Goal: Task Accomplishment & Management: Manage account settings

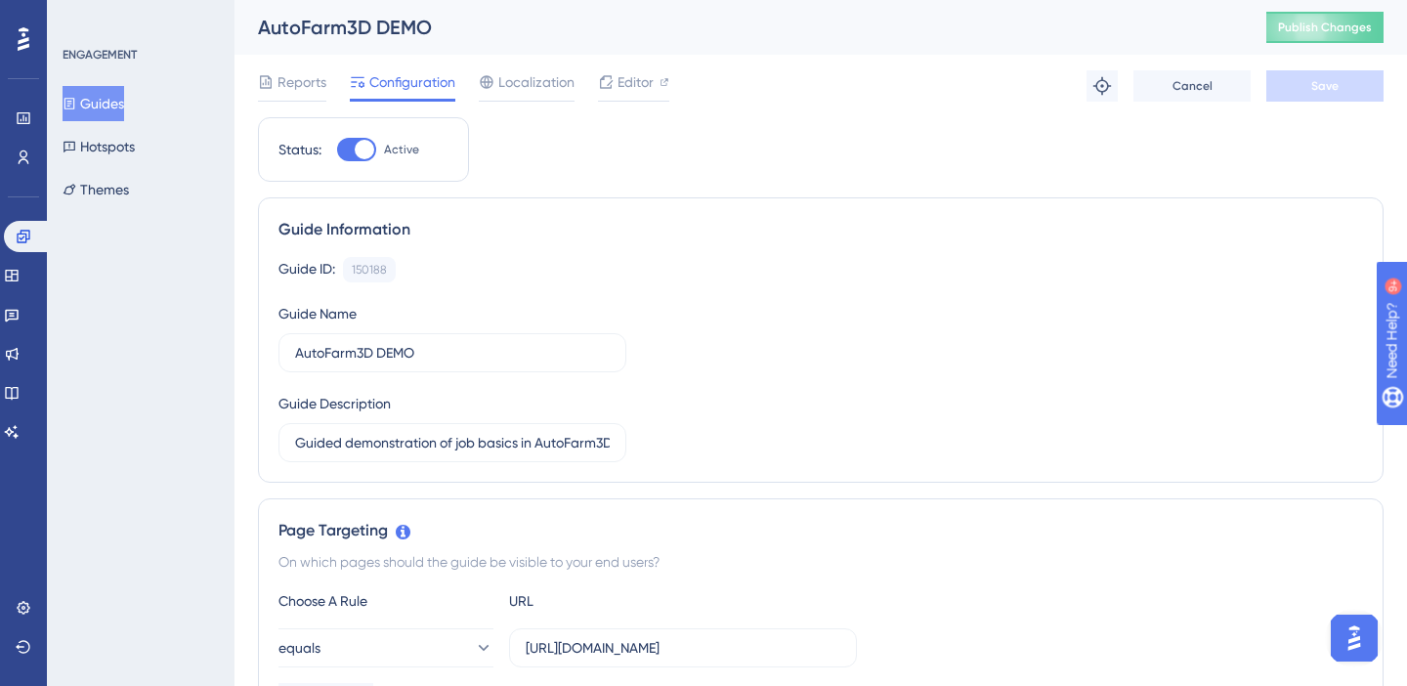
click at [96, 103] on button "Guides" at bounding box center [94, 103] width 62 height 35
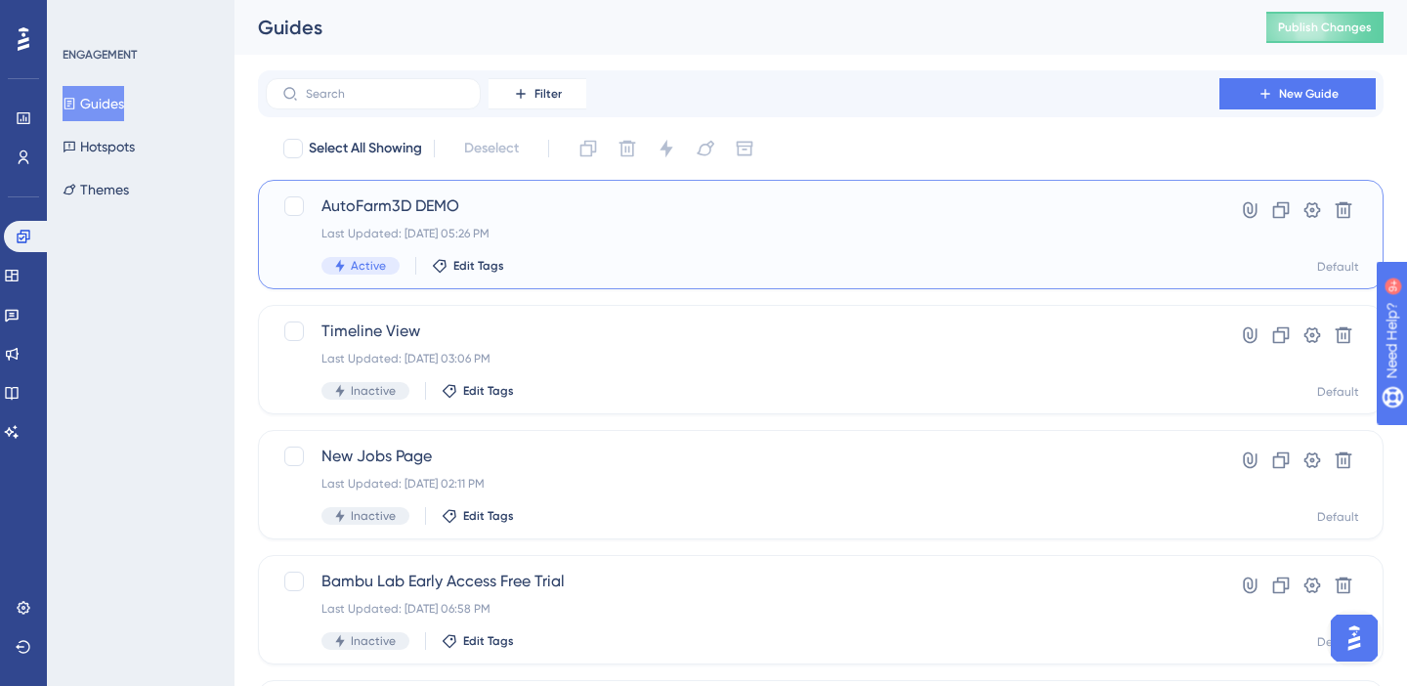
click at [365, 224] on div "AutoFarm3D DEMO Last Updated: Aug 18 2025, 05:26 PM Active Edit Tags" at bounding box center [742, 234] width 842 height 80
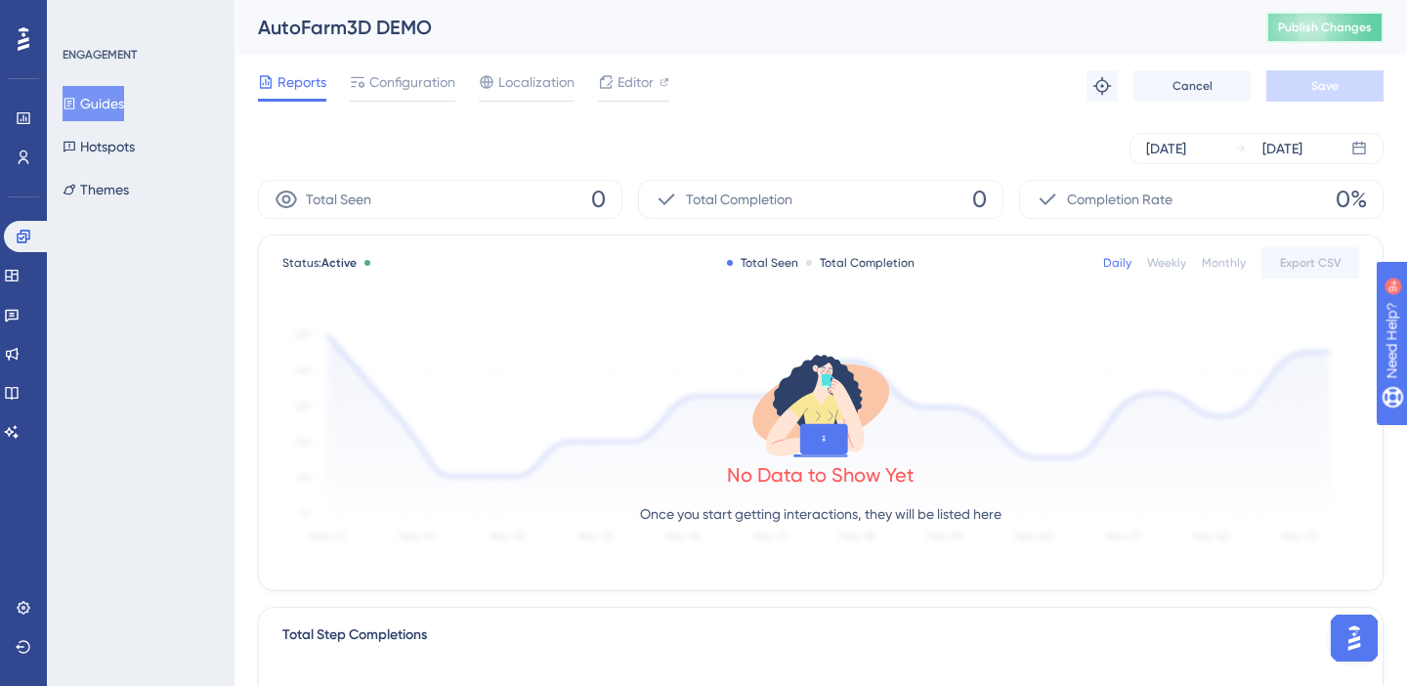
click at [1288, 34] on span "Publish Changes" at bounding box center [1325, 28] width 94 height 16
click at [439, 96] on div "Configuration" at bounding box center [403, 85] width 106 height 31
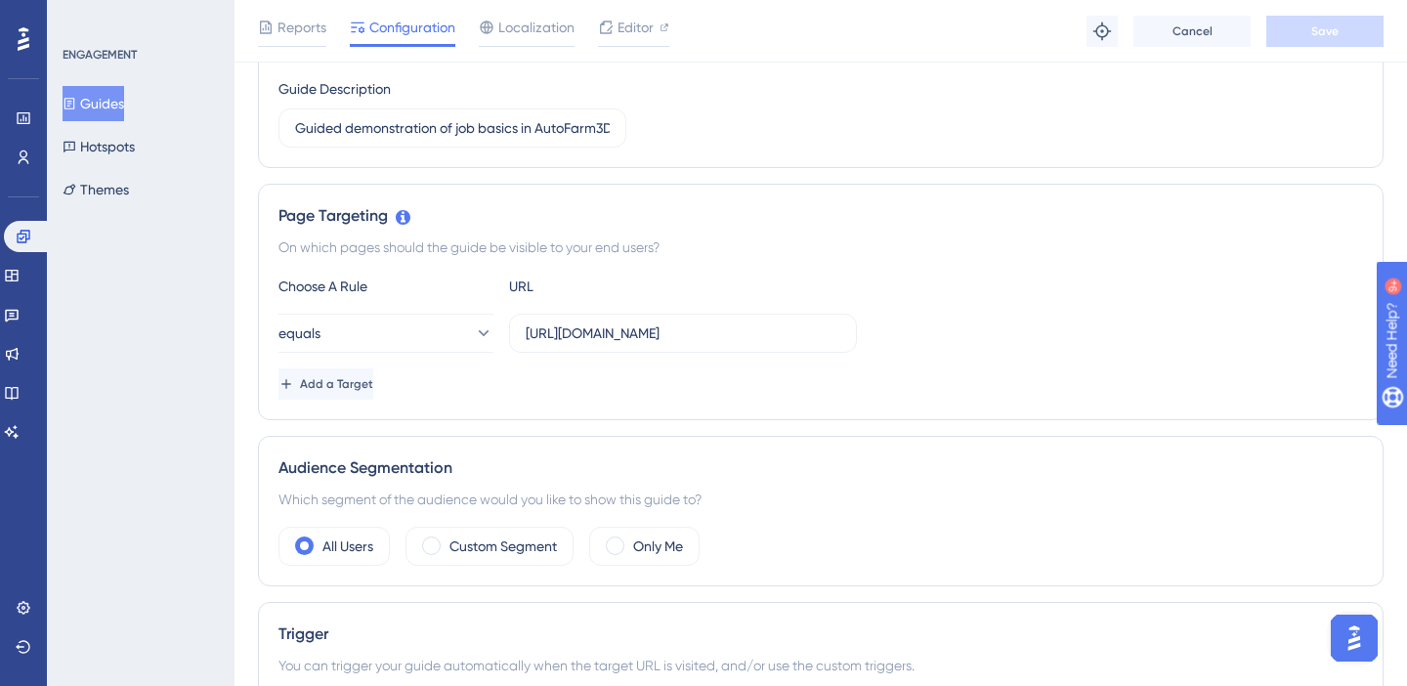
scroll to position [334, 0]
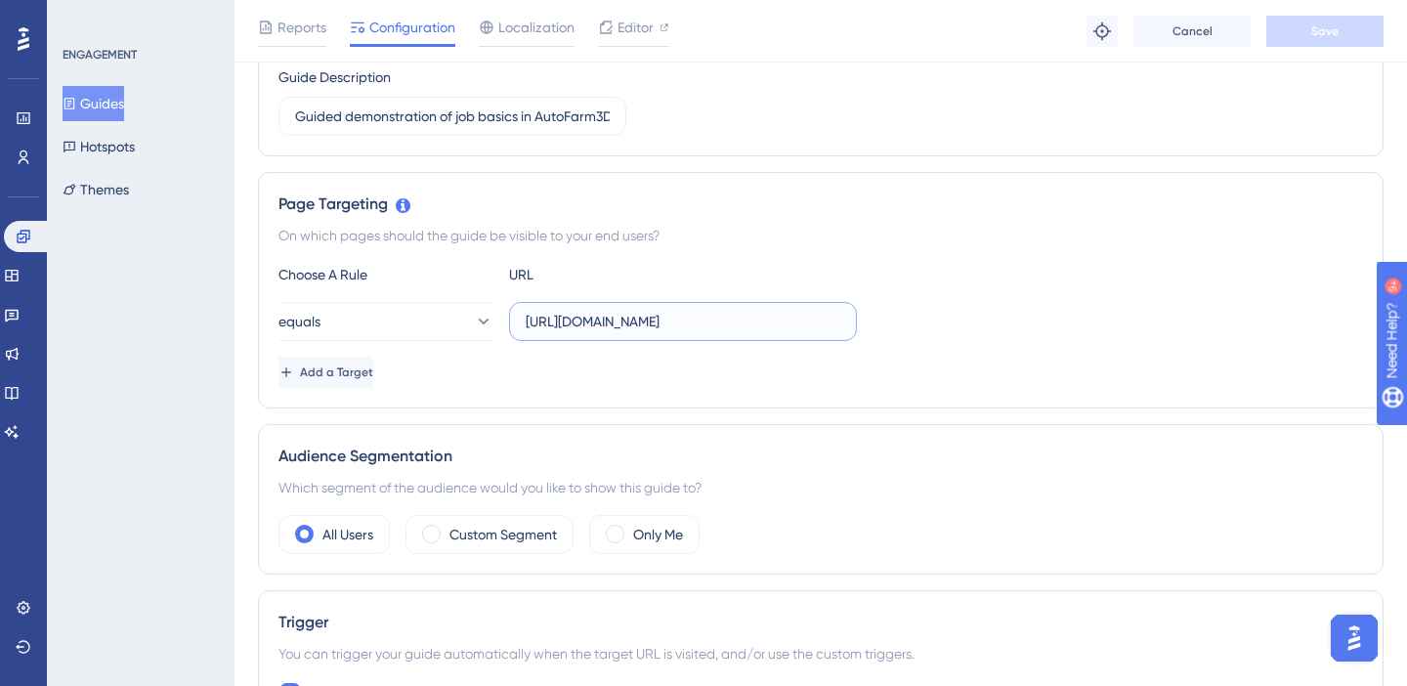
click at [775, 314] on input "https://www.3dque.com/af3d-demo" at bounding box center [683, 321] width 315 height 21
click at [1286, 38] on button "Save" at bounding box center [1324, 31] width 117 height 31
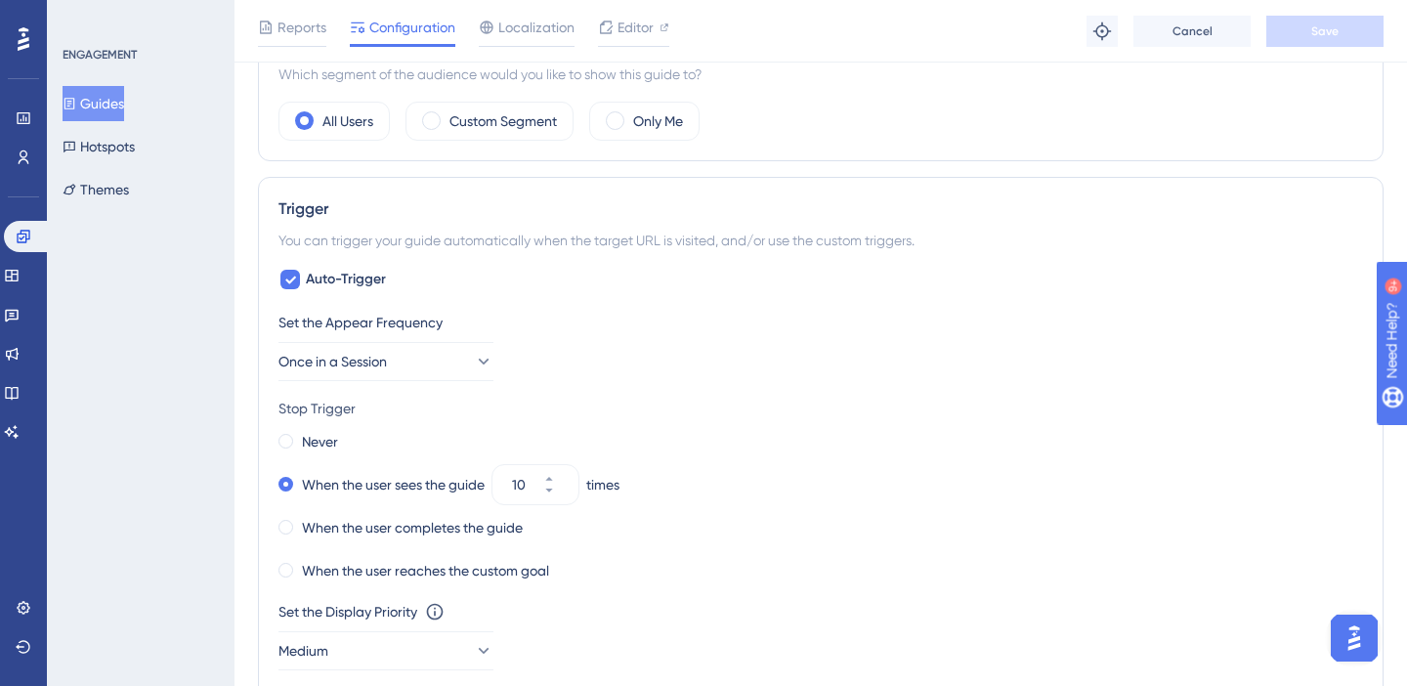
scroll to position [750, 0]
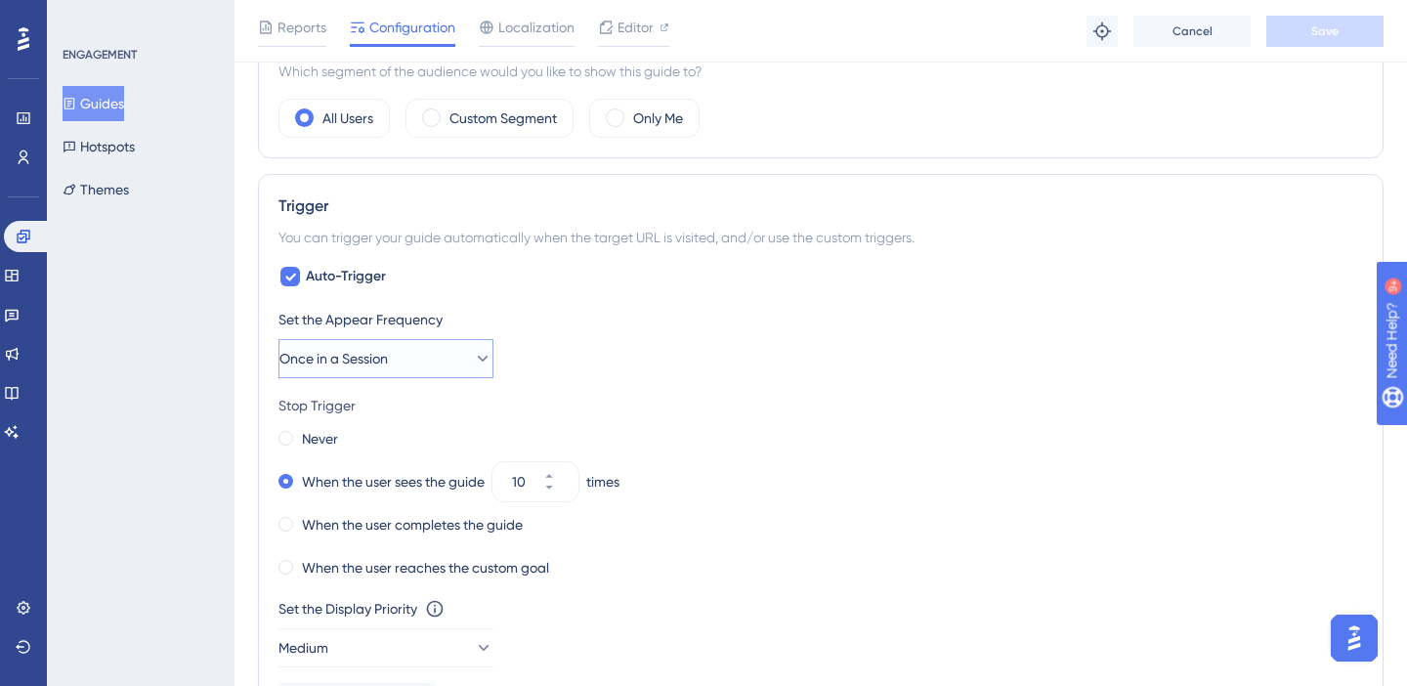
click at [473, 354] on icon at bounding box center [483, 359] width 20 height 20
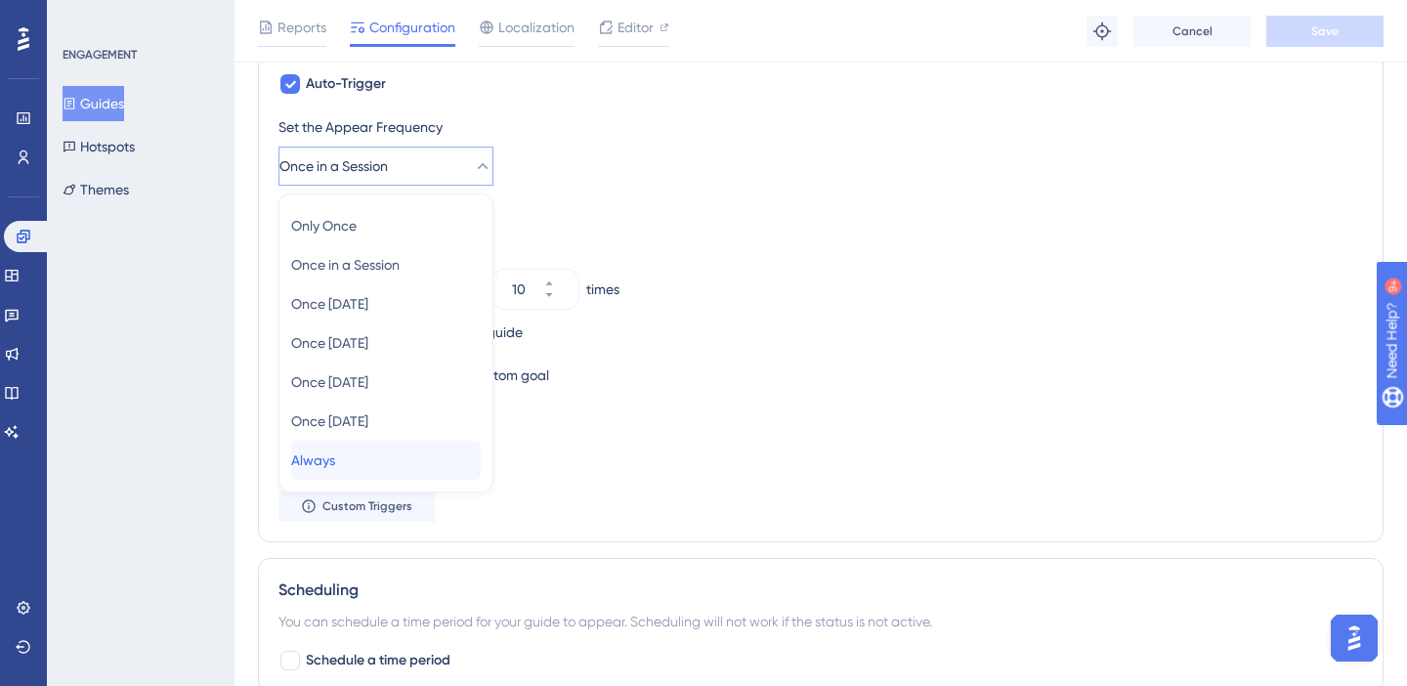
click at [362, 465] on div "Always Always" at bounding box center [386, 460] width 190 height 39
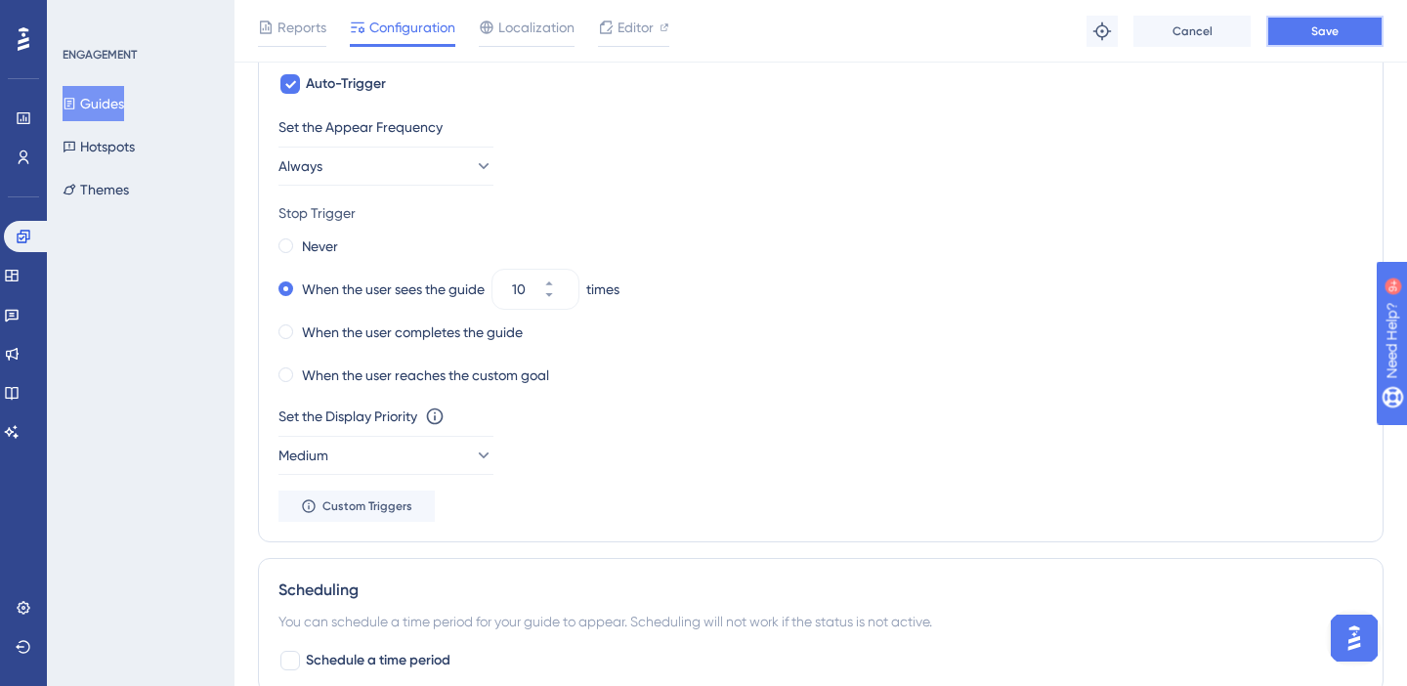
click at [1297, 38] on button "Save" at bounding box center [1324, 31] width 117 height 31
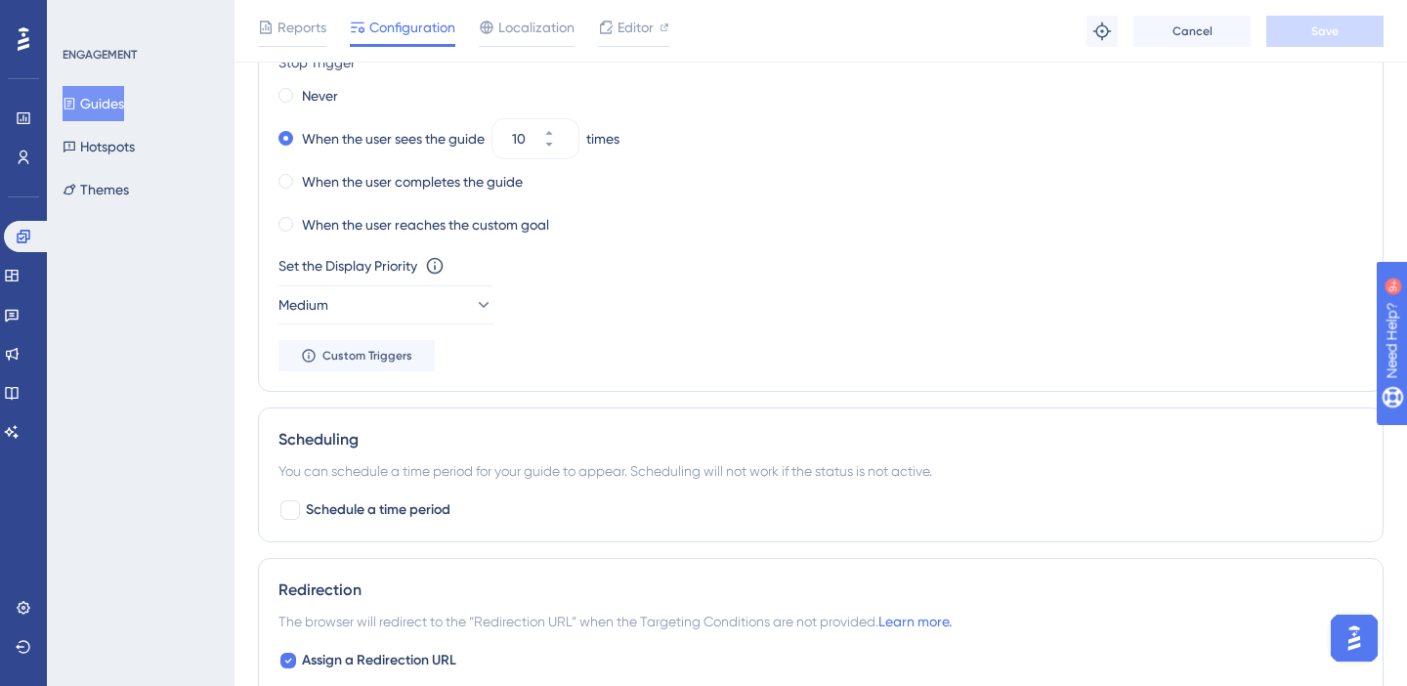
scroll to position [1096, 0]
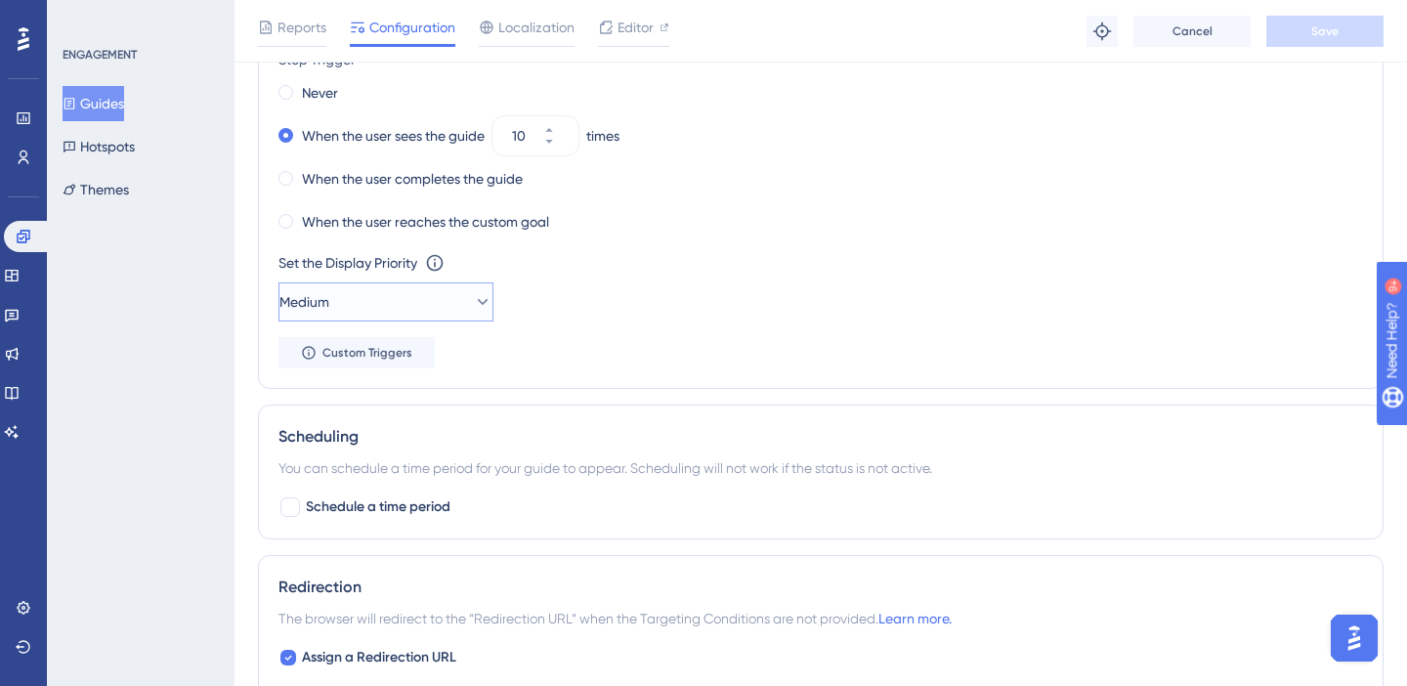
click at [434, 315] on button "Medium" at bounding box center [385, 301] width 215 height 39
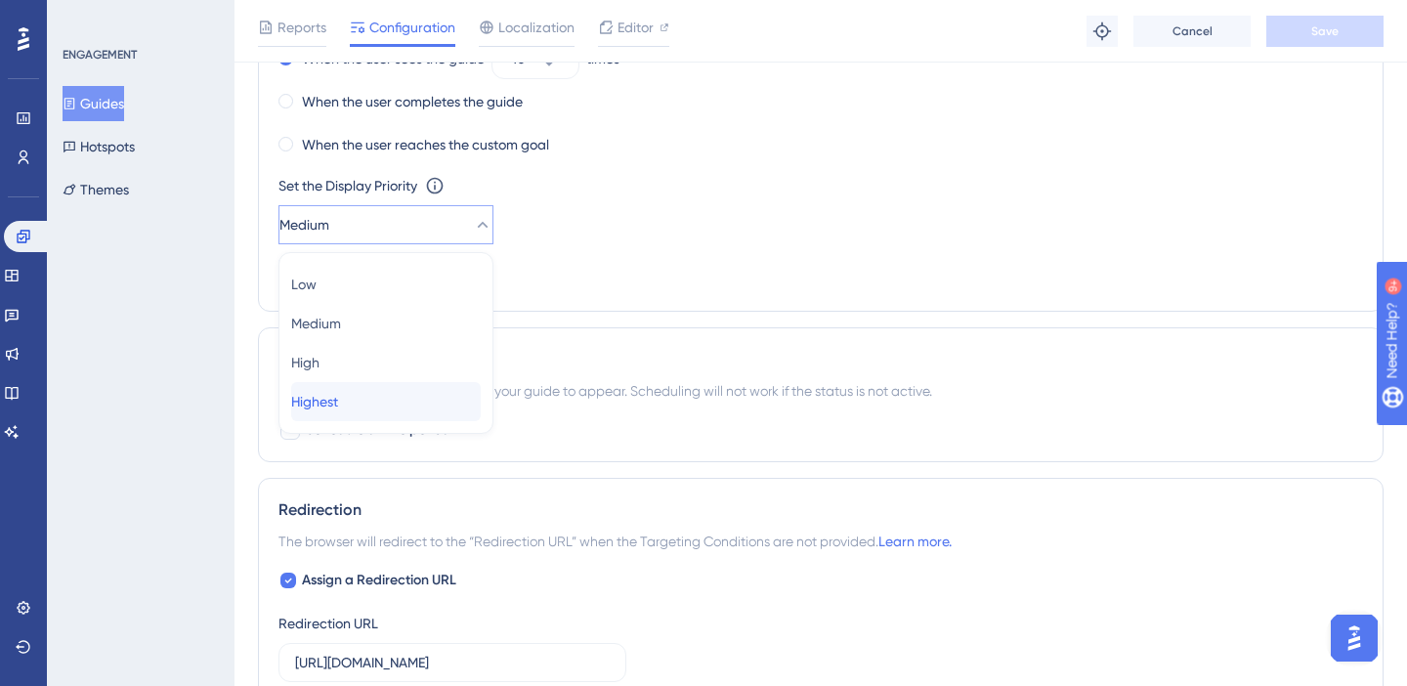
click at [385, 410] on div "Highest Highest" at bounding box center [386, 401] width 190 height 39
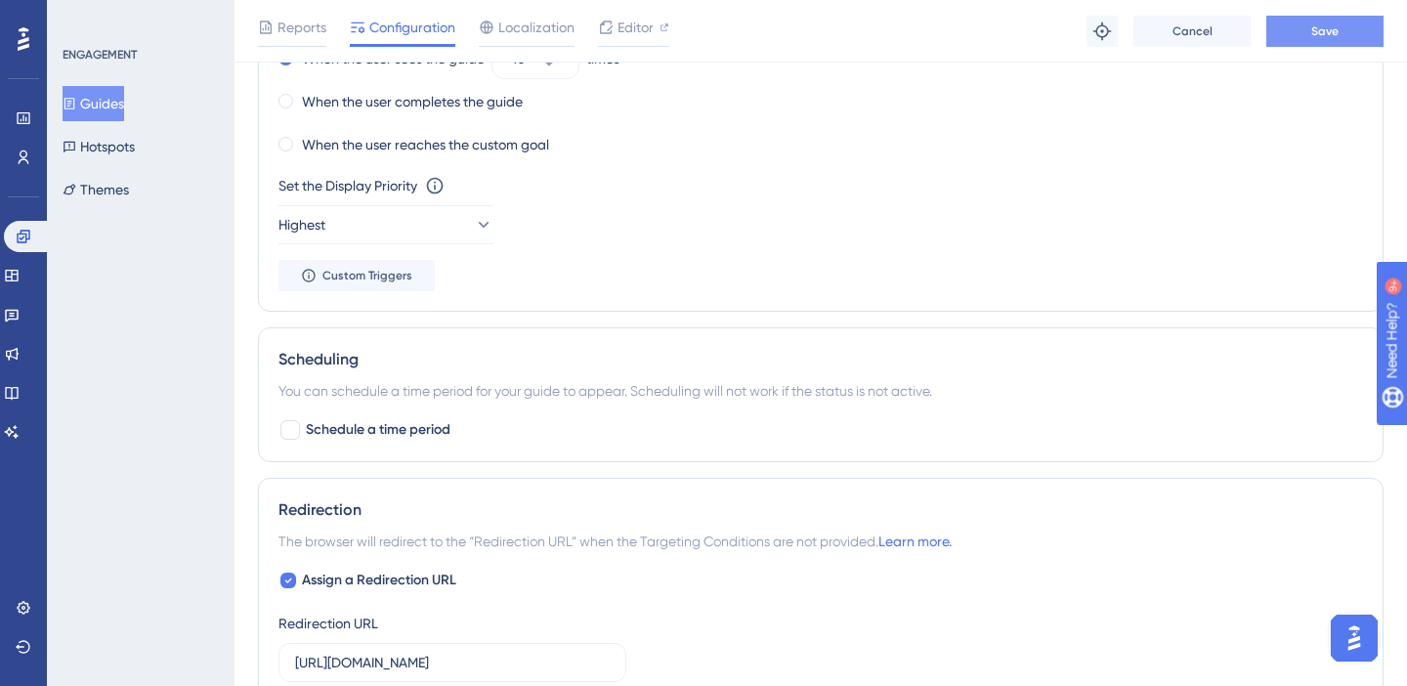
click at [1337, 40] on button "Save" at bounding box center [1324, 31] width 117 height 31
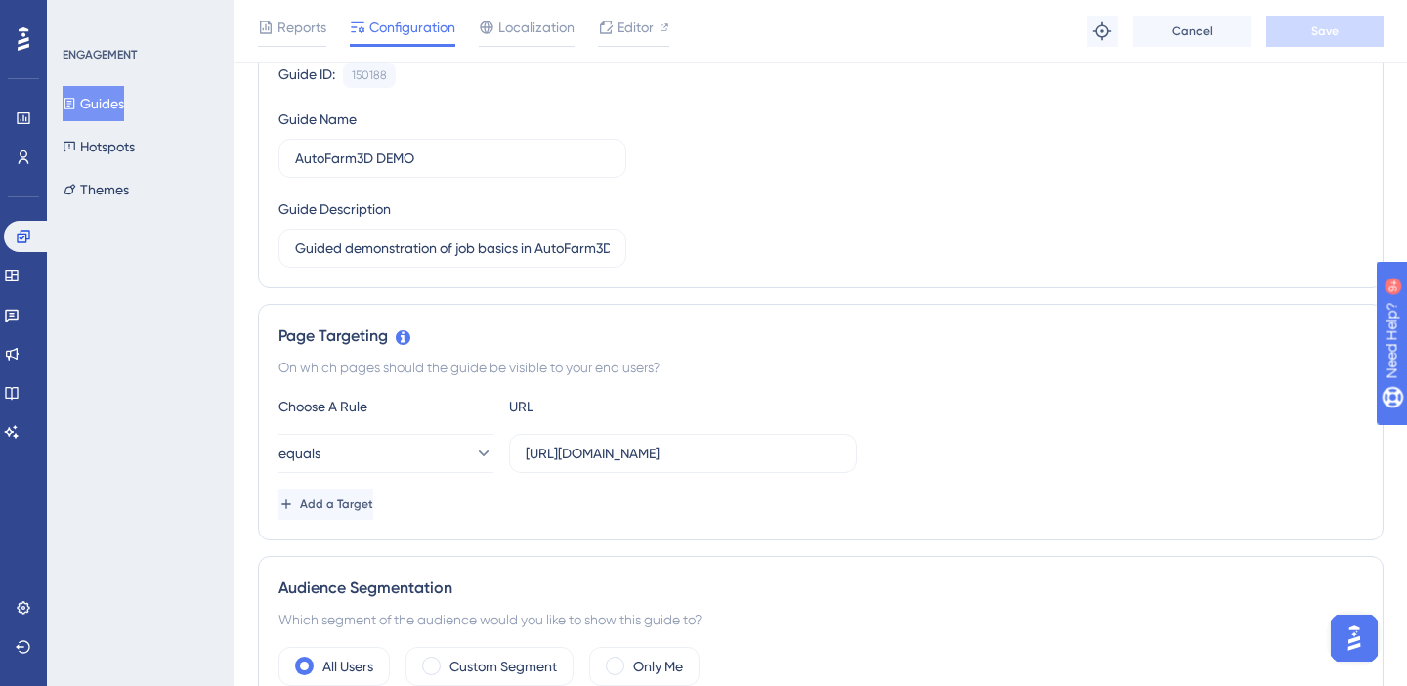
scroll to position [220, 0]
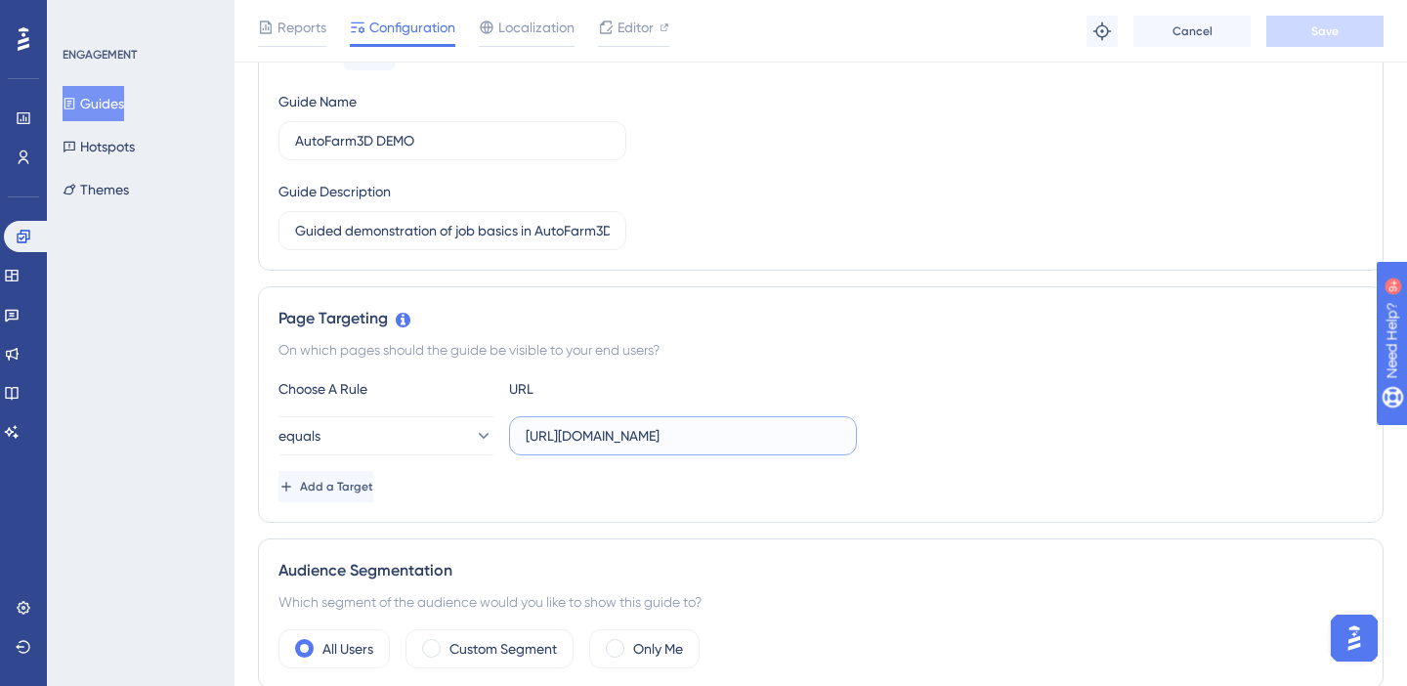
click at [815, 434] on input "https://www.3dque.com/af3d-demo#dashboard" at bounding box center [683, 435] width 315 height 21
drag, startPoint x: 841, startPoint y: 439, endPoint x: 759, endPoint y: 438, distance: 82.1
click at [759, 438] on label "https://www.3dque.com/af3d-demo#dashboard" at bounding box center [683, 435] width 348 height 39
click at [759, 438] on input "https://www.3dque.com/af3d-demo#dashboard" at bounding box center [683, 435] width 315 height 21
drag, startPoint x: 759, startPoint y: 438, endPoint x: 854, endPoint y: 436, distance: 94.8
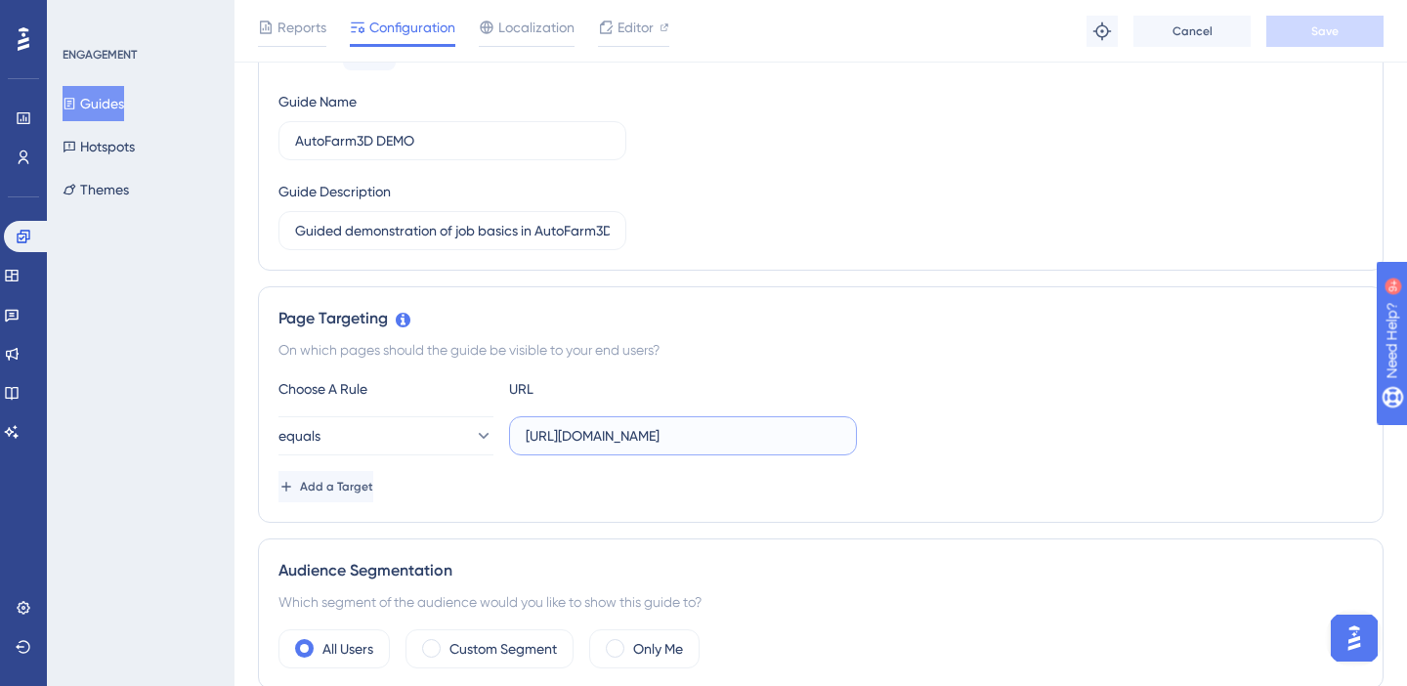
click at [854, 437] on label "https://www.3dque.com/af3d-demo#dashboard" at bounding box center [683, 435] width 348 height 39
type input "https://www.3dque.com/af3d-demo"
click at [1315, 34] on span "Save" at bounding box center [1324, 31] width 27 height 16
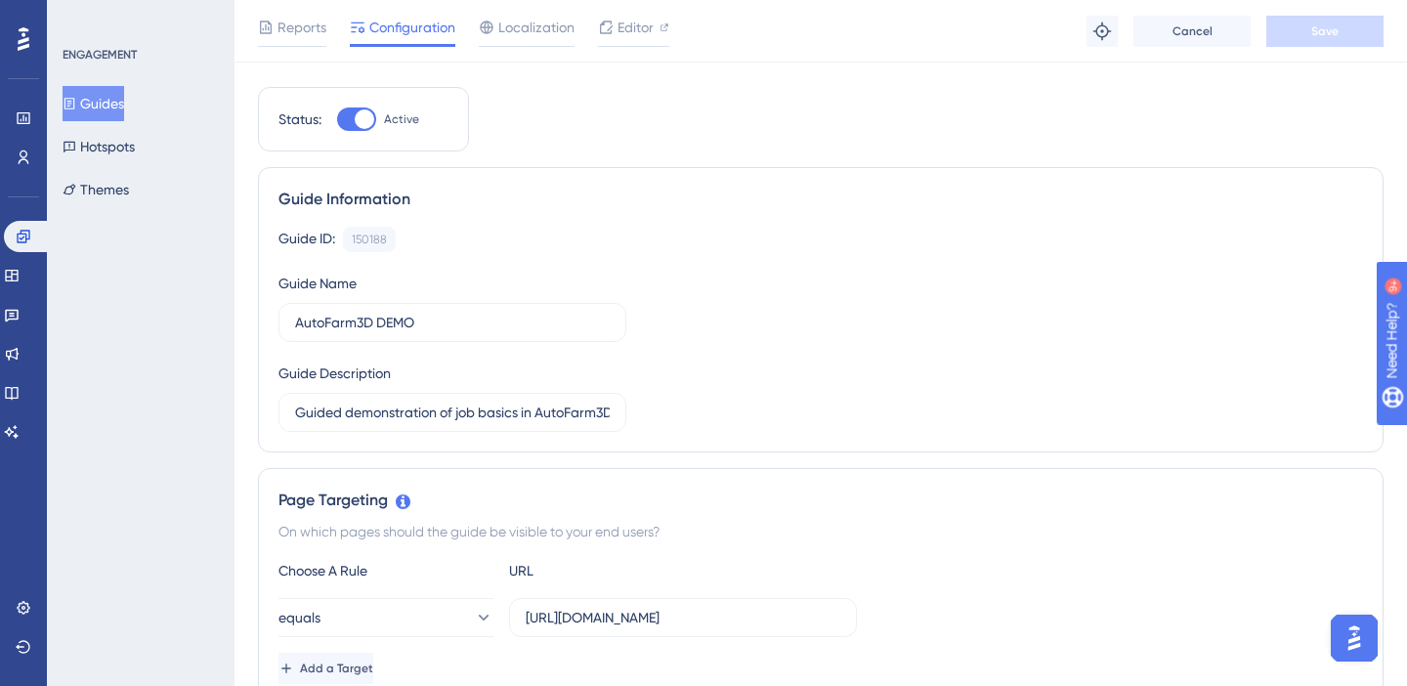
scroll to position [0, 0]
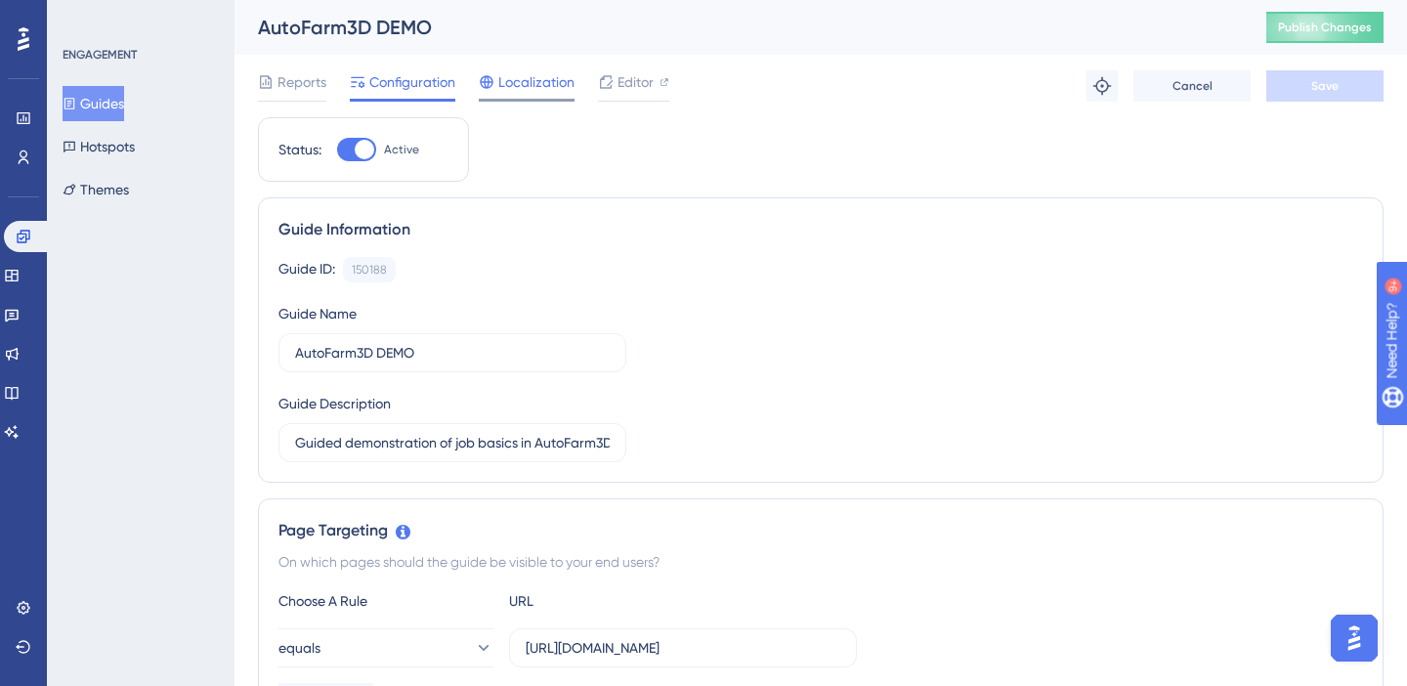
click at [547, 90] on span "Localization" at bounding box center [536, 81] width 76 height 23
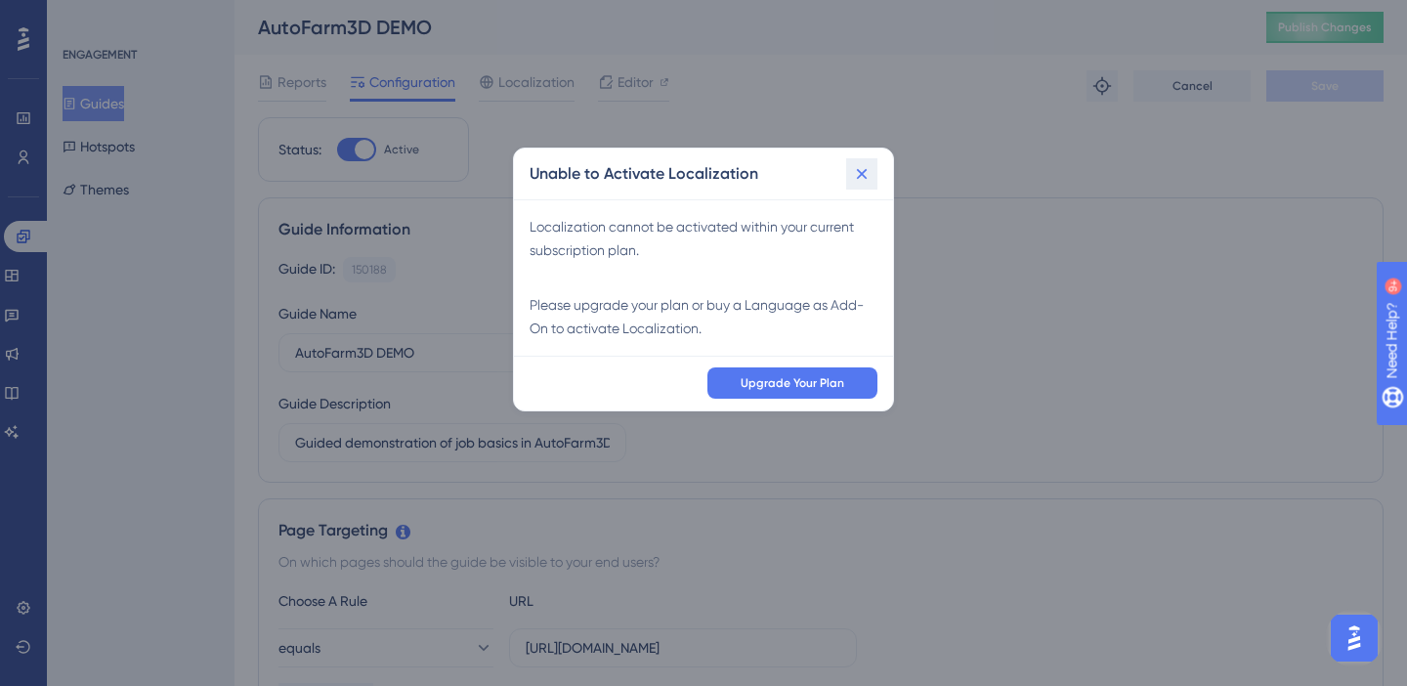
click at [871, 177] on button at bounding box center [861, 173] width 31 height 31
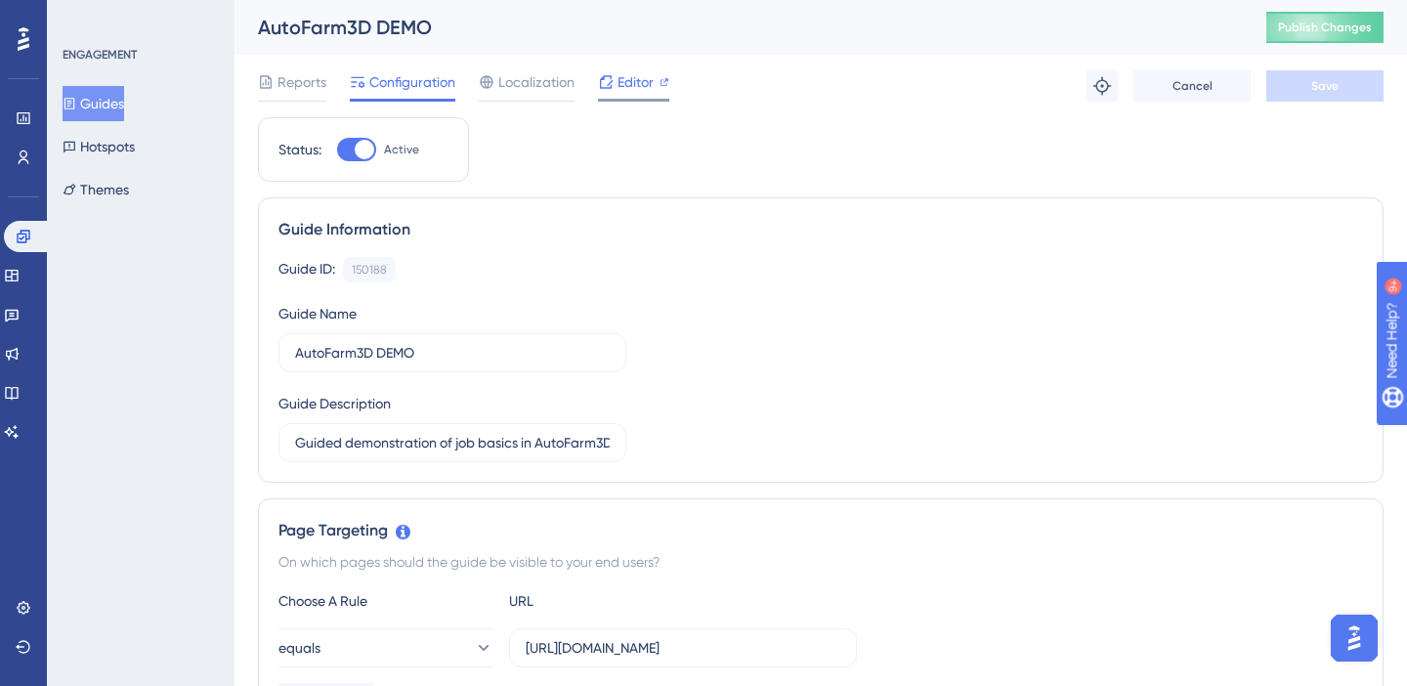
click at [605, 90] on div at bounding box center [606, 81] width 16 height 23
click at [122, 101] on button "Guides" at bounding box center [94, 103] width 62 height 35
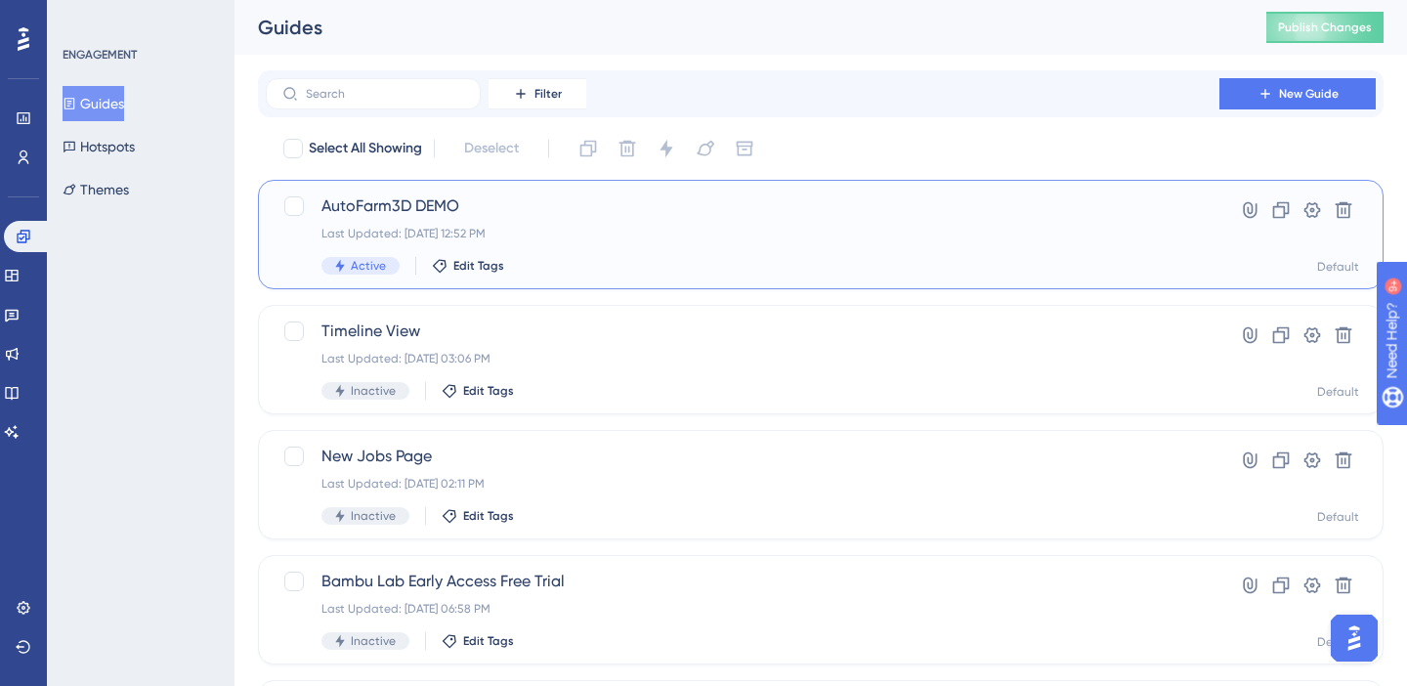
click at [433, 207] on span "AutoFarm3D DEMO" at bounding box center [742, 205] width 842 height 23
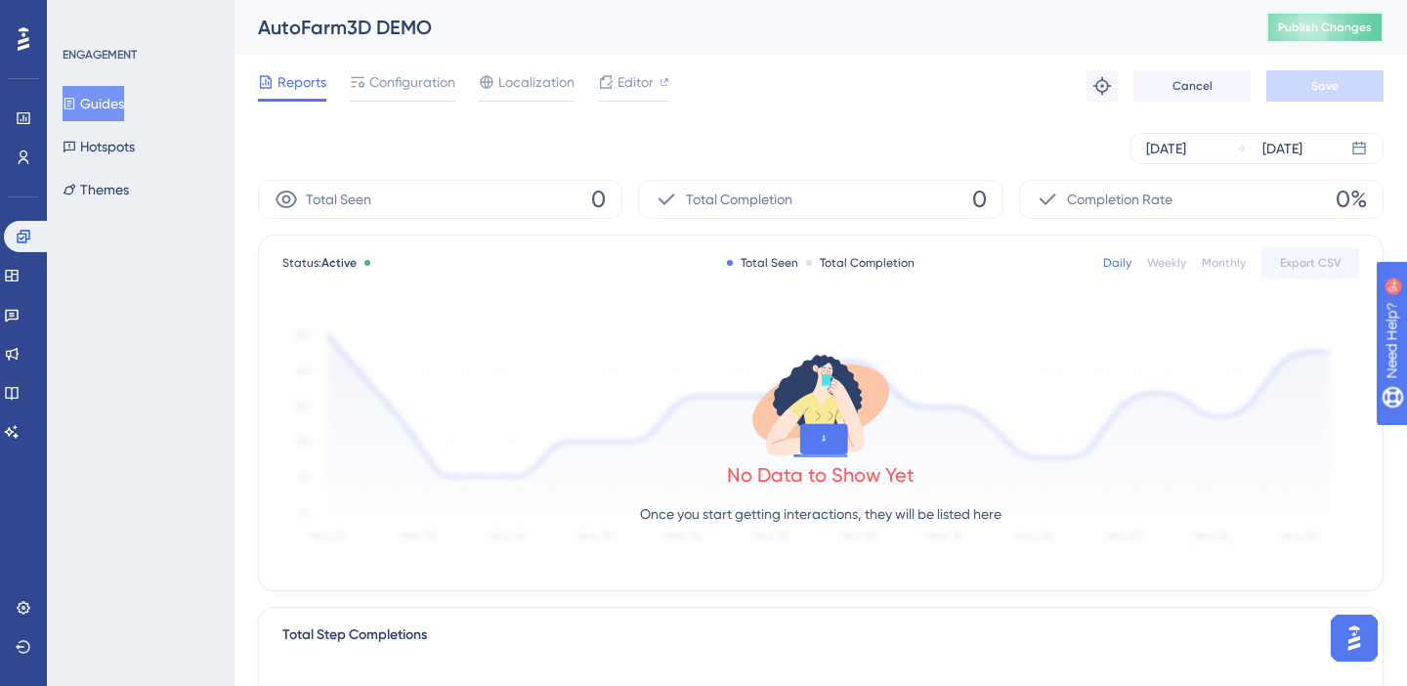
click at [1303, 29] on span "Publish Changes" at bounding box center [1325, 28] width 94 height 16
click at [135, 140] on button "Hotspots" at bounding box center [99, 146] width 72 height 35
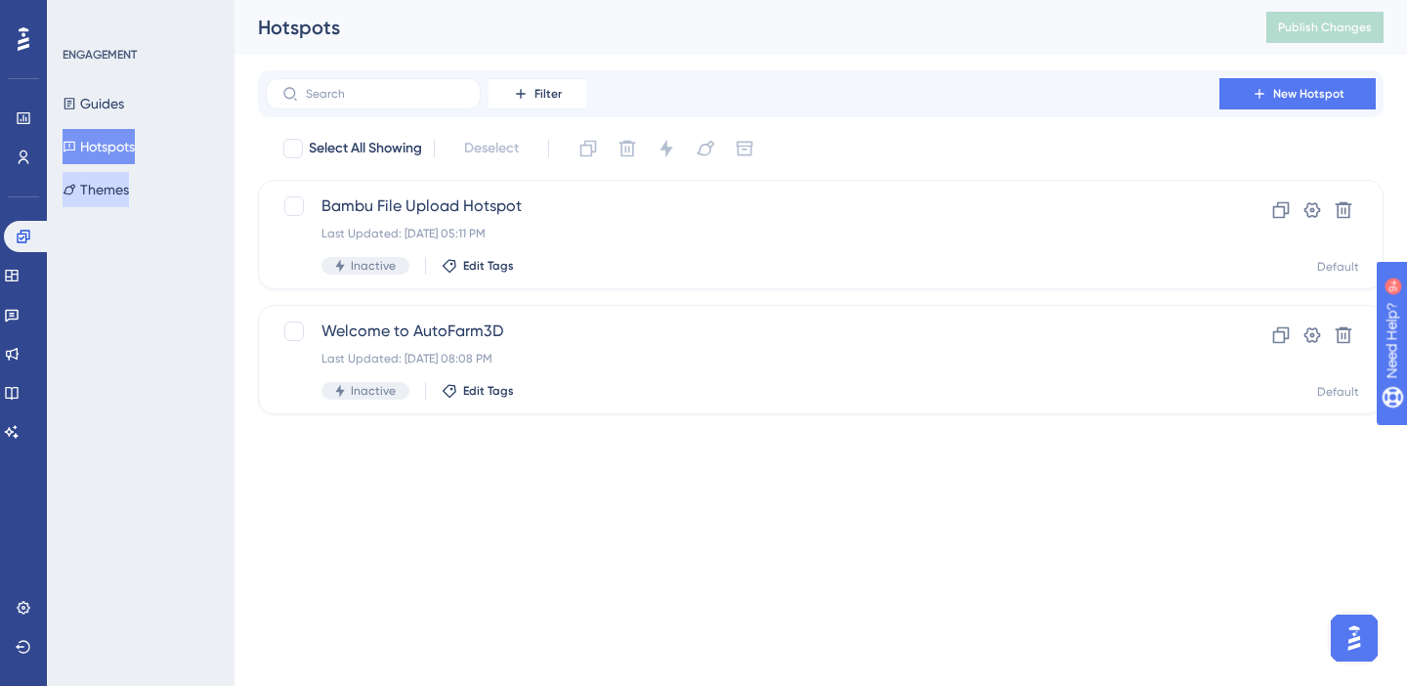
click at [128, 177] on button "Themes" at bounding box center [96, 189] width 66 height 35
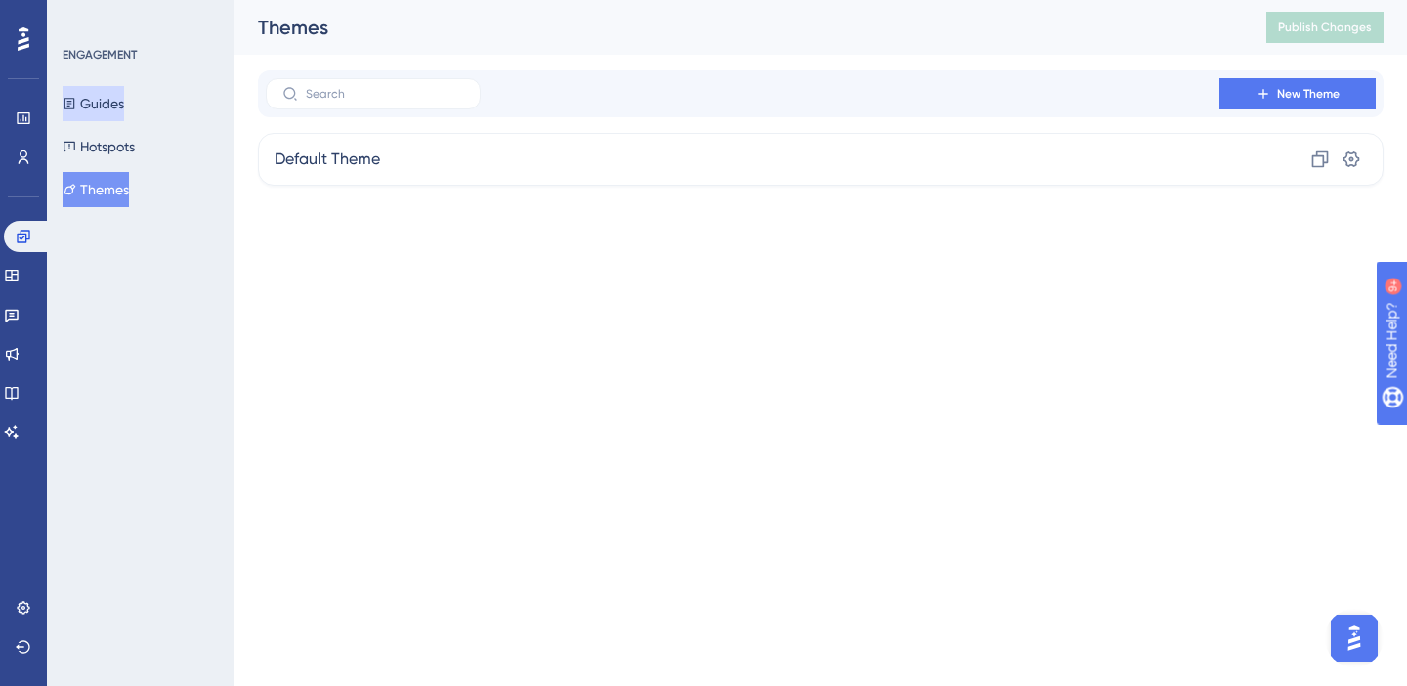
click at [124, 114] on button "Guides" at bounding box center [94, 103] width 62 height 35
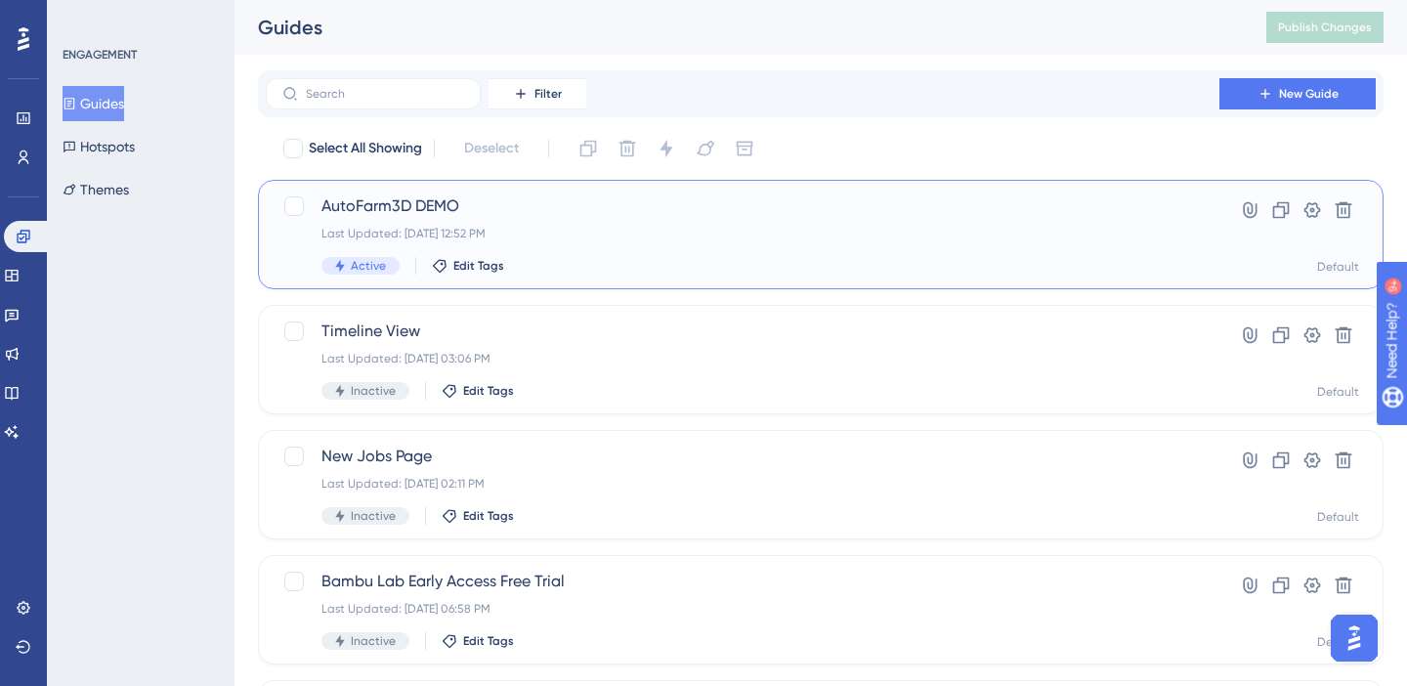
click at [437, 211] on span "AutoFarm3D DEMO" at bounding box center [742, 205] width 842 height 23
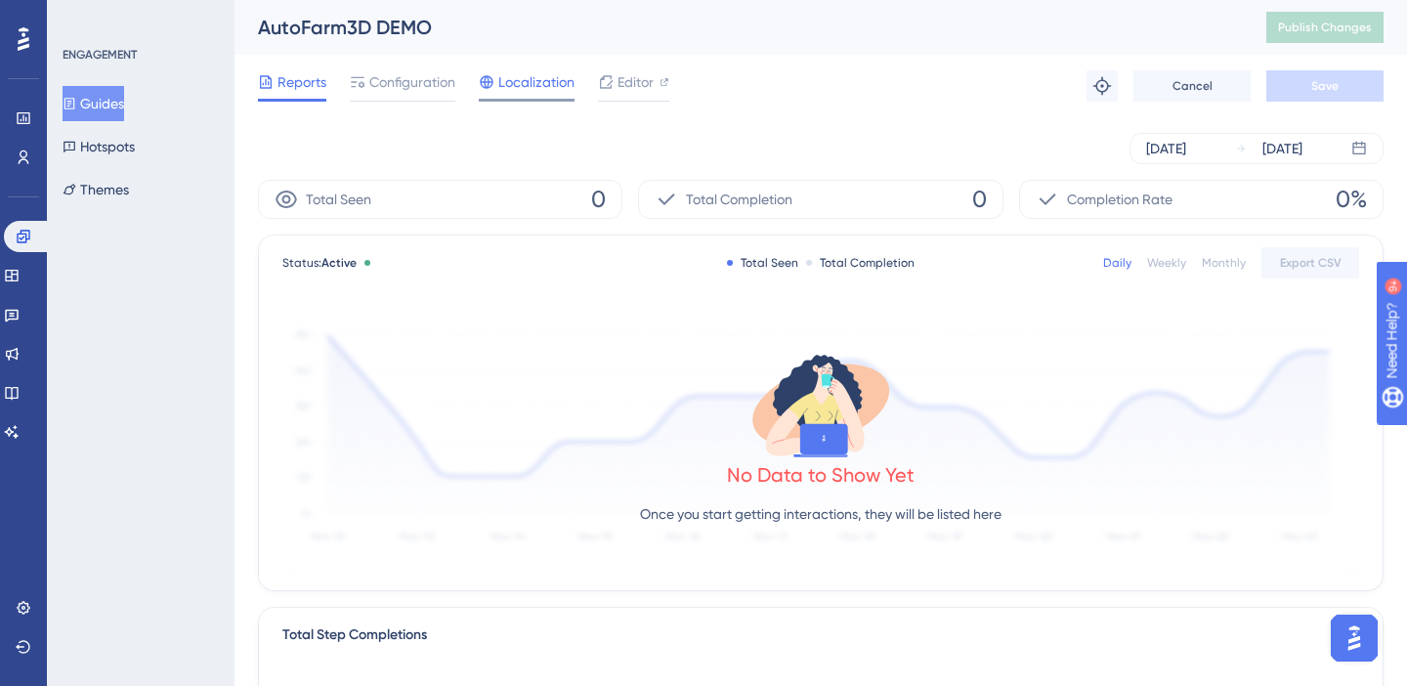
click at [553, 95] on div "Localization" at bounding box center [527, 85] width 96 height 31
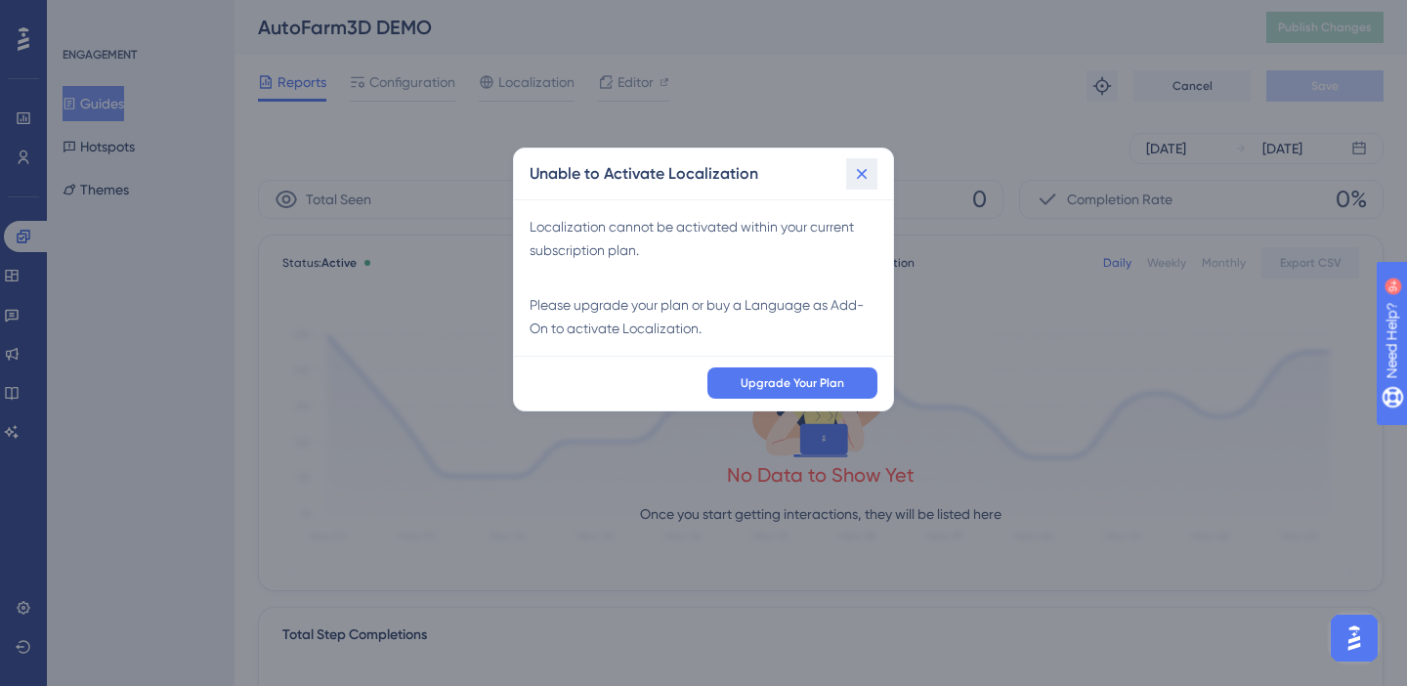
click at [875, 179] on button at bounding box center [861, 173] width 31 height 31
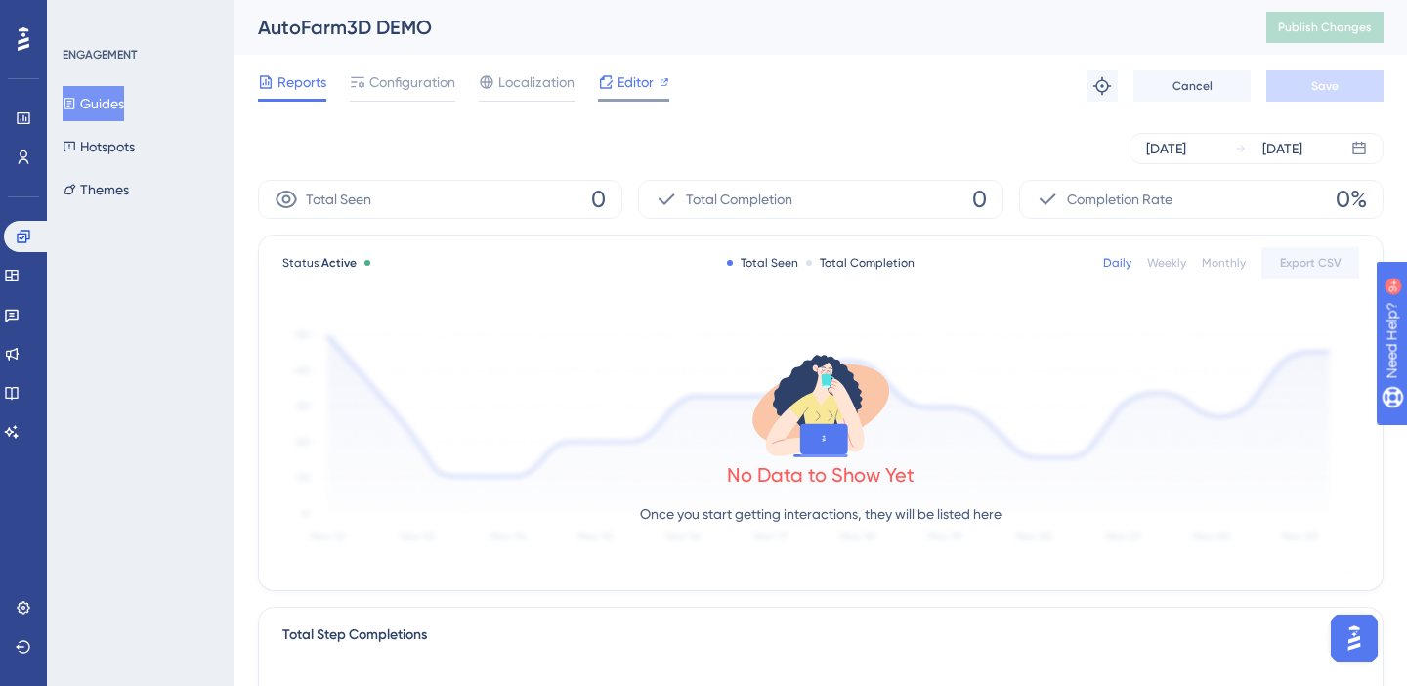
click at [641, 94] on div "Editor" at bounding box center [633, 85] width 71 height 31
click at [20, 282] on icon at bounding box center [12, 276] width 16 height 16
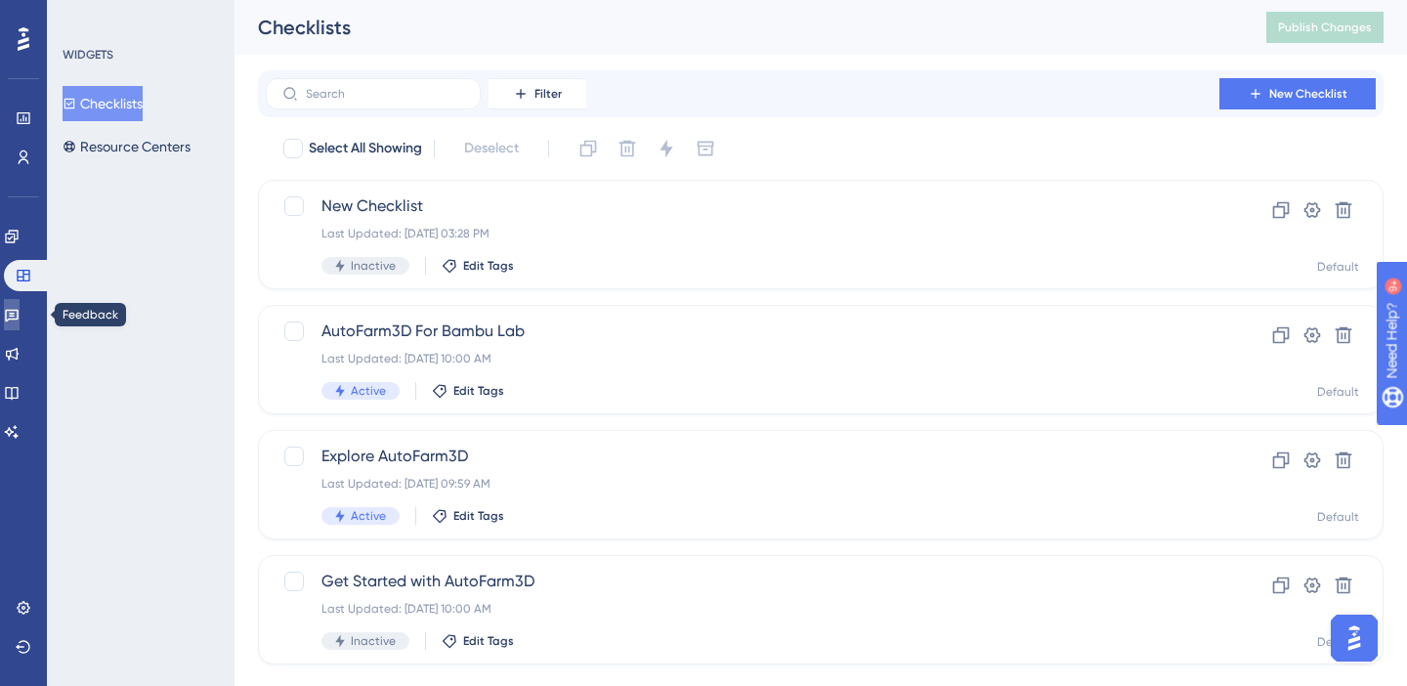
click at [20, 328] on link at bounding box center [12, 314] width 16 height 31
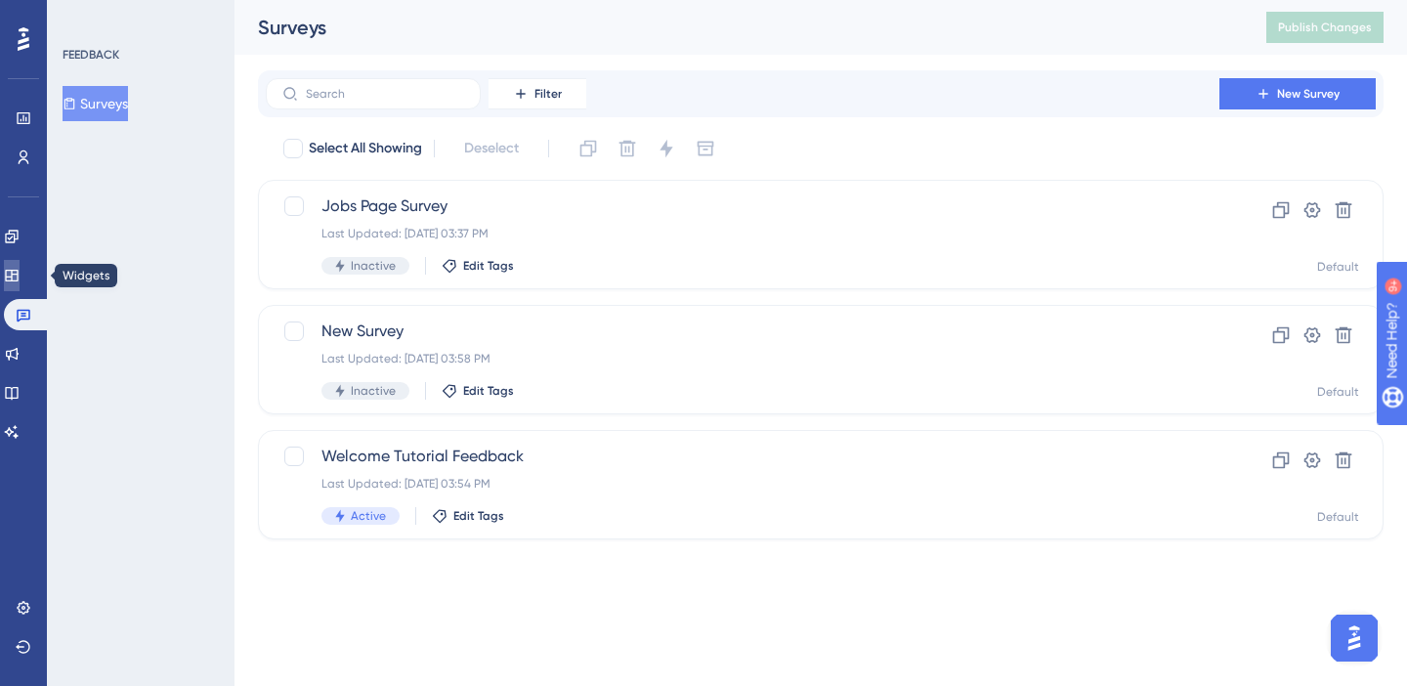
click at [20, 285] on link at bounding box center [12, 275] width 16 height 31
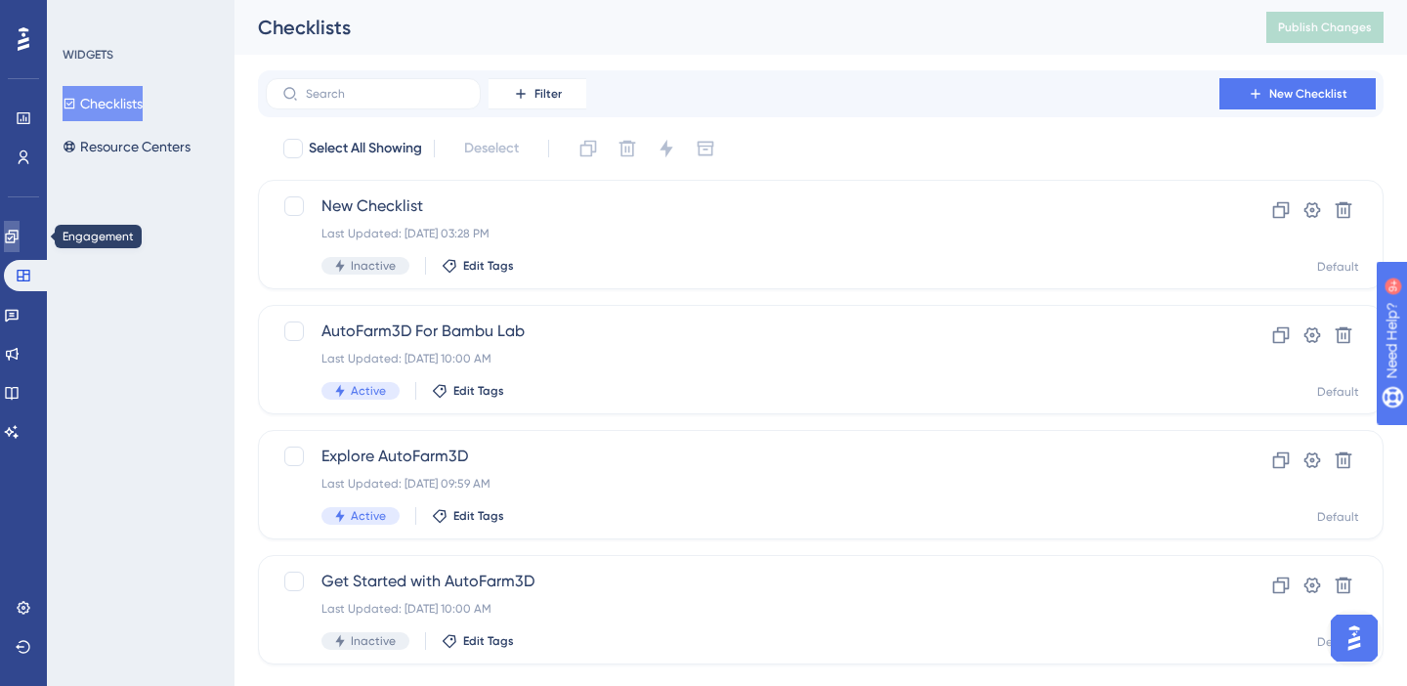
click at [18, 236] on icon at bounding box center [11, 236] width 13 height 13
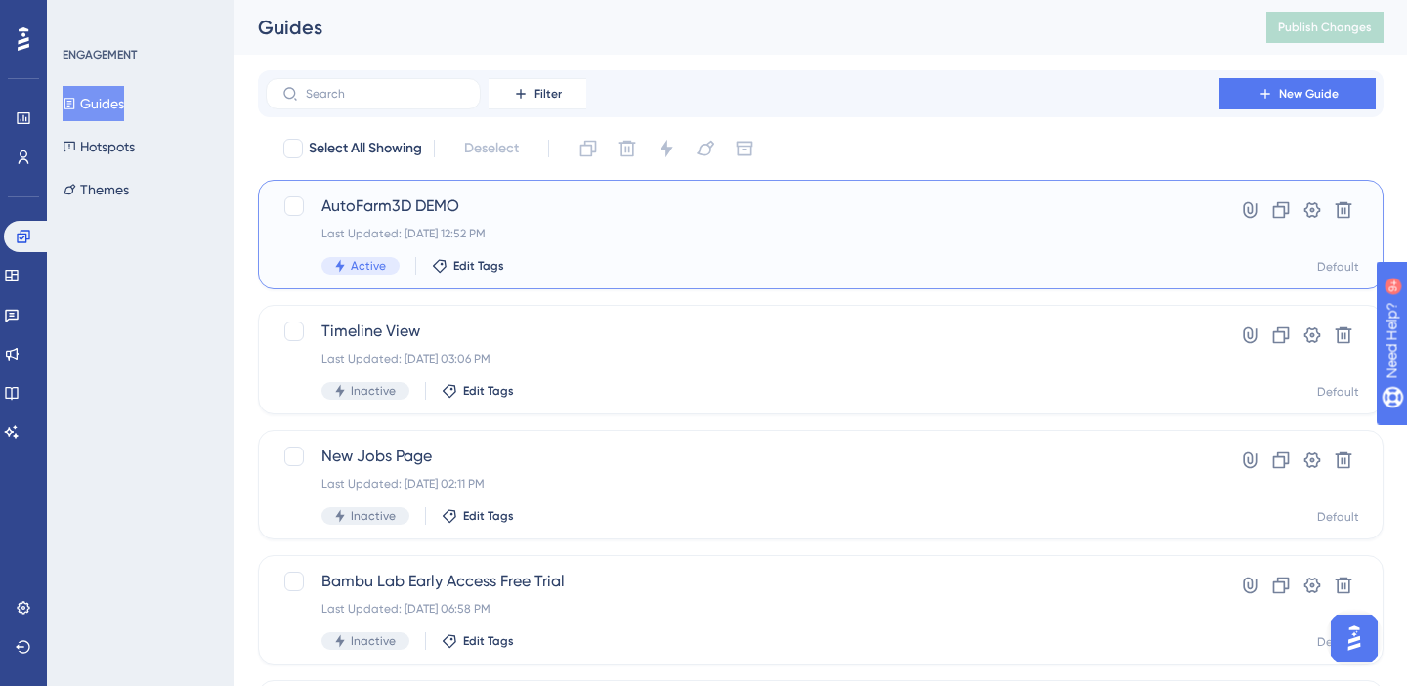
click at [365, 195] on span "AutoFarm3D DEMO" at bounding box center [742, 205] width 842 height 23
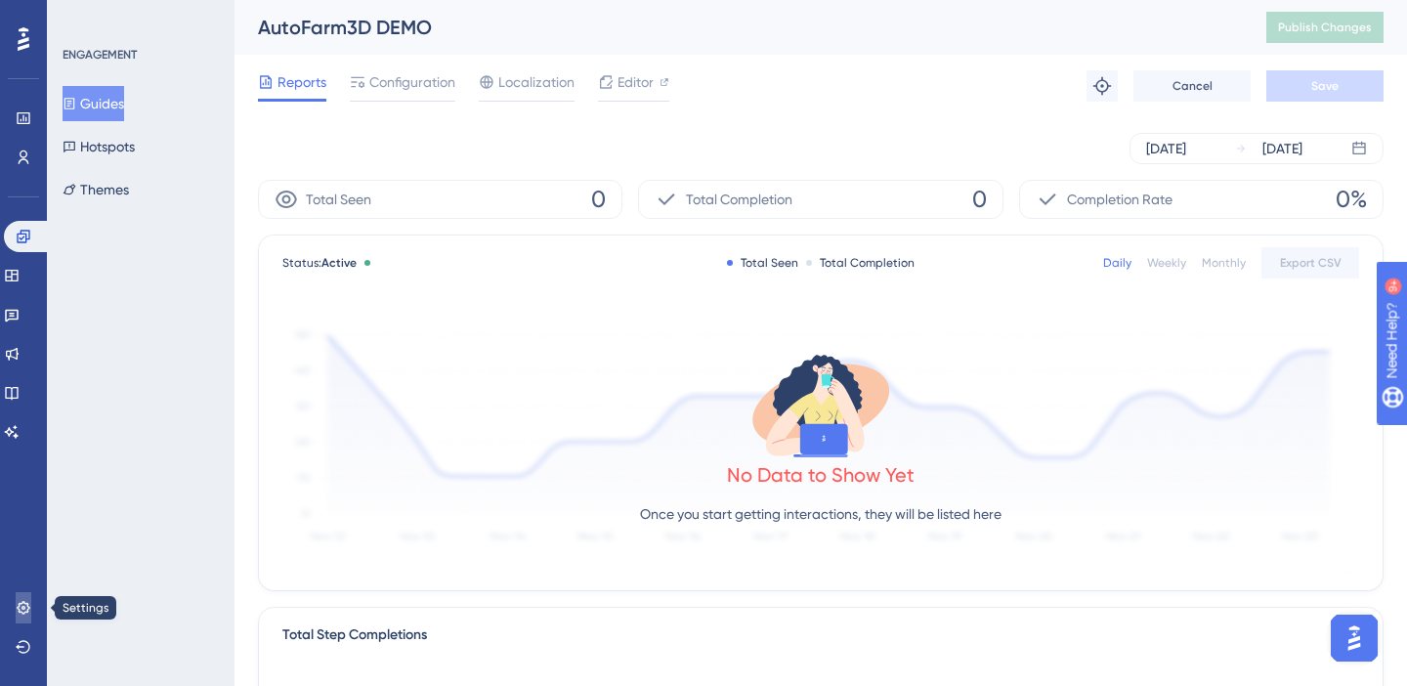
click at [28, 604] on icon at bounding box center [24, 608] width 16 height 16
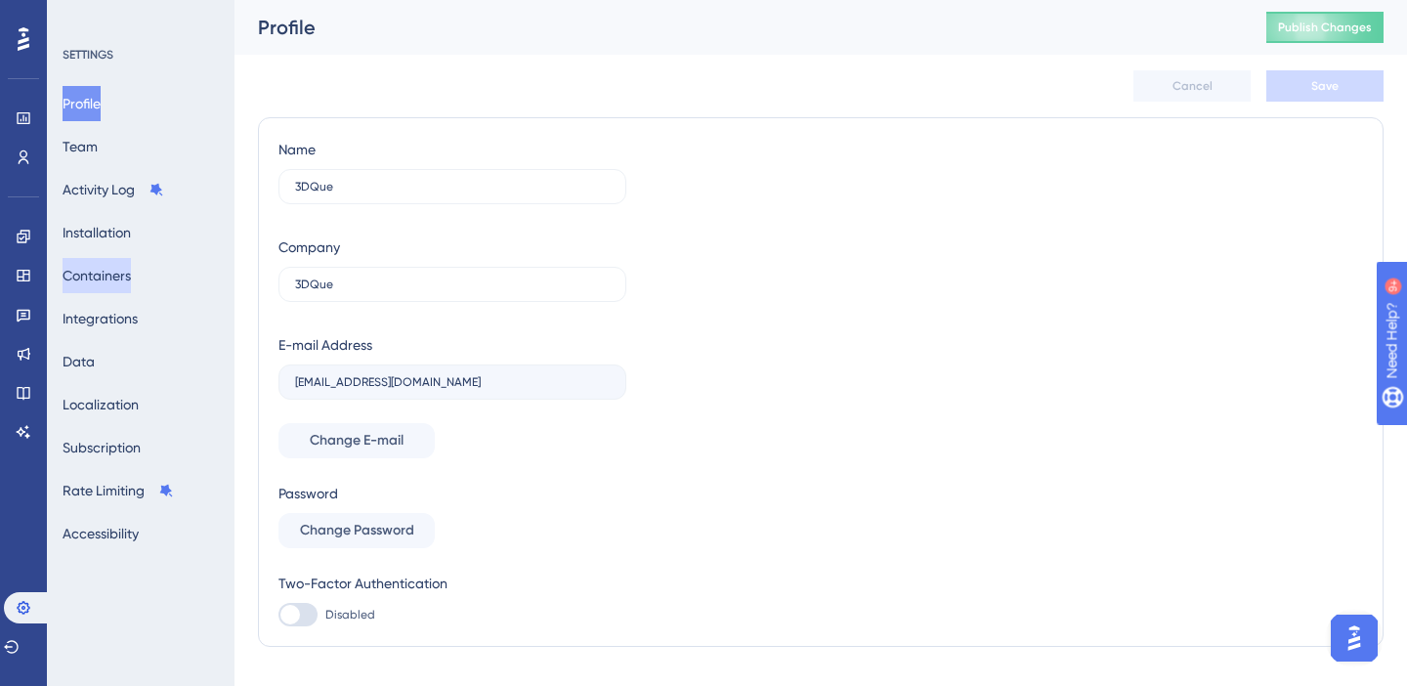
click at [114, 279] on button "Containers" at bounding box center [97, 275] width 68 height 35
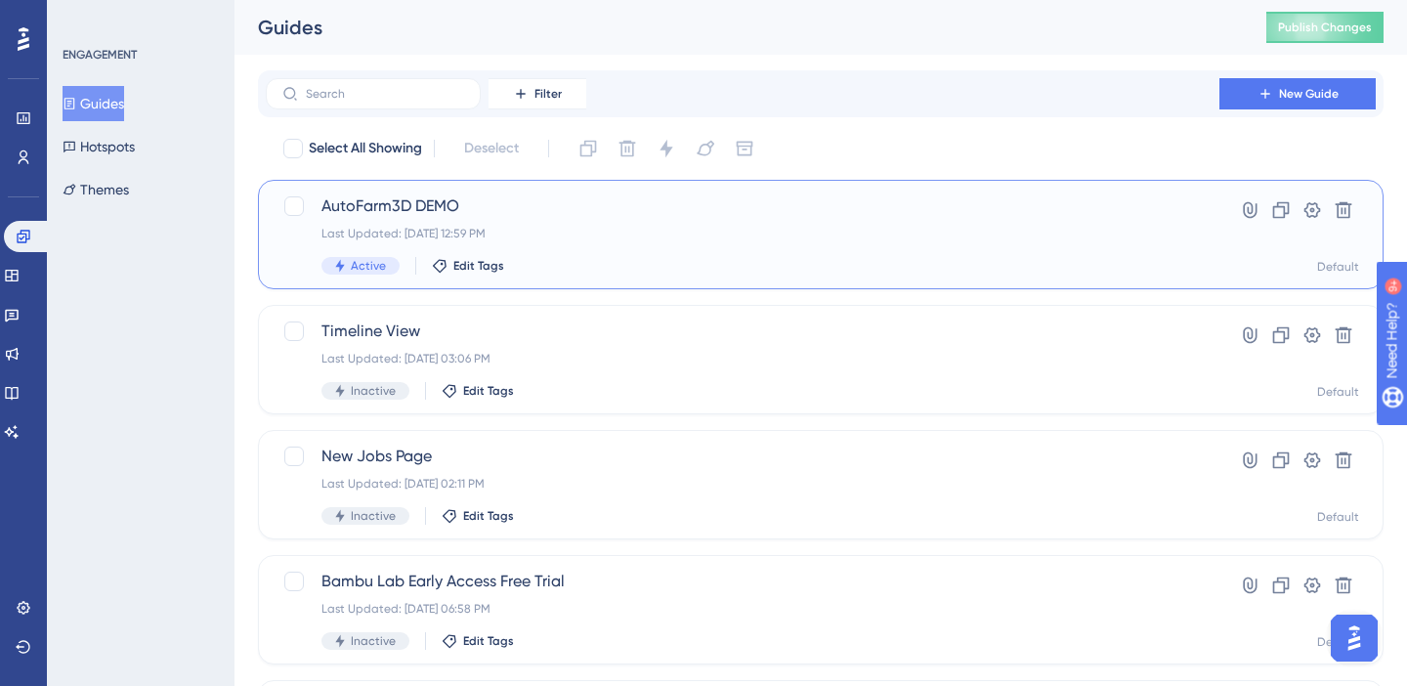
click at [368, 214] on span "AutoFarm3D DEMO" at bounding box center [742, 205] width 842 height 23
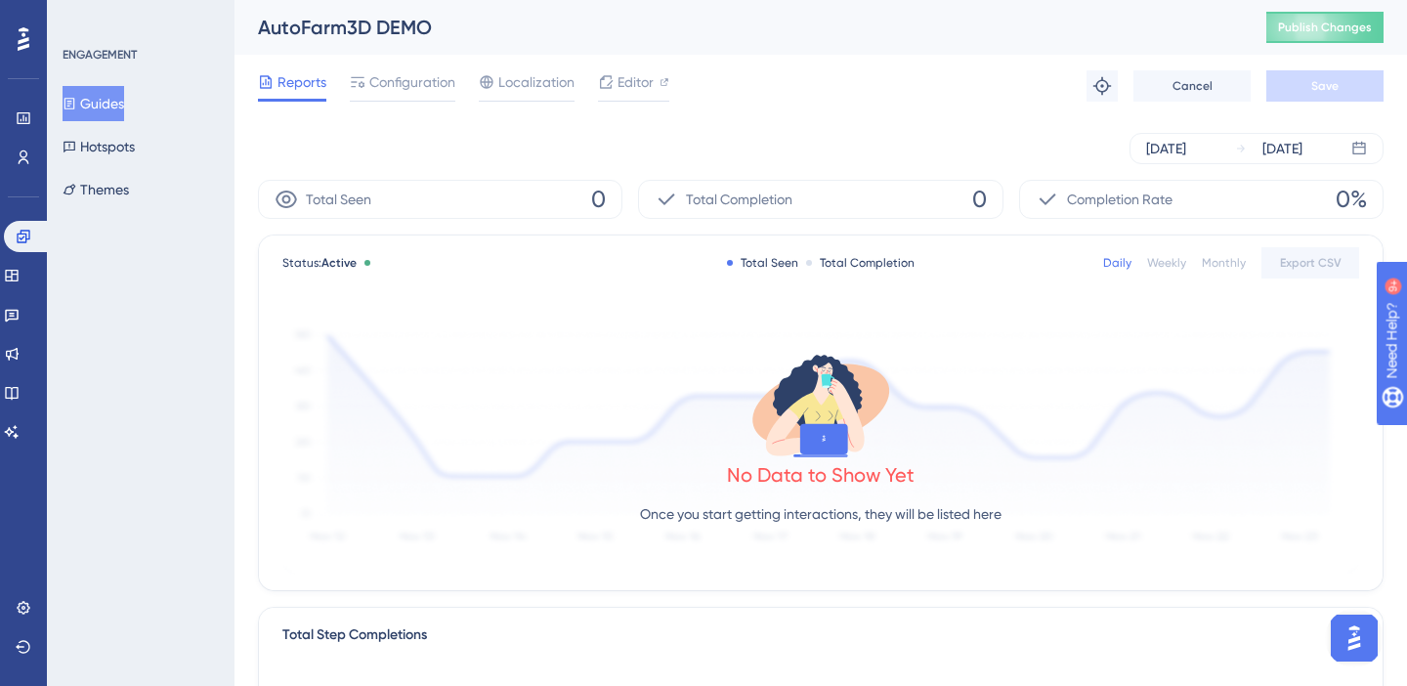
click at [117, 100] on button "Guides" at bounding box center [94, 103] width 62 height 35
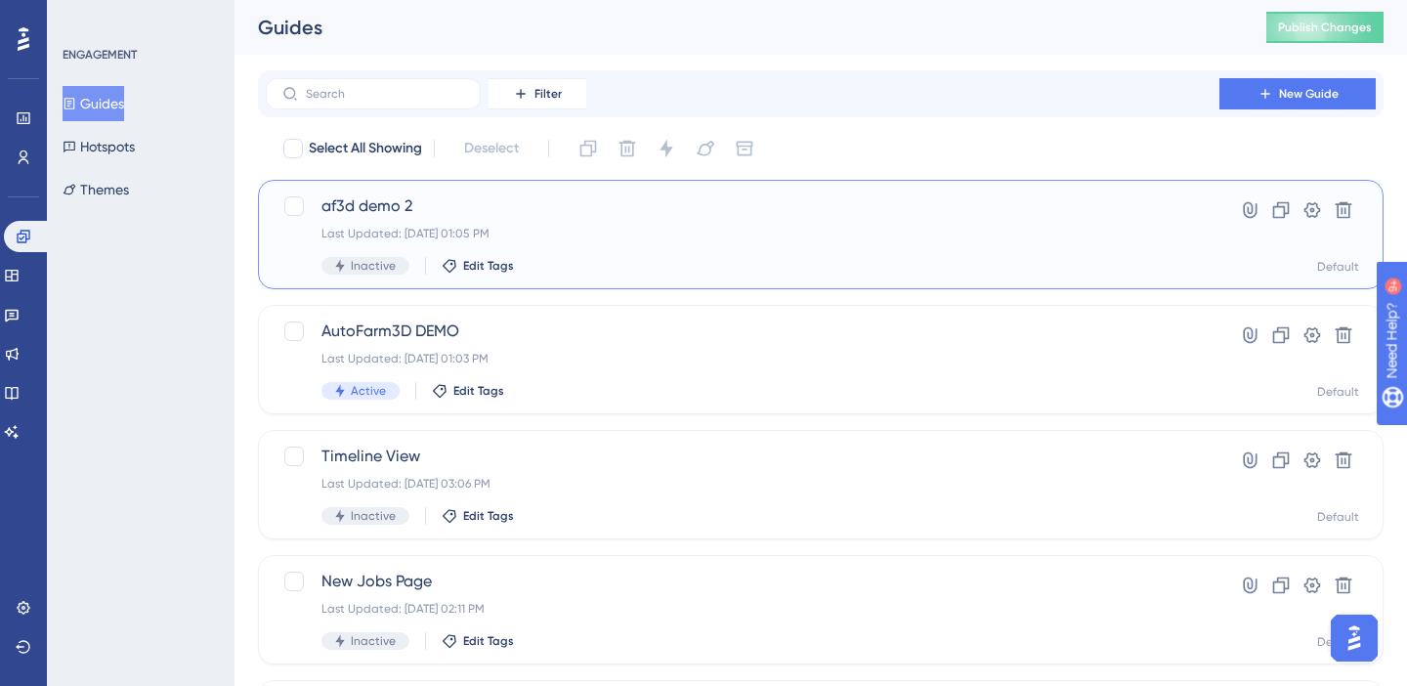
click at [401, 216] on span "af3d demo 2" at bounding box center [742, 205] width 842 height 23
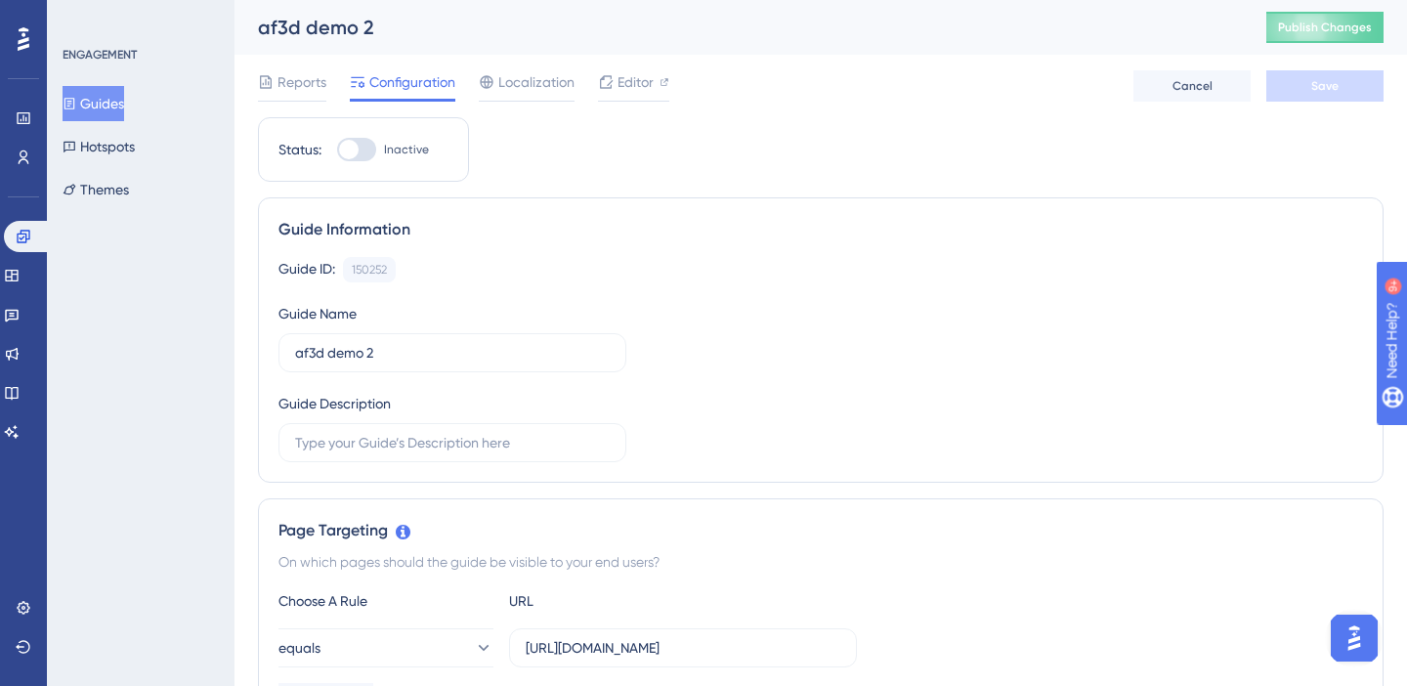
click at [115, 93] on button "Guides" at bounding box center [94, 103] width 62 height 35
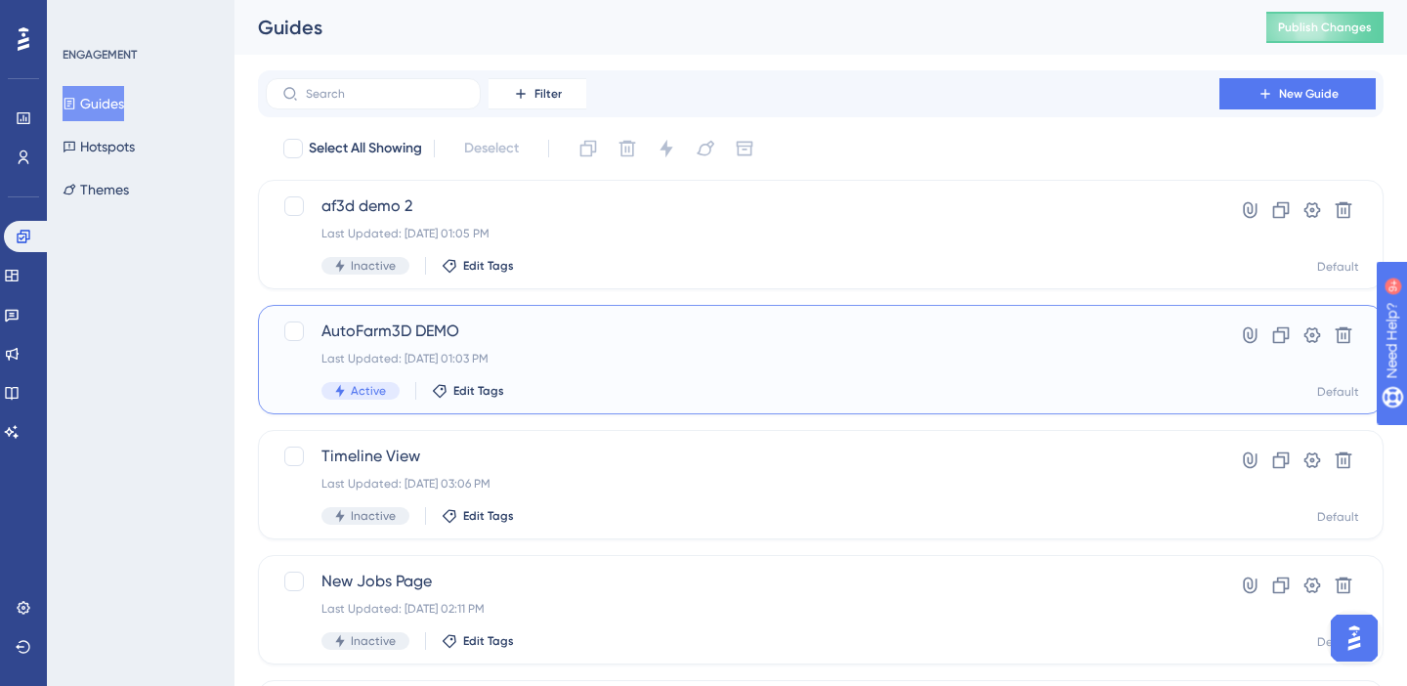
click at [376, 322] on span "AutoFarm3D DEMO" at bounding box center [742, 330] width 842 height 23
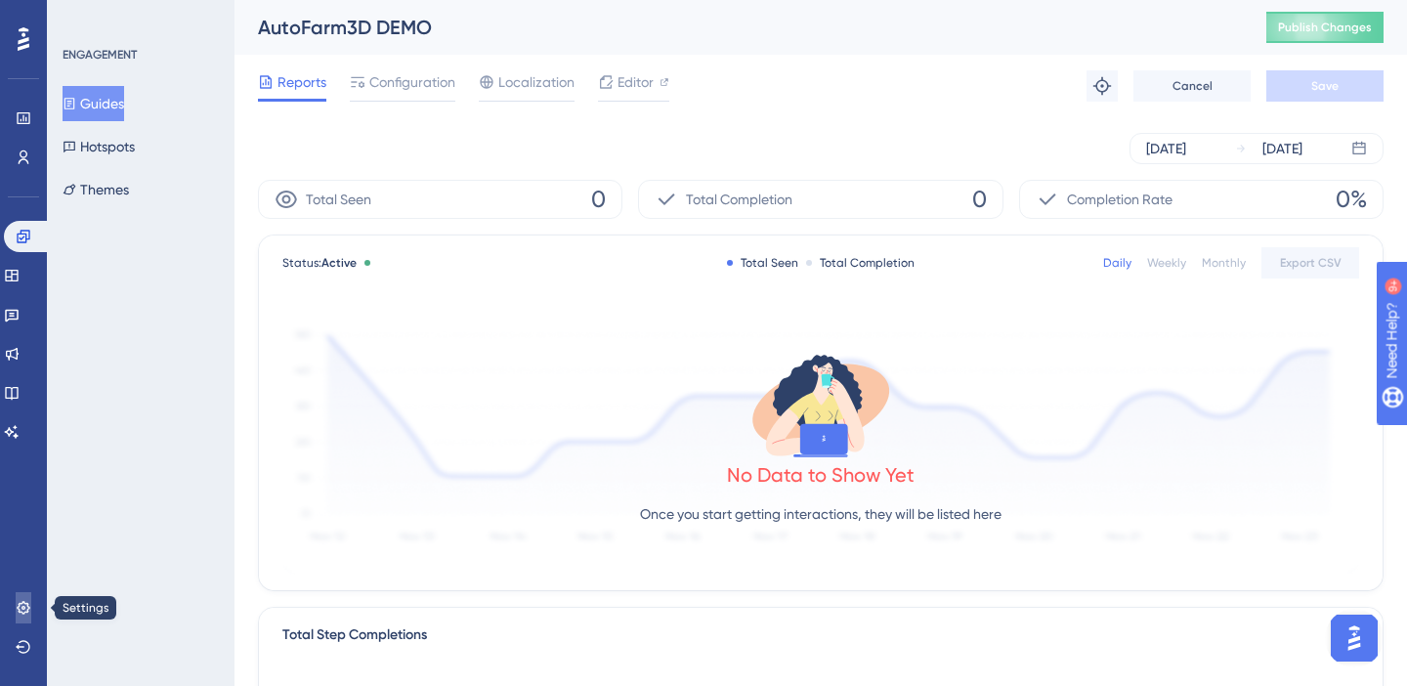
click at [24, 607] on icon at bounding box center [23, 607] width 13 height 13
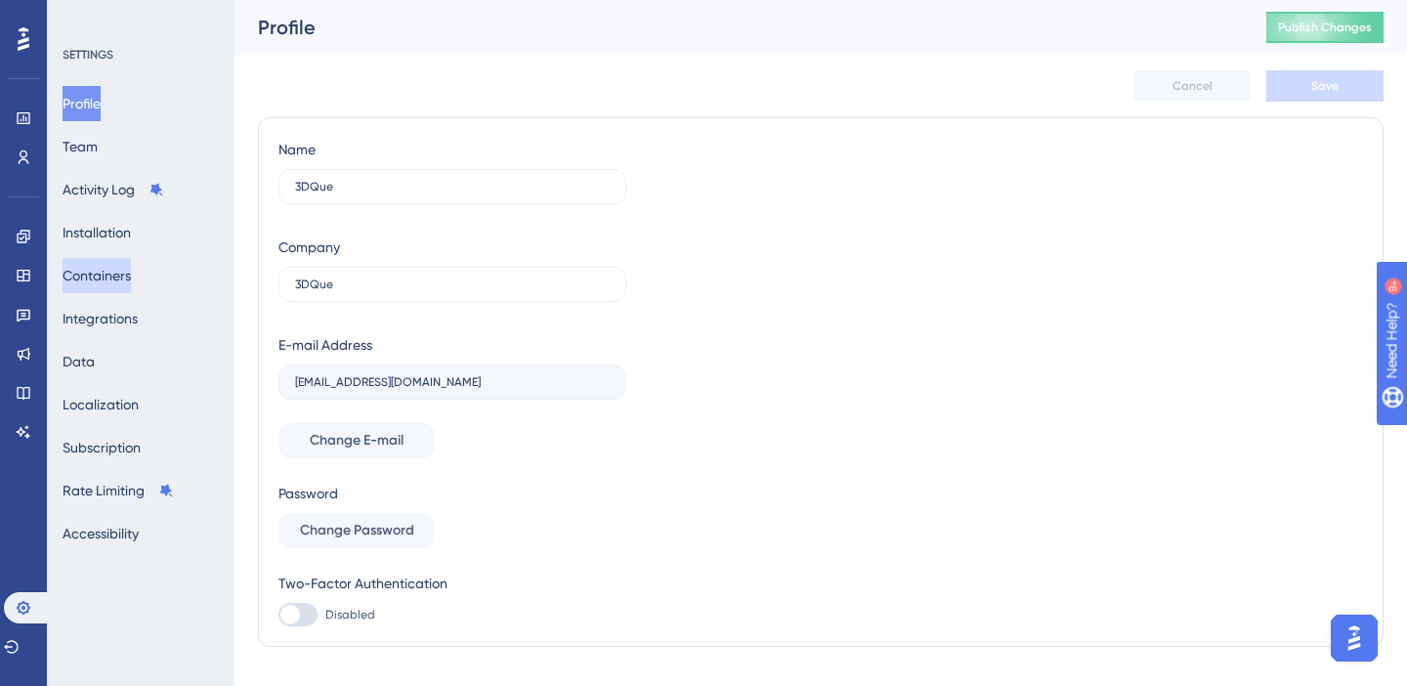
click at [118, 273] on button "Containers" at bounding box center [97, 275] width 68 height 35
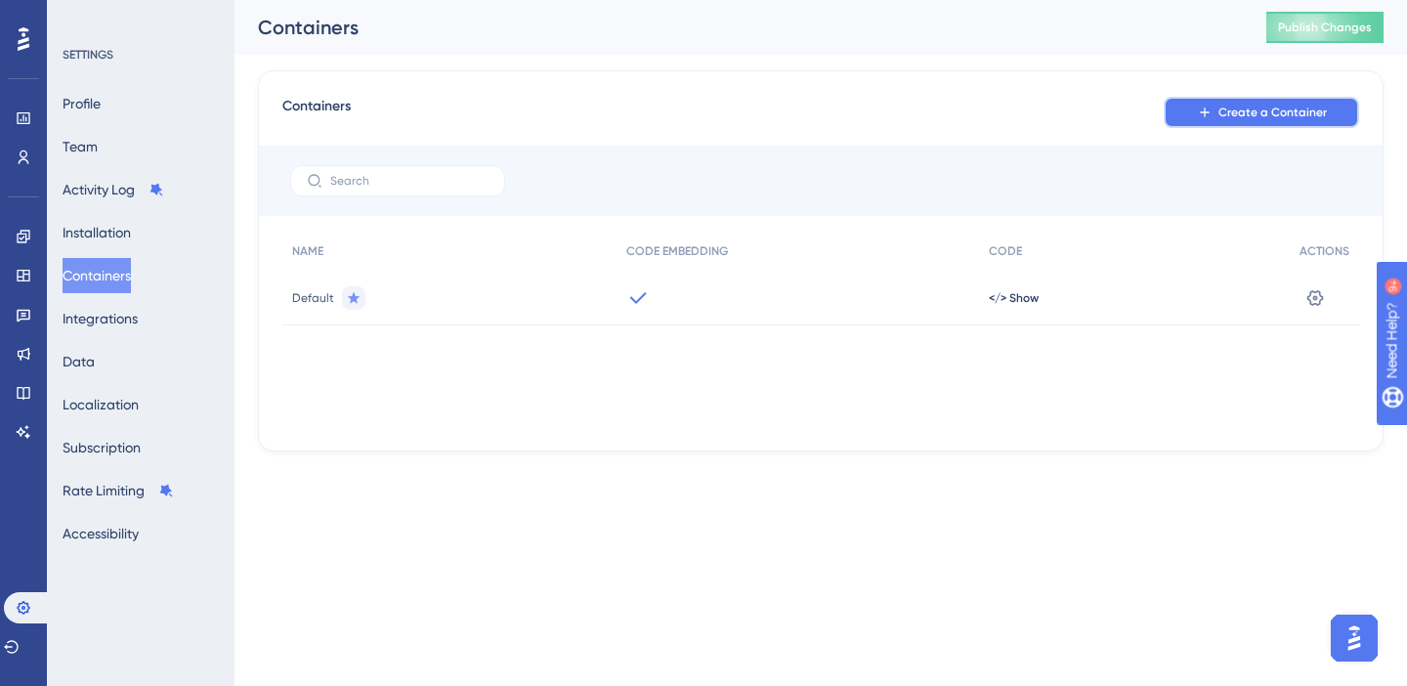
click at [1218, 123] on button "Create a Container" at bounding box center [1261, 112] width 195 height 31
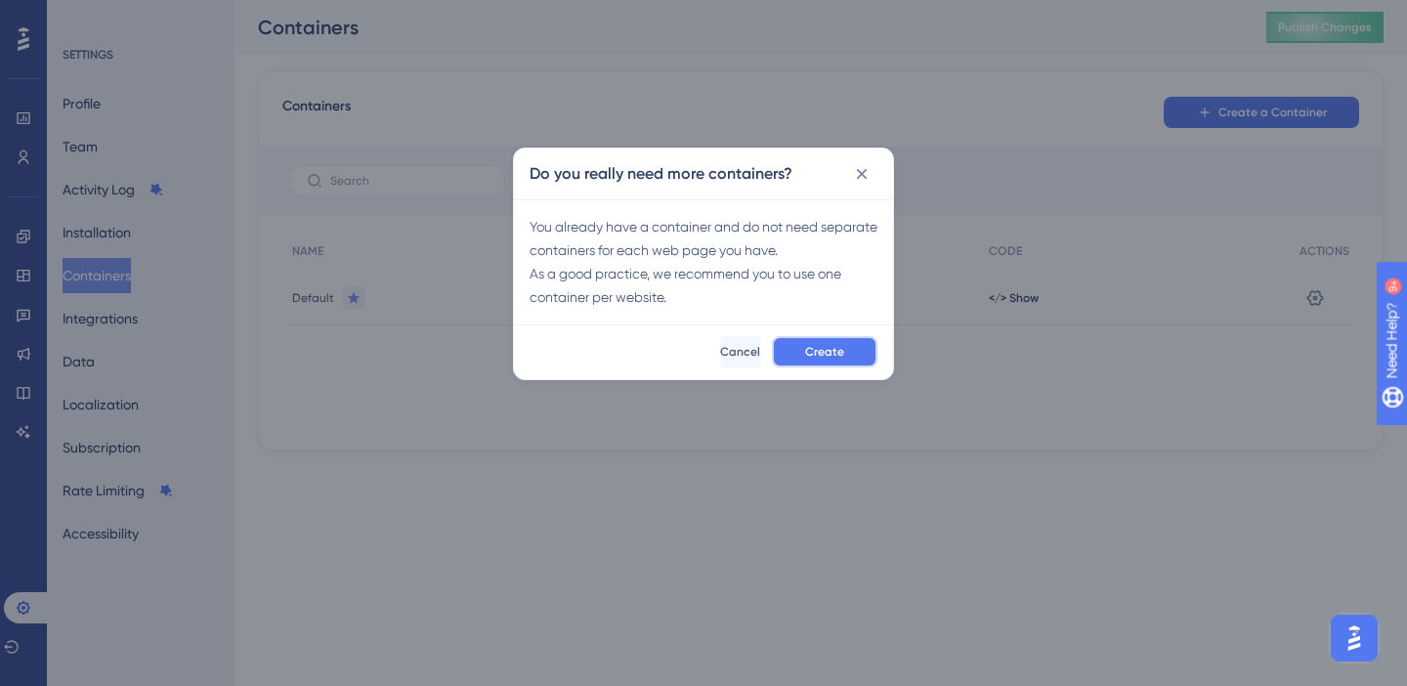
click at [823, 361] on button "Create" at bounding box center [825, 351] width 106 height 31
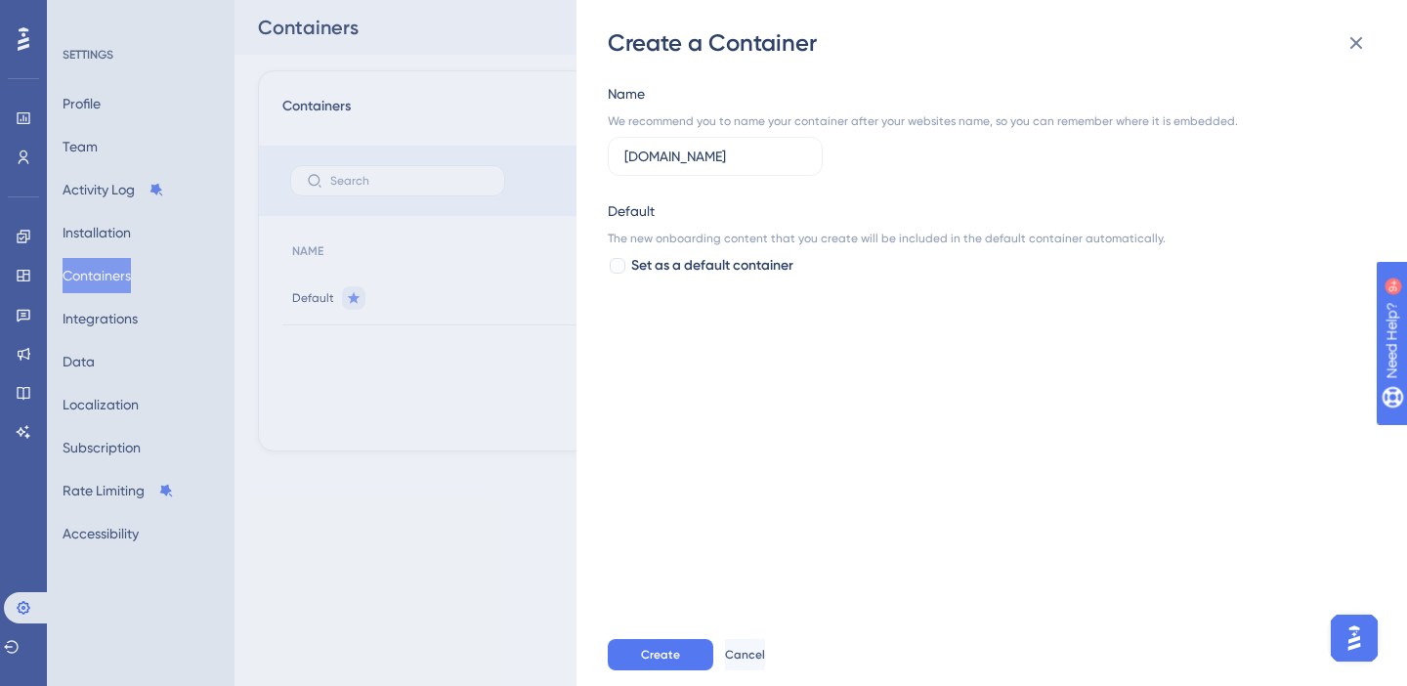
drag, startPoint x: 658, startPoint y: 153, endPoint x: 602, endPoint y: 152, distance: 56.7
click at [601, 152] on div "Create a Container Name We recommend you to name your container after your webs…" at bounding box center [991, 343] width 830 height 686
type input "3dque.com"
click at [659, 659] on span "Create" at bounding box center [660, 655] width 39 height 16
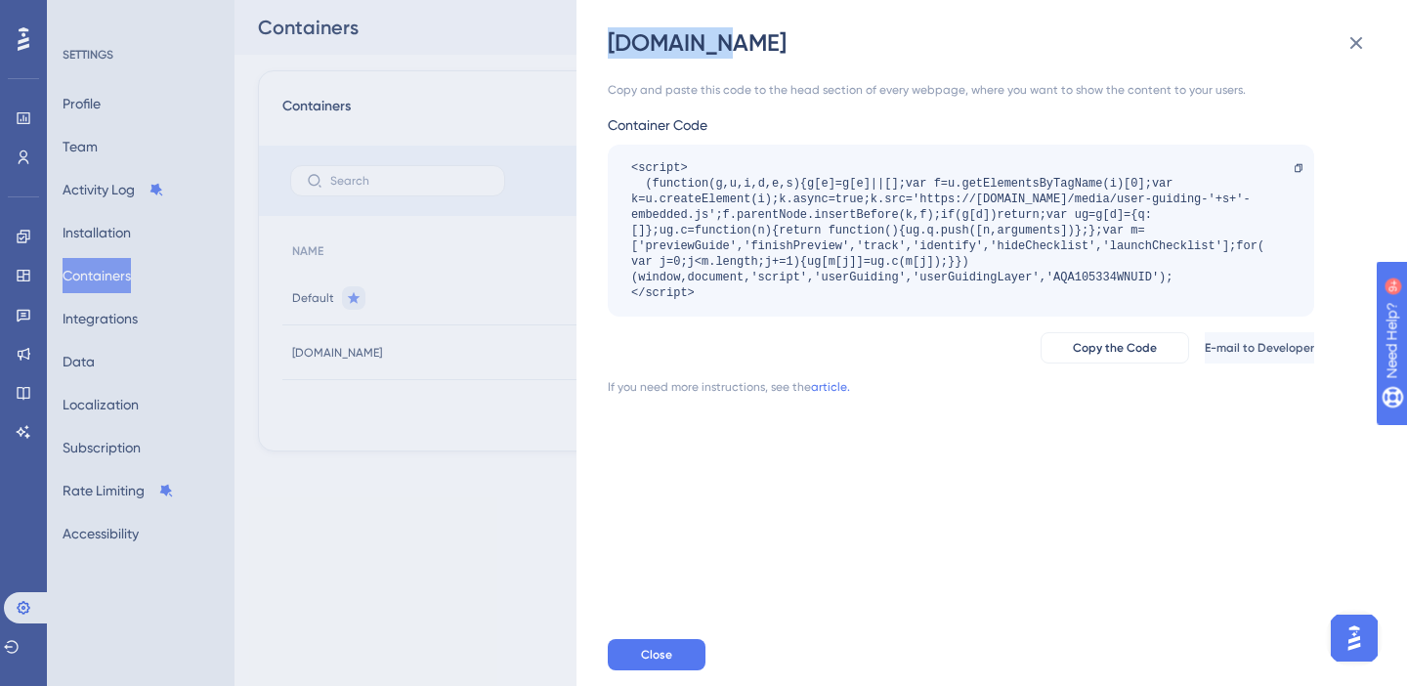
drag, startPoint x: 611, startPoint y: 49, endPoint x: 775, endPoint y: 48, distance: 164.1
click at [775, 48] on div "3dque.com" at bounding box center [994, 42] width 772 height 31
click at [718, 84] on div "Copy and paste this code to the head section of every webpage, where you want t…" at bounding box center [961, 90] width 706 height 16
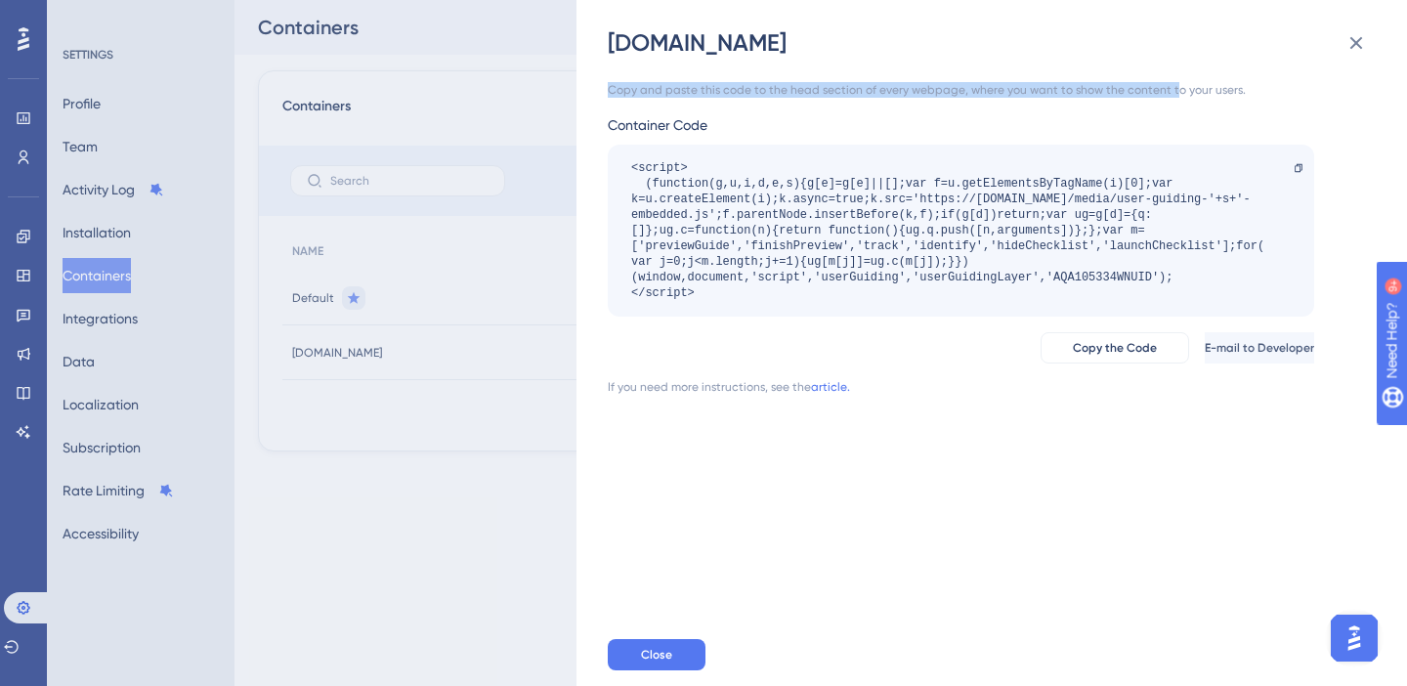
drag, startPoint x: 608, startPoint y: 95, endPoint x: 1167, endPoint y: 92, distance: 558.8
click at [1167, 92] on div "Copy and paste this code to the head section of every webpage, where you want t…" at bounding box center [961, 90] width 706 height 16
click at [897, 93] on div "Copy and paste this code to the head section of every webpage, where you want t…" at bounding box center [961, 90] width 706 height 16
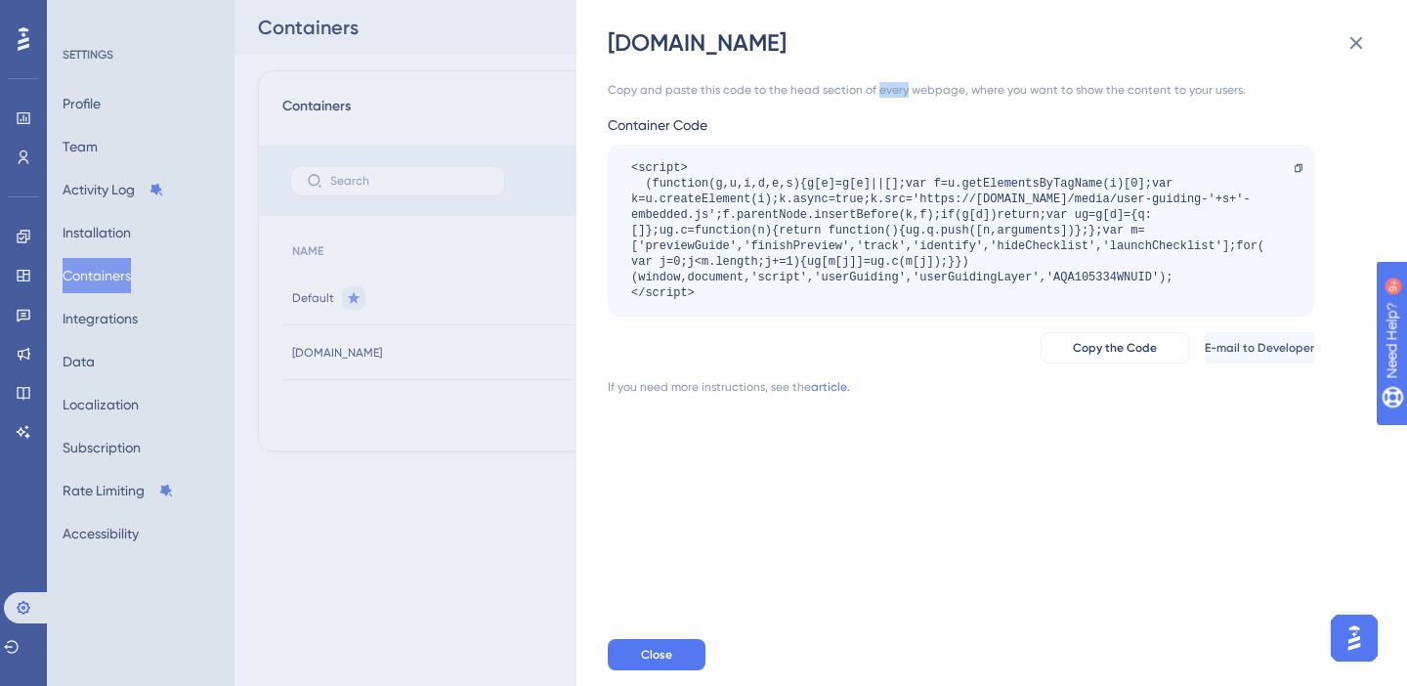
click at [897, 93] on div "Copy and paste this code to the head section of every webpage, where you want t…" at bounding box center [961, 90] width 706 height 16
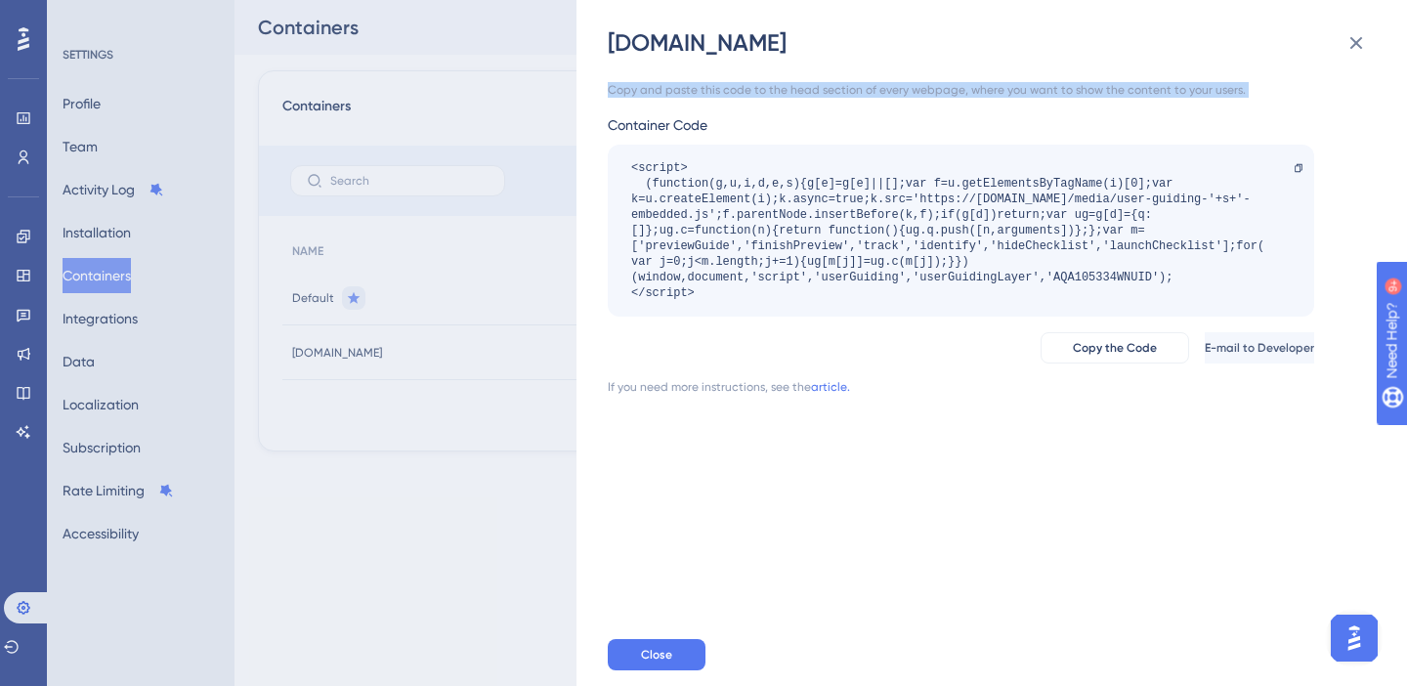
click at [897, 93] on div "Copy and paste this code to the head section of every webpage, where you want t…" at bounding box center [961, 90] width 706 height 16
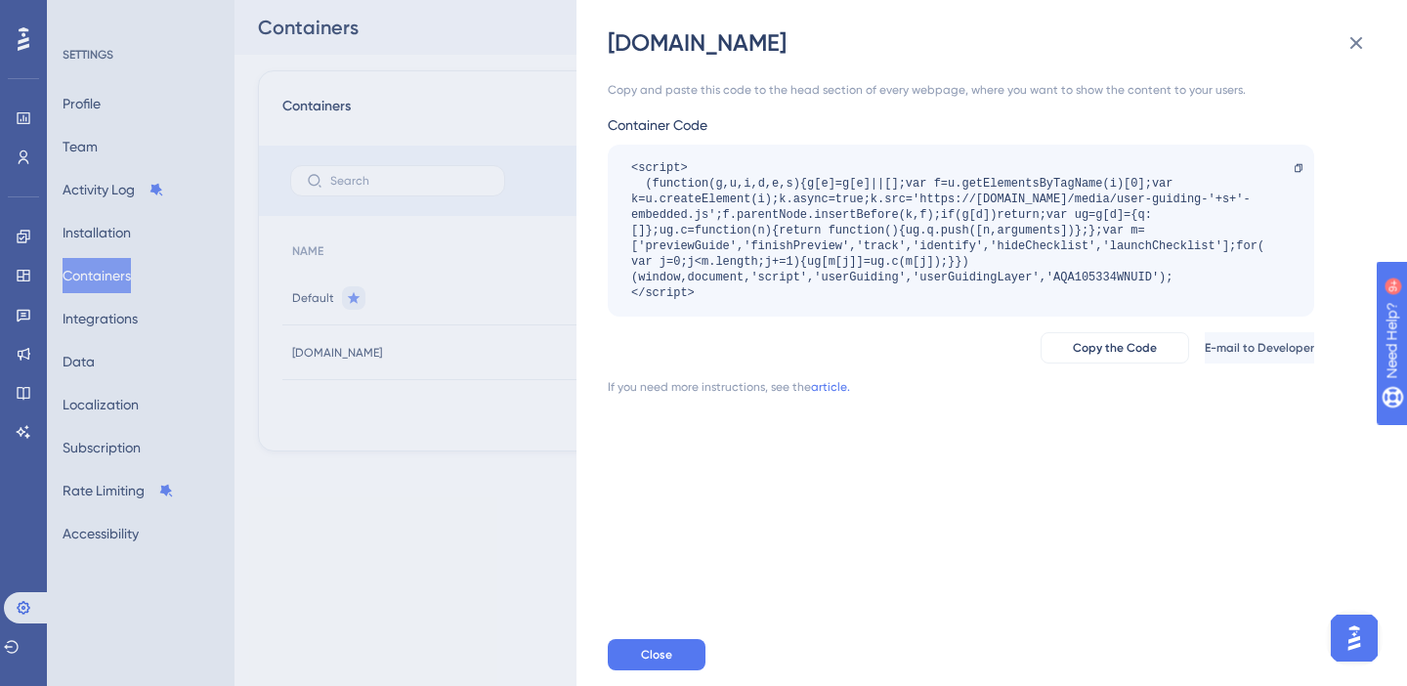
click at [865, 459] on div "Copy and paste this code to the head section of every webpage, where you want t…" at bounding box center [1001, 341] width 787 height 565
click at [1349, 47] on icon at bounding box center [1355, 42] width 23 height 23
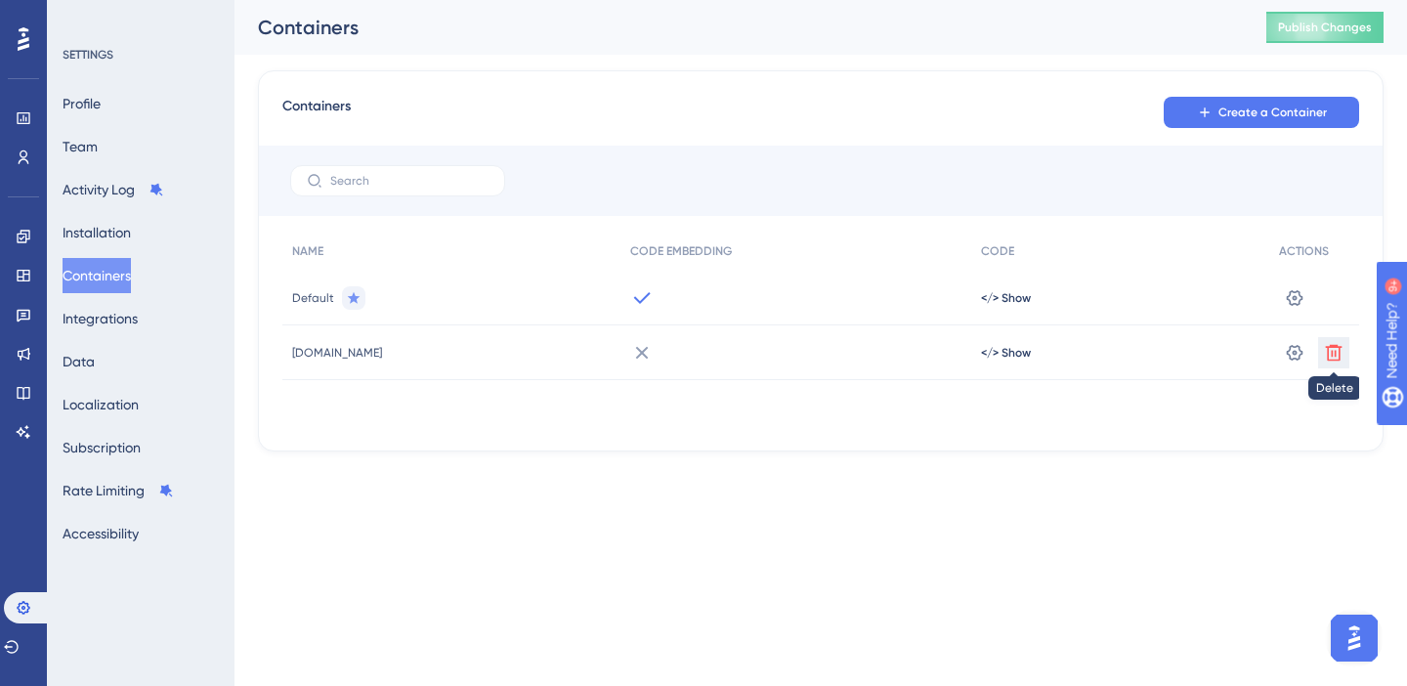
click at [1337, 353] on icon at bounding box center [1334, 353] width 20 height 20
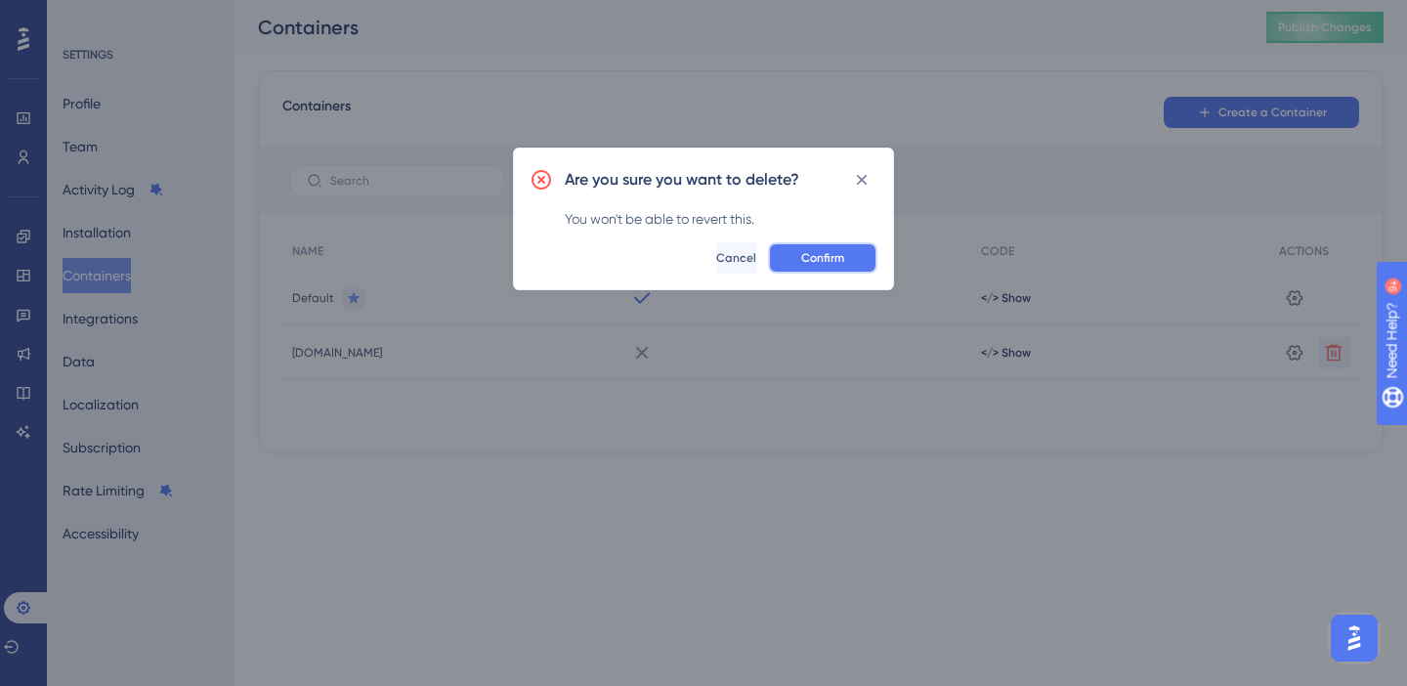
click at [828, 264] on span "Confirm" at bounding box center [822, 258] width 43 height 16
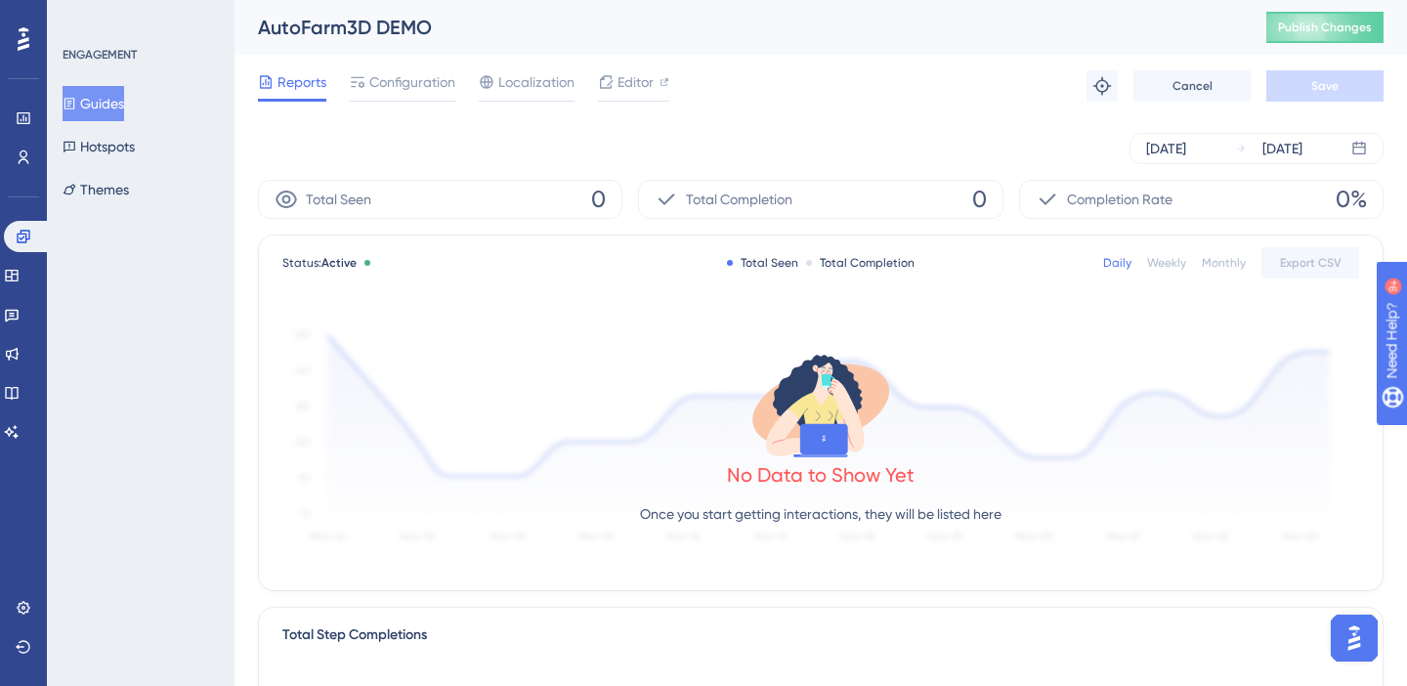
click at [103, 105] on button "Guides" at bounding box center [94, 103] width 62 height 35
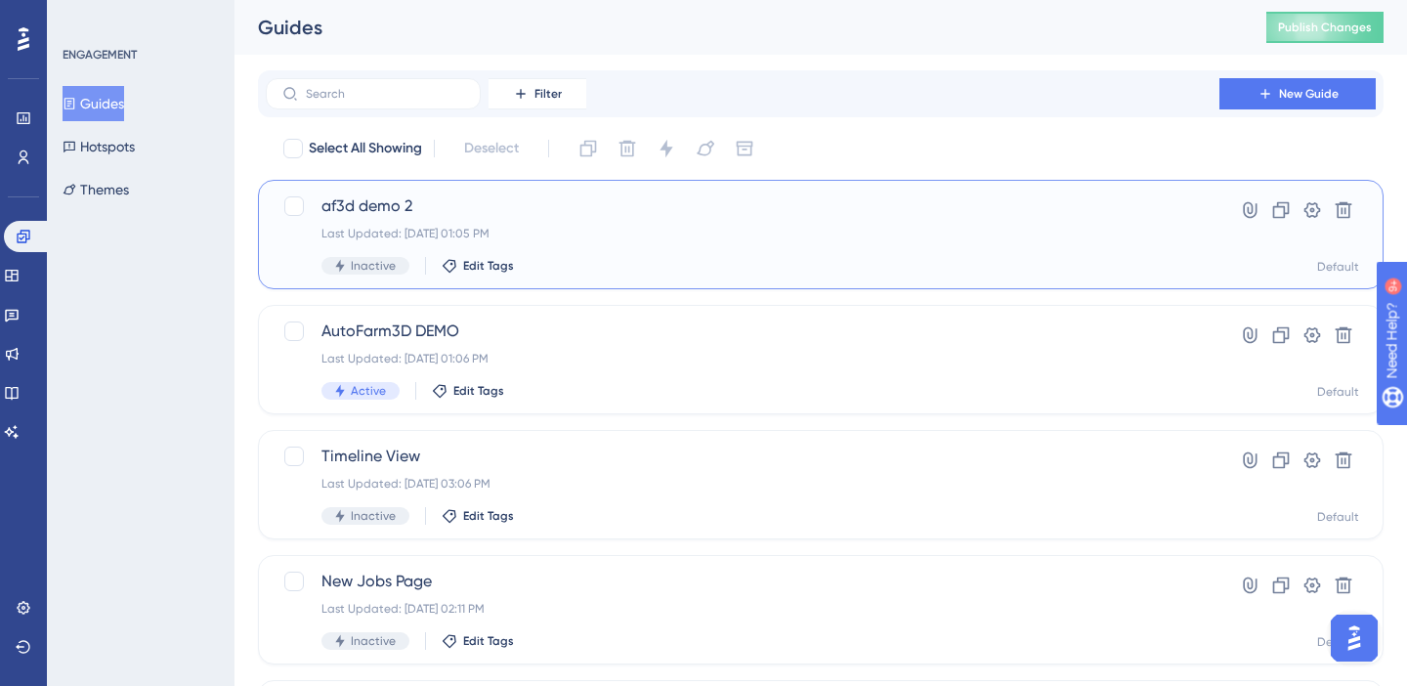
click at [446, 222] on div "af3d demo 2 Last Updated: Aug 19 2025, 01:05 PM Inactive Edit Tags" at bounding box center [742, 234] width 842 height 80
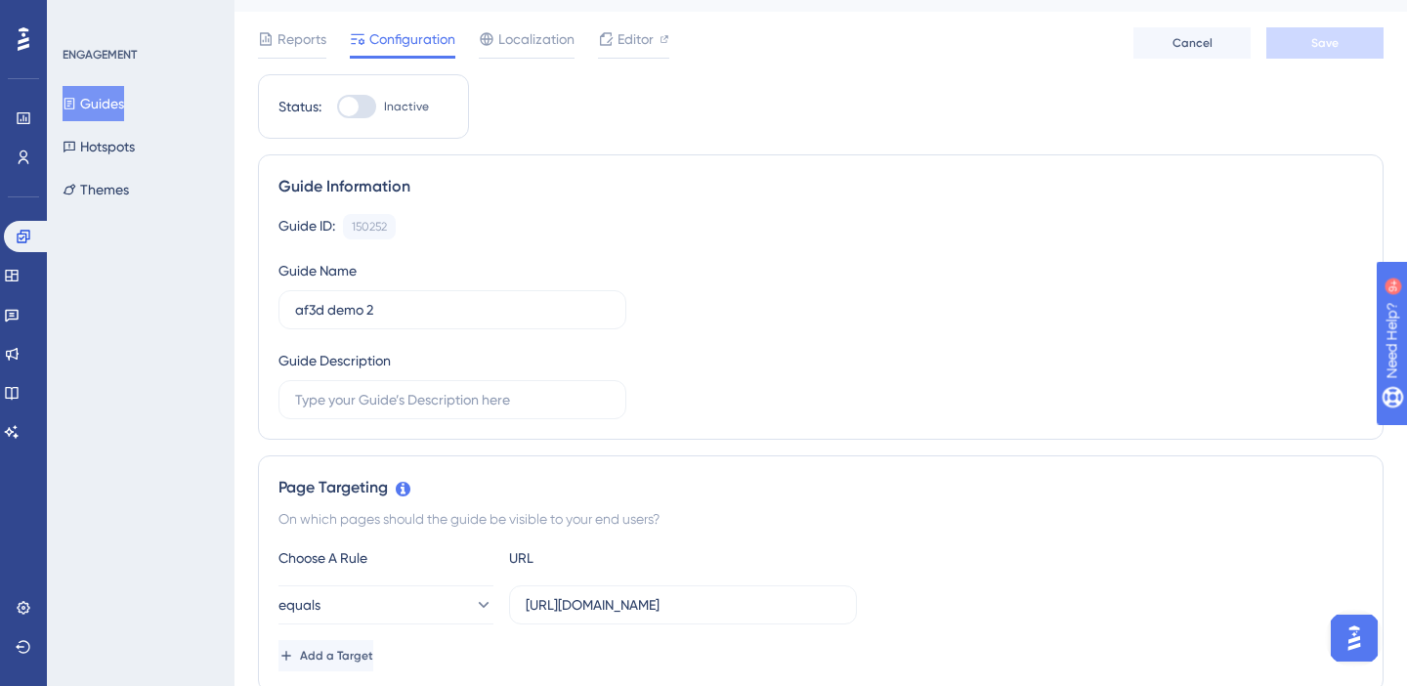
scroll to position [53, 0]
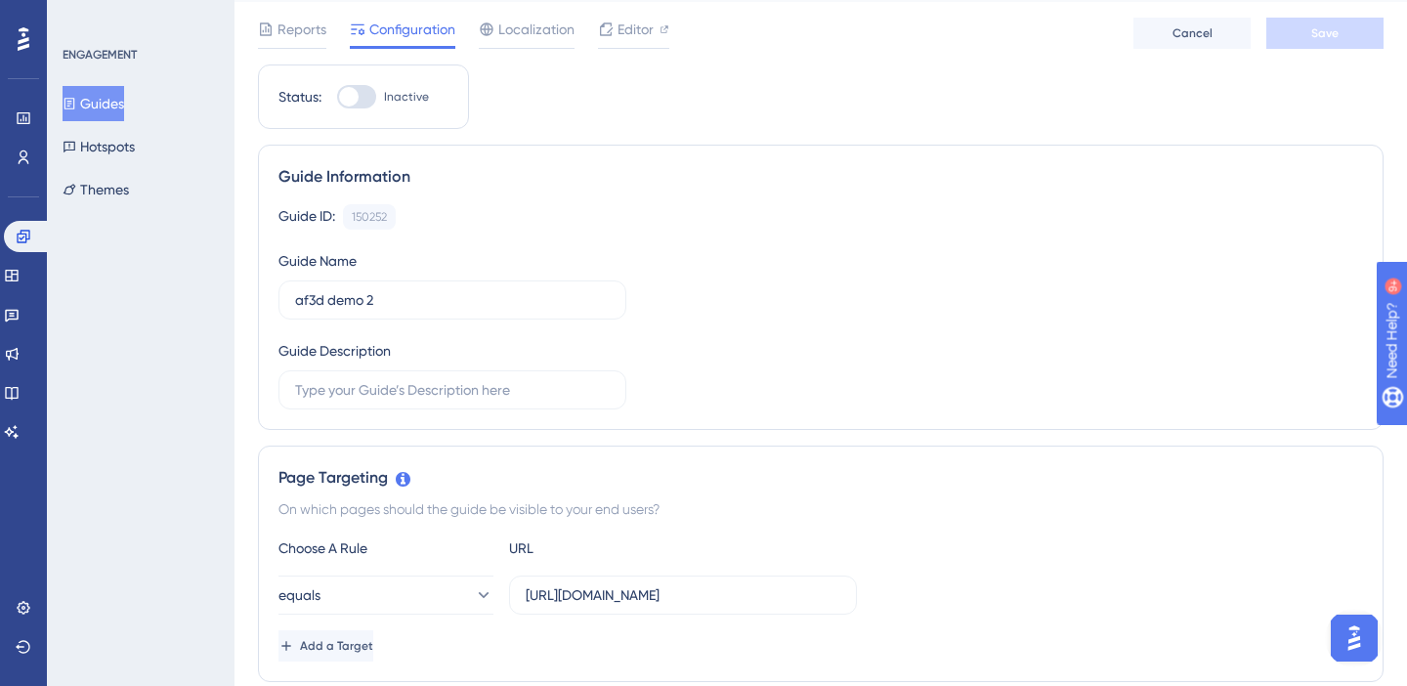
click at [124, 105] on button "Guides" at bounding box center [94, 103] width 62 height 35
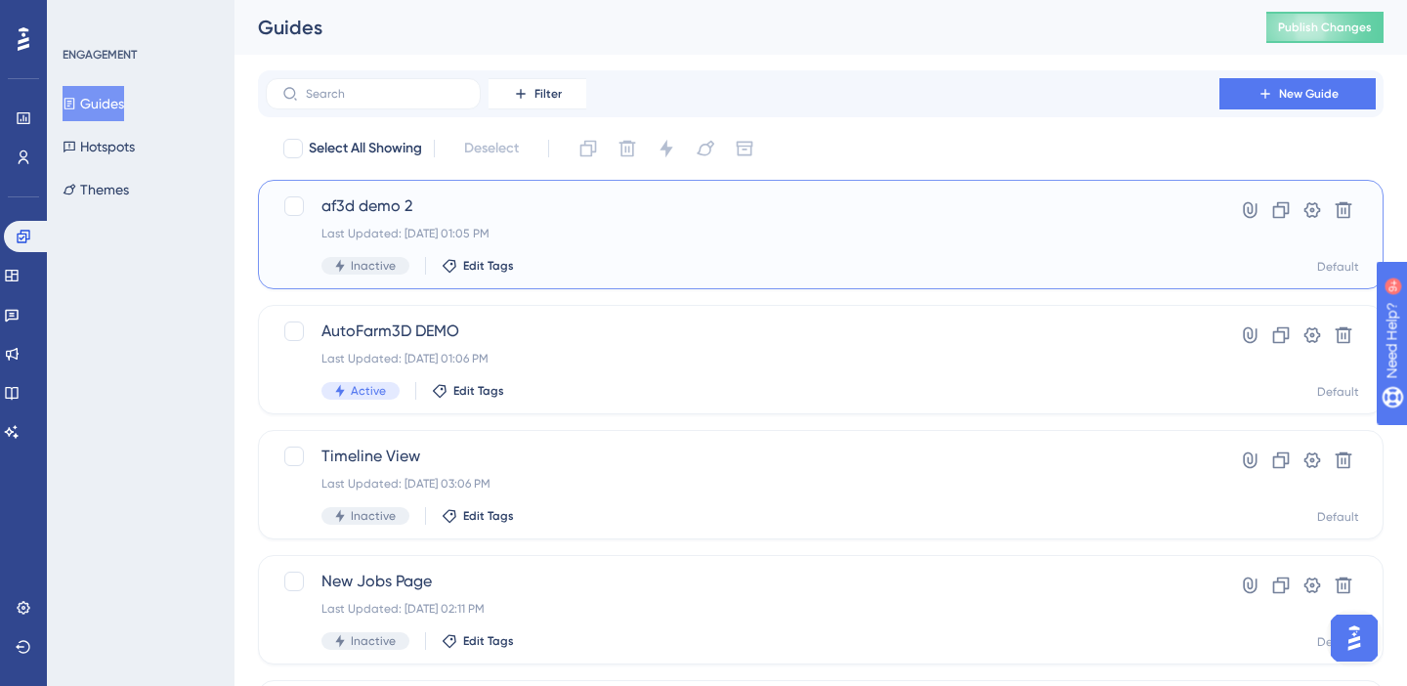
click at [622, 210] on span "af3d demo 2" at bounding box center [742, 205] width 842 height 23
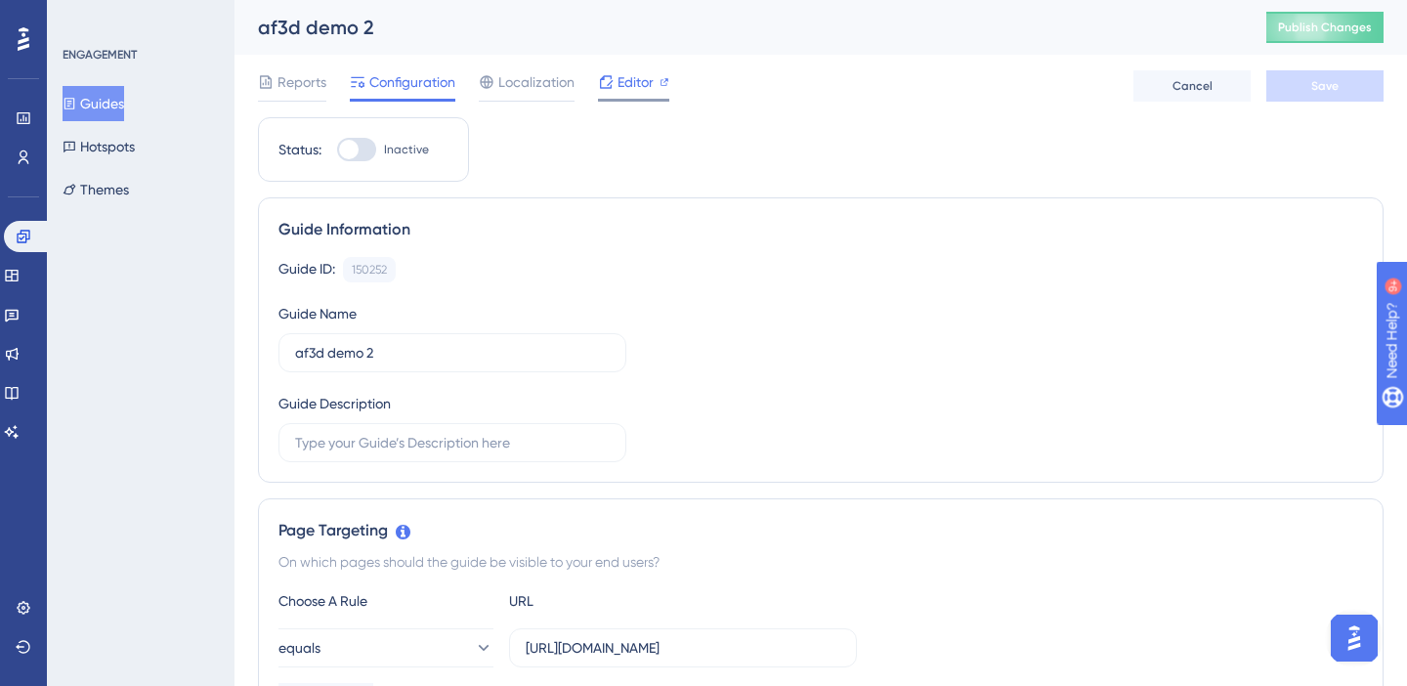
click at [641, 86] on span "Editor" at bounding box center [635, 81] width 36 height 23
click at [23, 605] on icon at bounding box center [24, 608] width 16 height 16
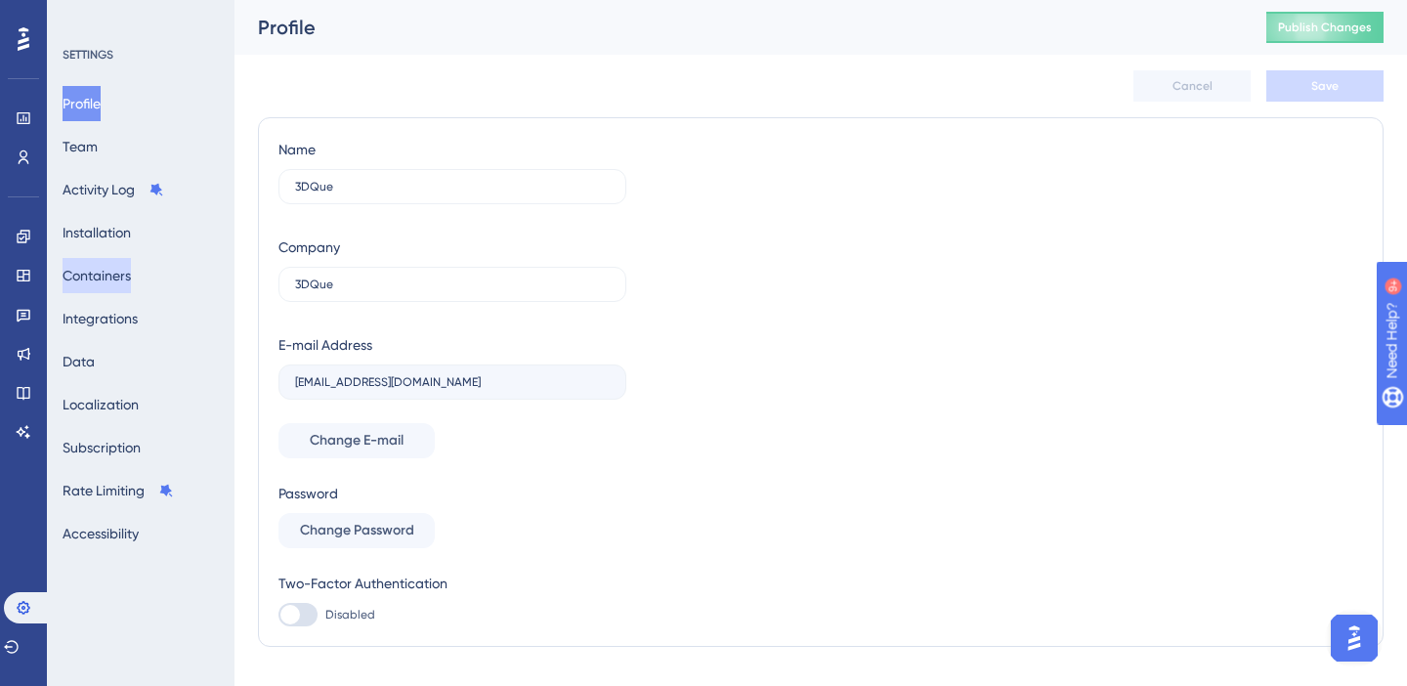
click at [123, 272] on button "Containers" at bounding box center [97, 275] width 68 height 35
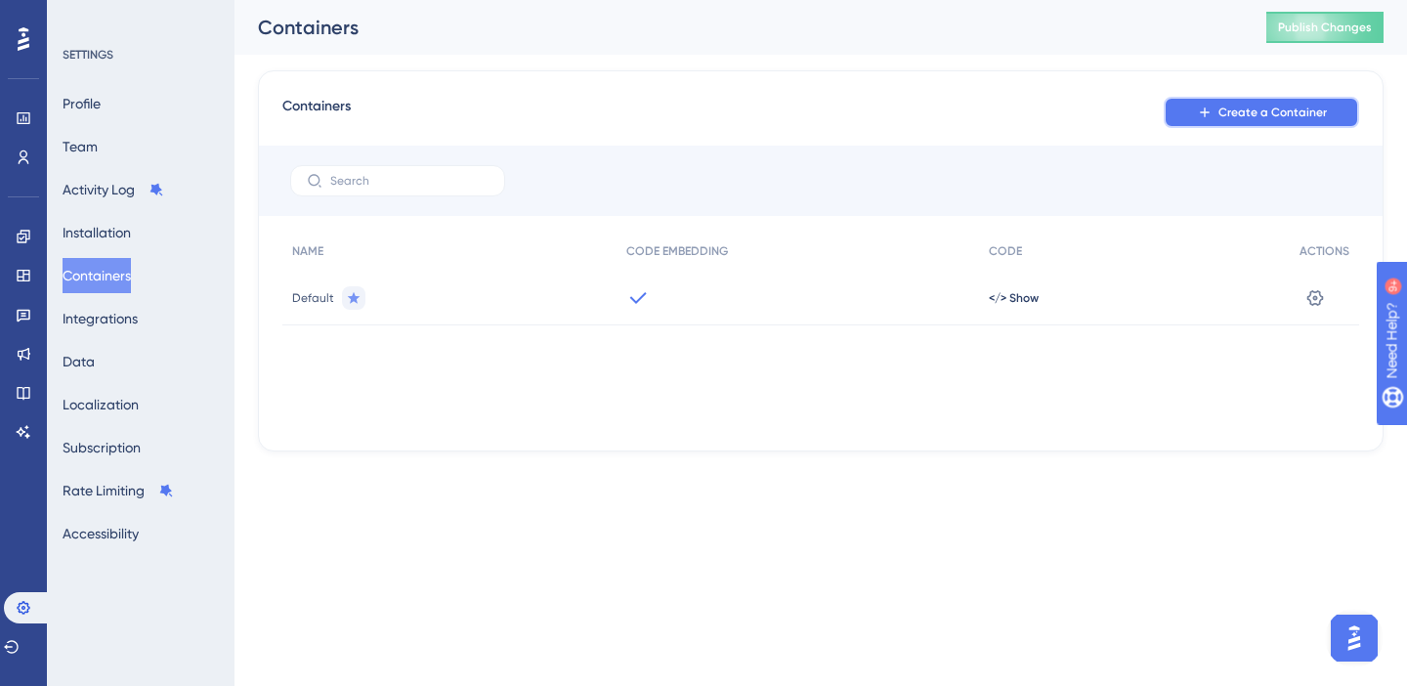
click at [1217, 121] on button "Create a Container" at bounding box center [1261, 112] width 195 height 31
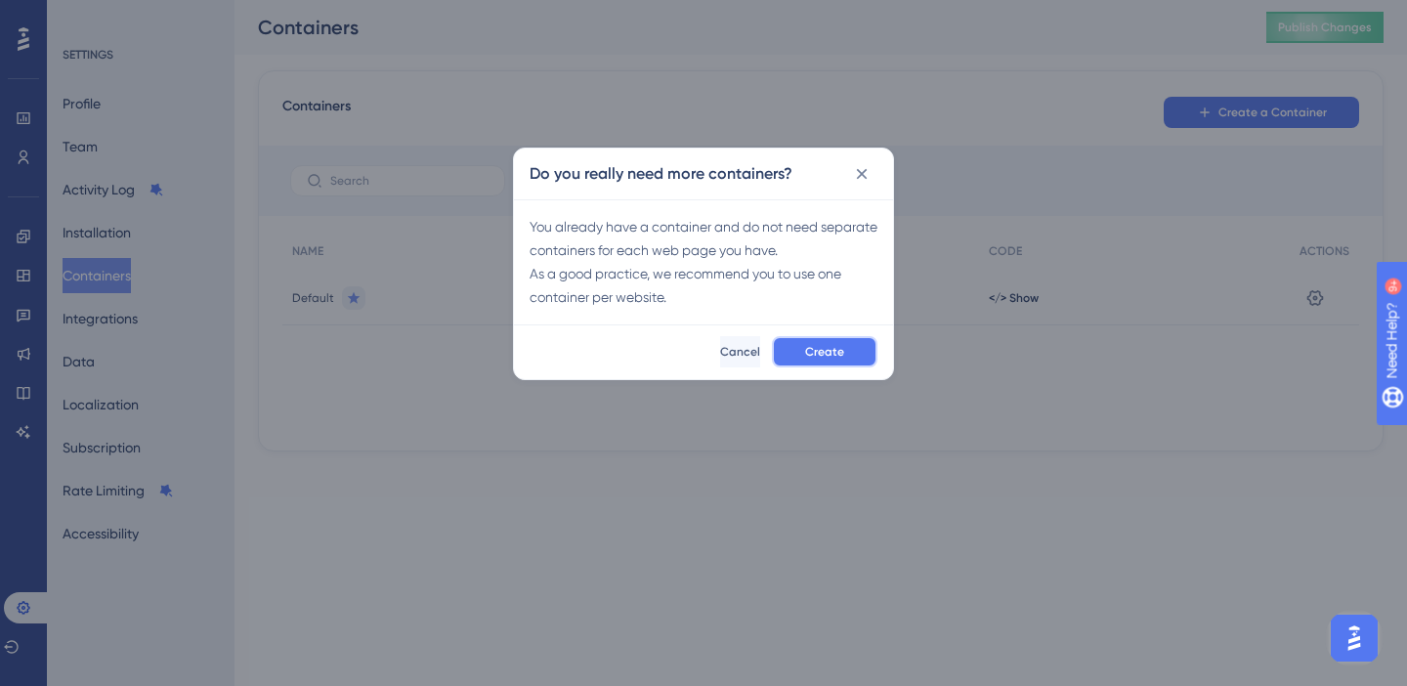
click at [804, 357] on button "Create" at bounding box center [825, 351] width 106 height 31
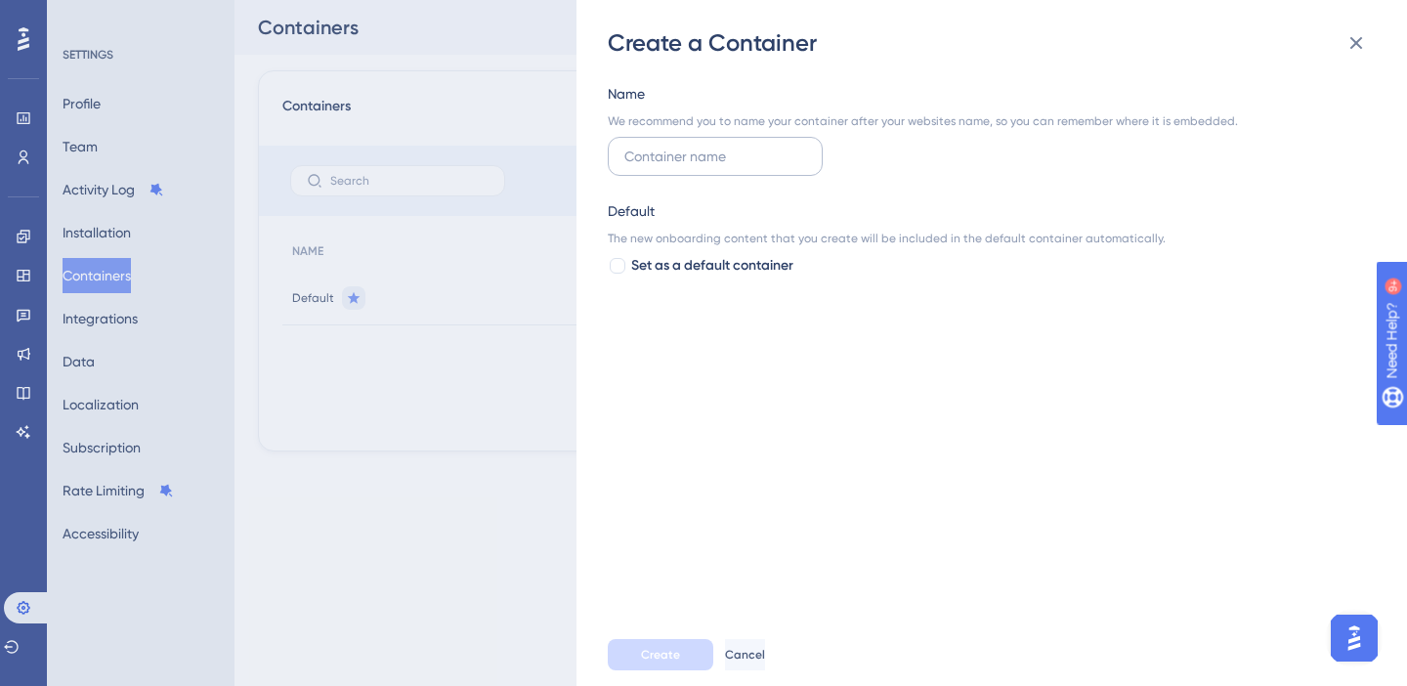
click at [679, 161] on input "text" at bounding box center [715, 156] width 182 height 21
type input "3dque.com"
click at [658, 652] on span "Create" at bounding box center [660, 655] width 39 height 16
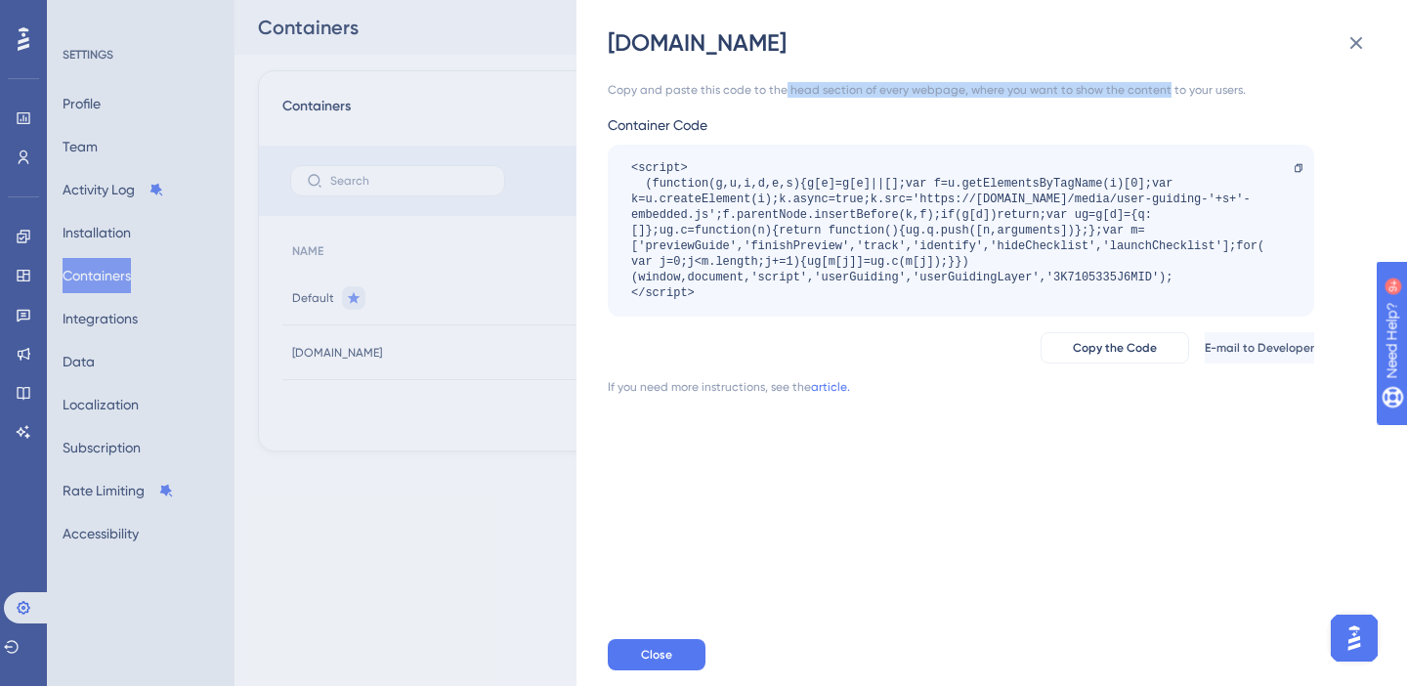
drag, startPoint x: 781, startPoint y: 88, endPoint x: 1156, endPoint y: 94, distance: 375.2
click at [1156, 94] on div "Copy and paste this code to the head section of every webpage, where you want t…" at bounding box center [961, 90] width 706 height 16
click at [886, 540] on div "Copy and paste this code to the head section of every webpage, where you want t…" at bounding box center [1001, 341] width 787 height 565
click at [1358, 47] on icon at bounding box center [1355, 42] width 23 height 23
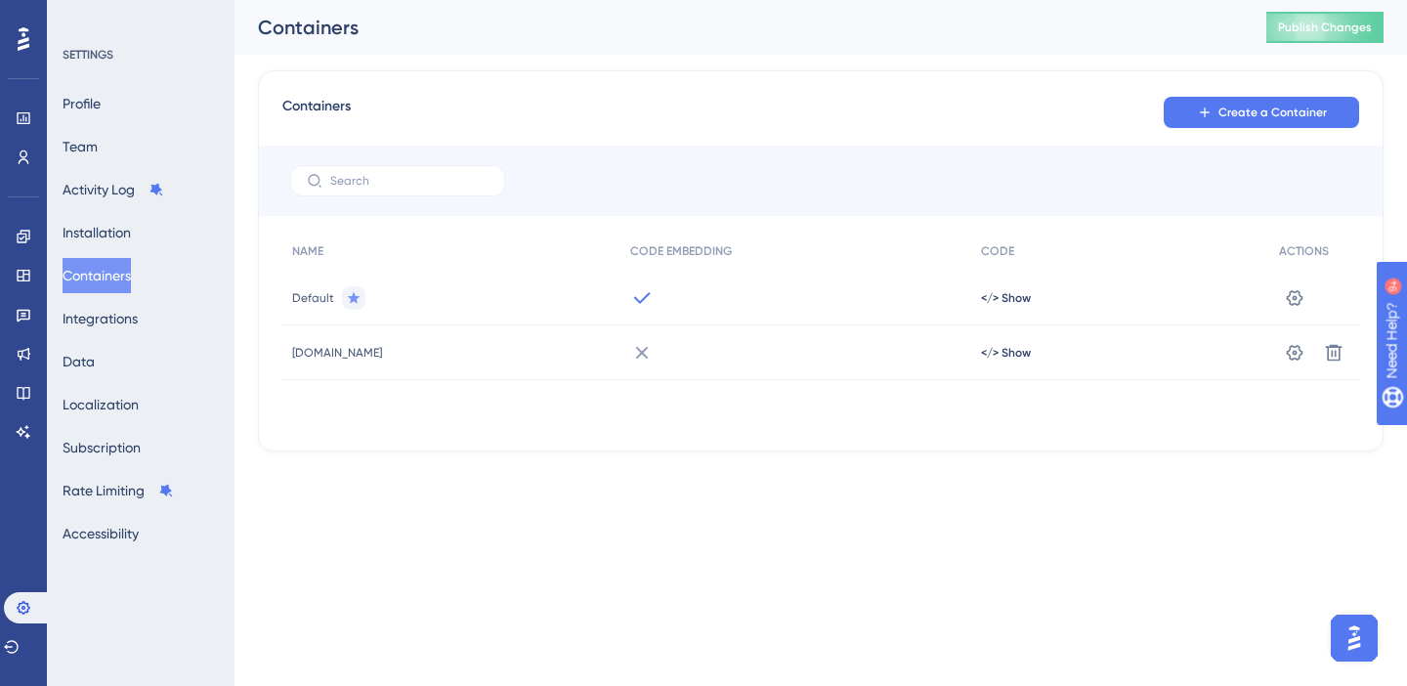
click at [636, 354] on icon at bounding box center [642, 352] width 13 height 13
click at [1298, 305] on icon at bounding box center [1295, 297] width 17 height 16
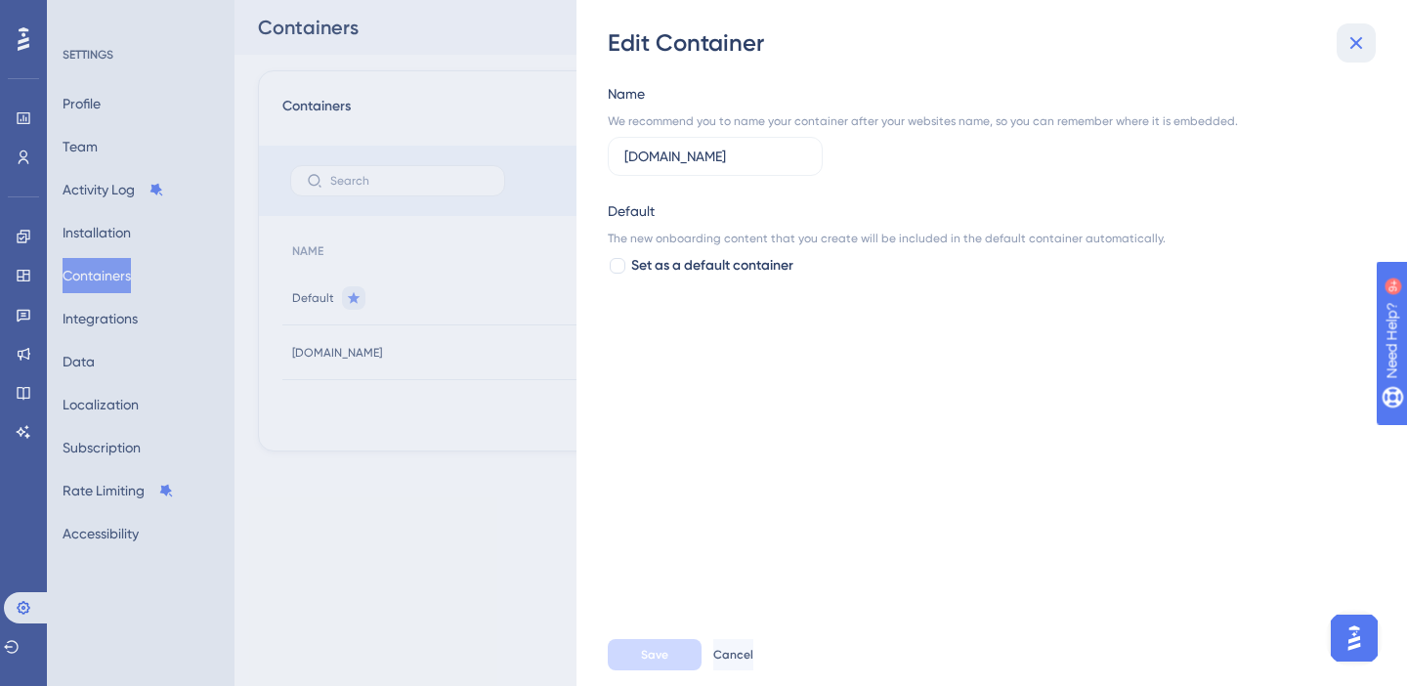
click at [1356, 49] on icon at bounding box center [1355, 42] width 23 height 23
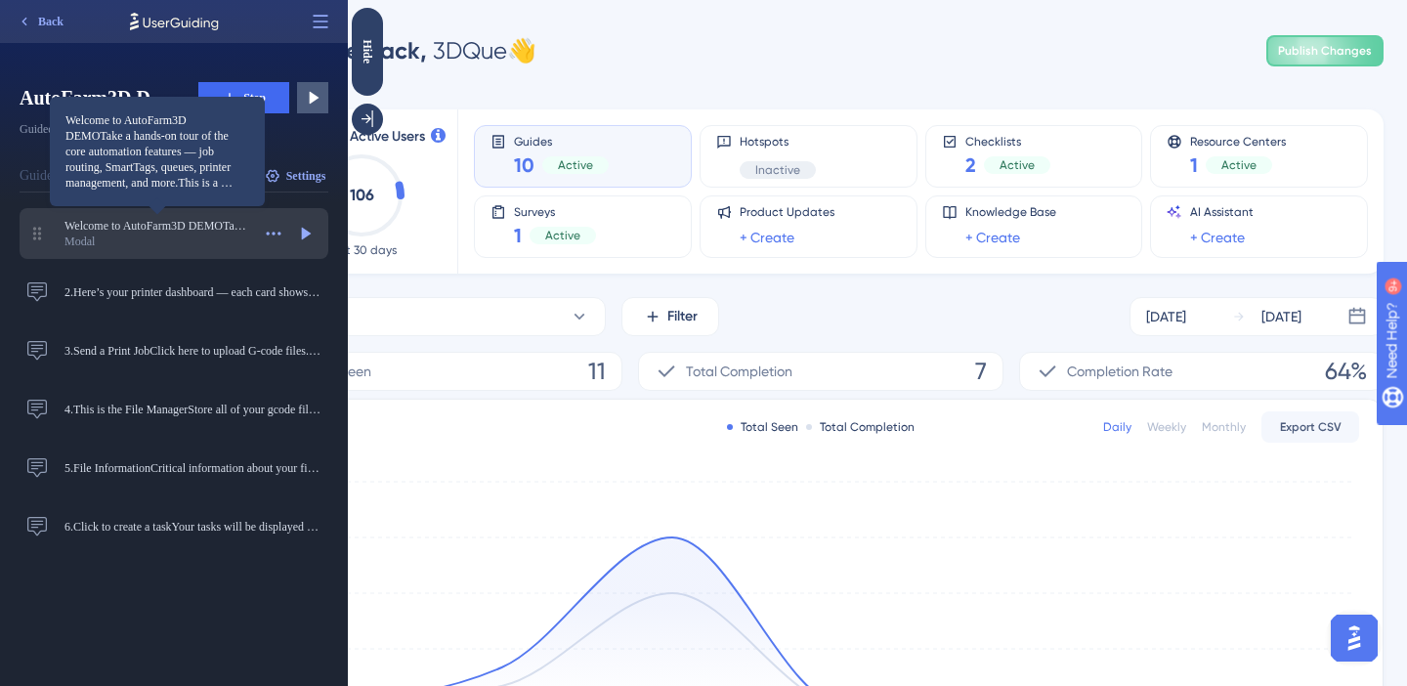
click at [199, 219] on span "Welcome to AutoFarm3D DEMOTake a hands-on tour of the core automation features …" at bounding box center [157, 226] width 186 height 16
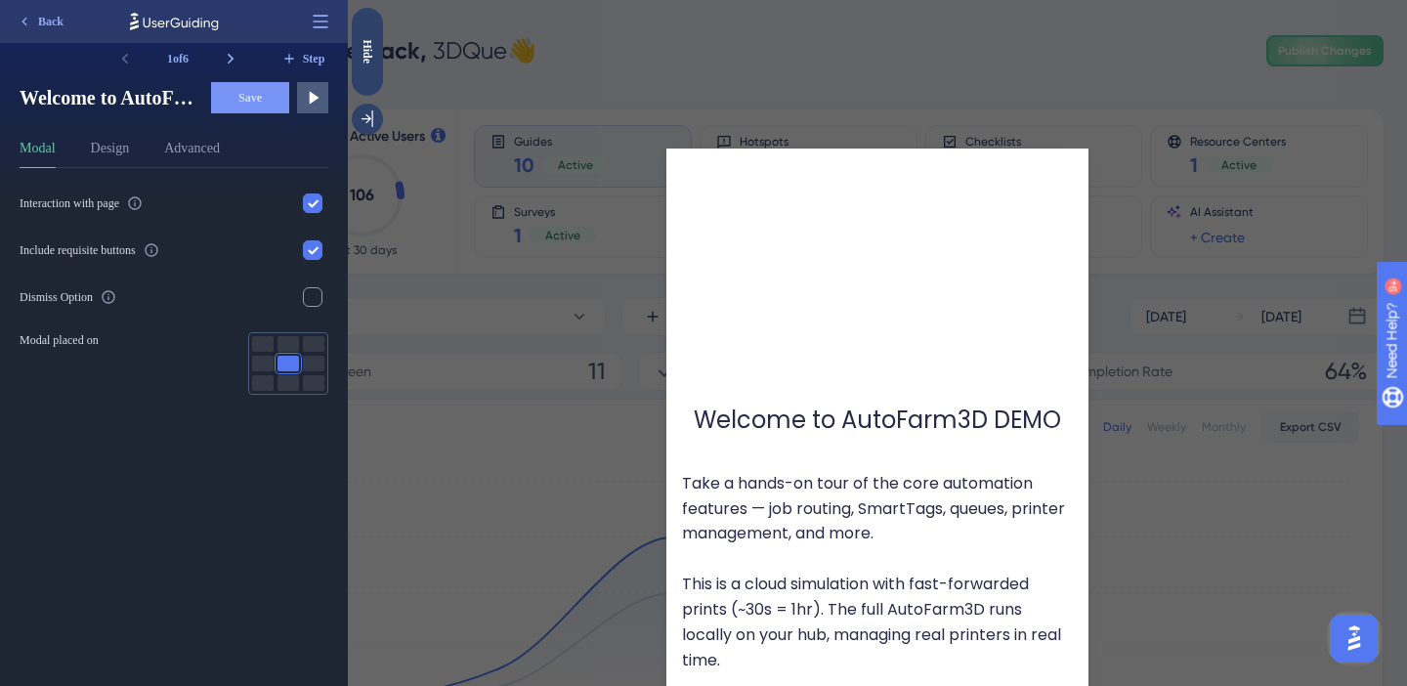
scroll to position [78, 0]
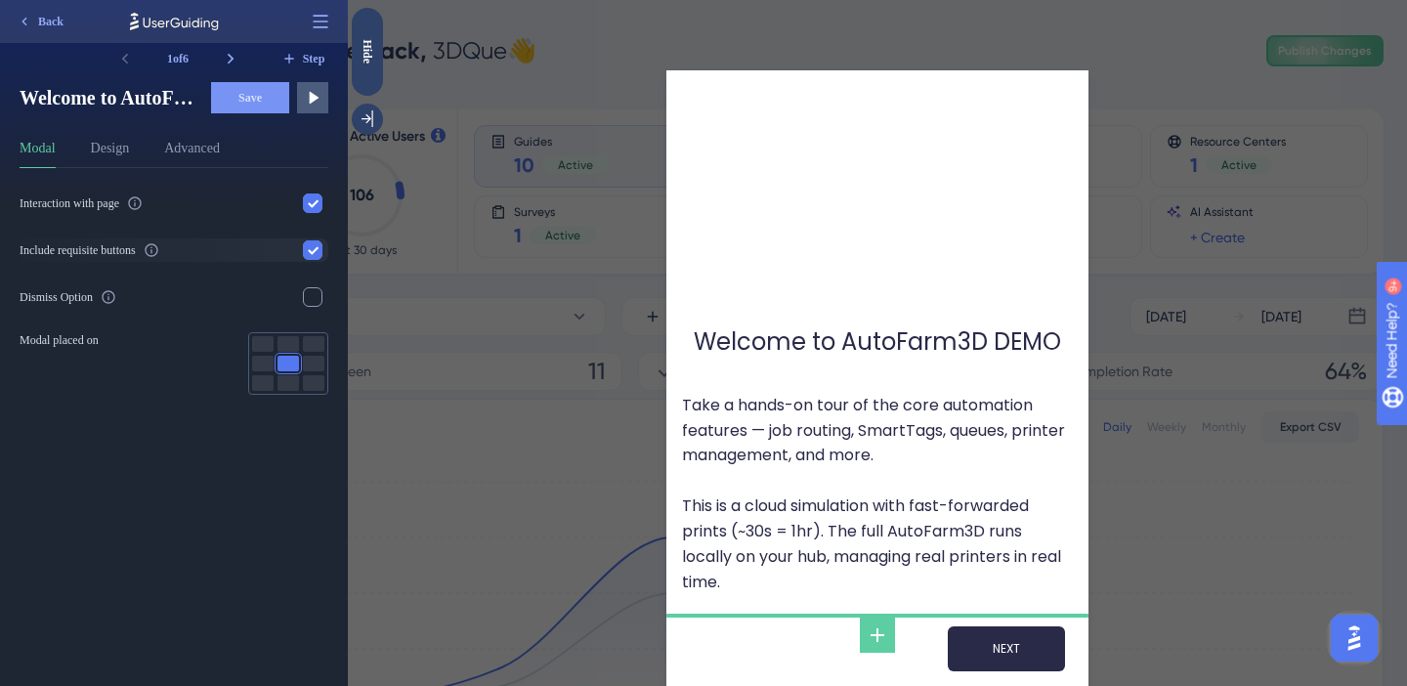
click at [107, 246] on div "Include requisite buttons" at bounding box center [78, 250] width 116 height 16
click at [313, 250] on input "checkbox" at bounding box center [313, 250] width 1 height 1
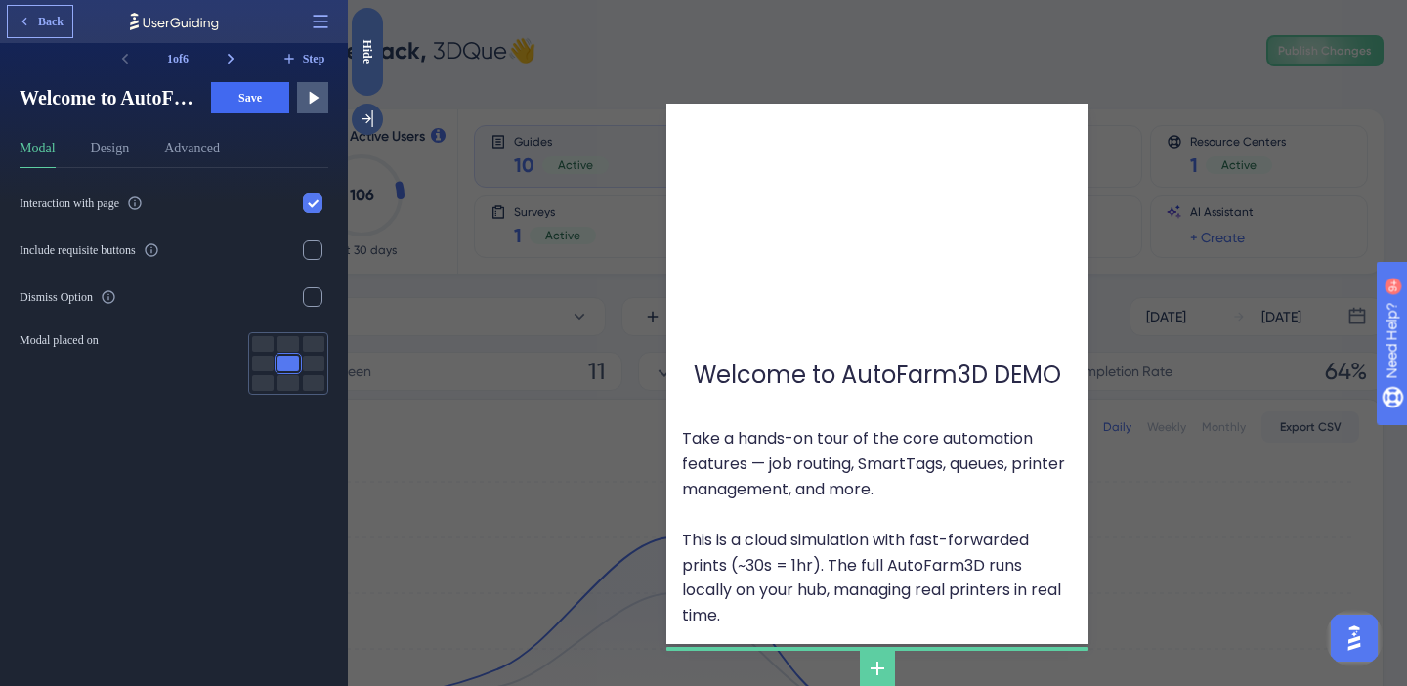
click at [51, 21] on span "Back" at bounding box center [50, 22] width 25 height 16
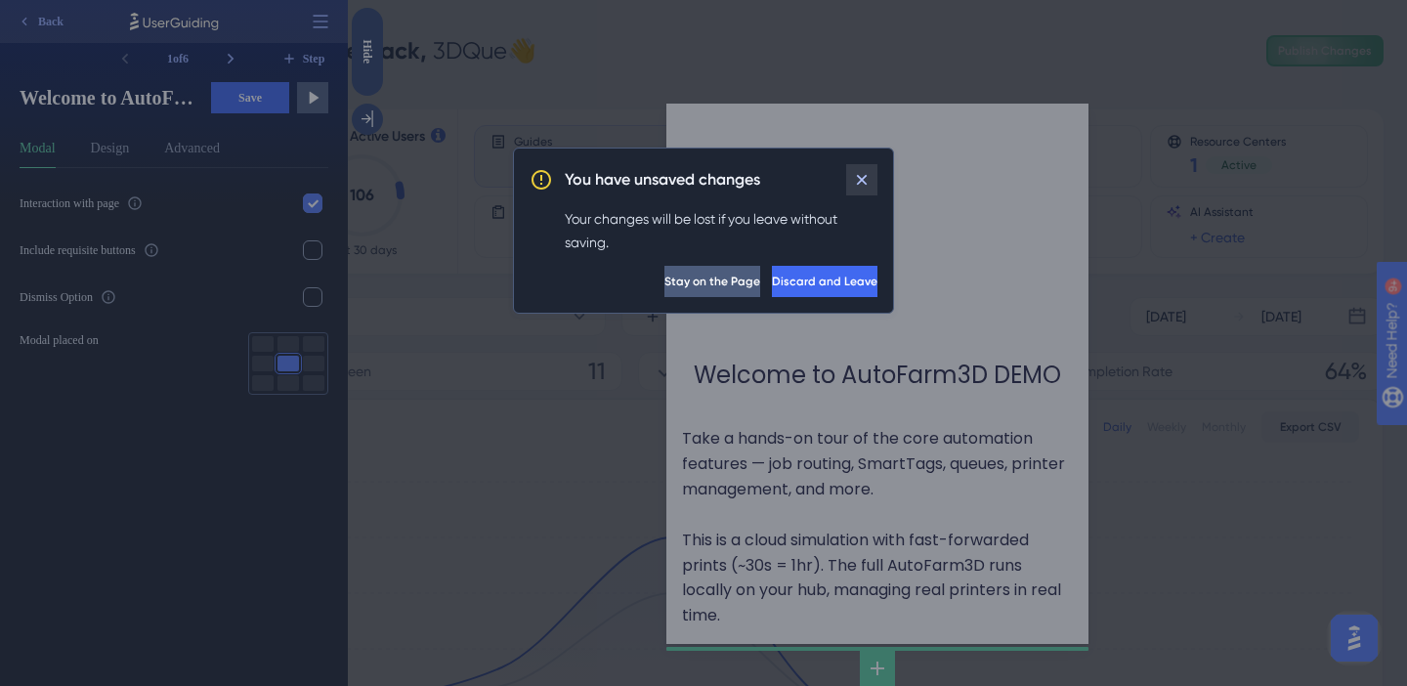
click at [869, 175] on icon at bounding box center [862, 180] width 20 height 20
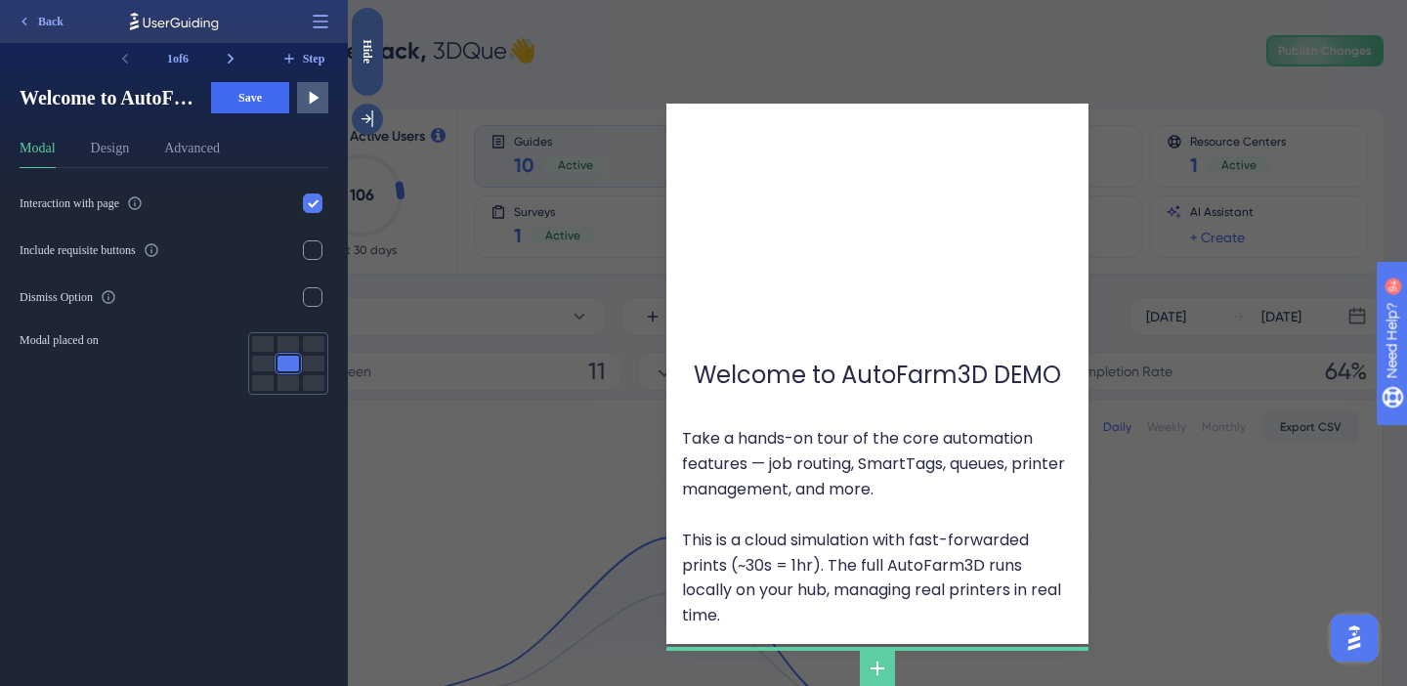
click at [418, 319] on div "Welcome to AutoFarm3D DEMO Take a hands-on tour of the core automation features…" at bounding box center [877, 343] width 1059 height 686
click at [316, 255] on div at bounding box center [313, 250] width 20 height 20
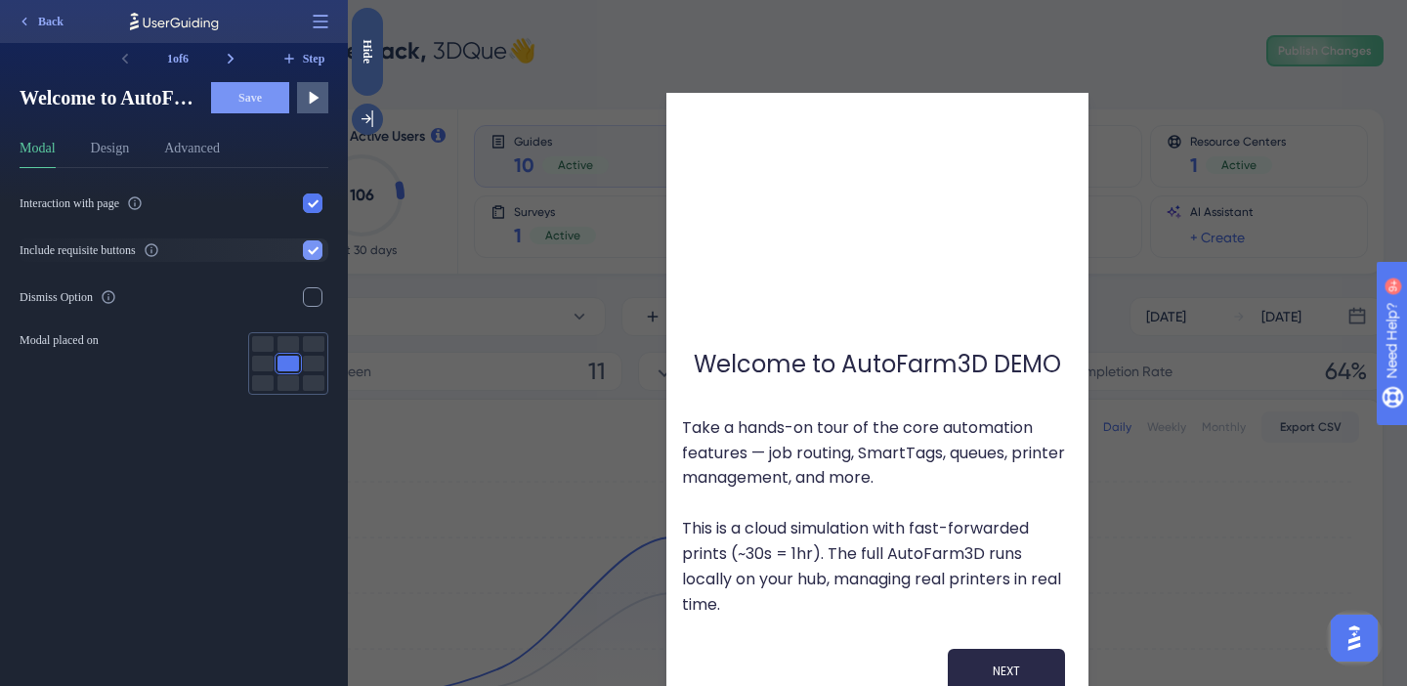
scroll to position [78, 0]
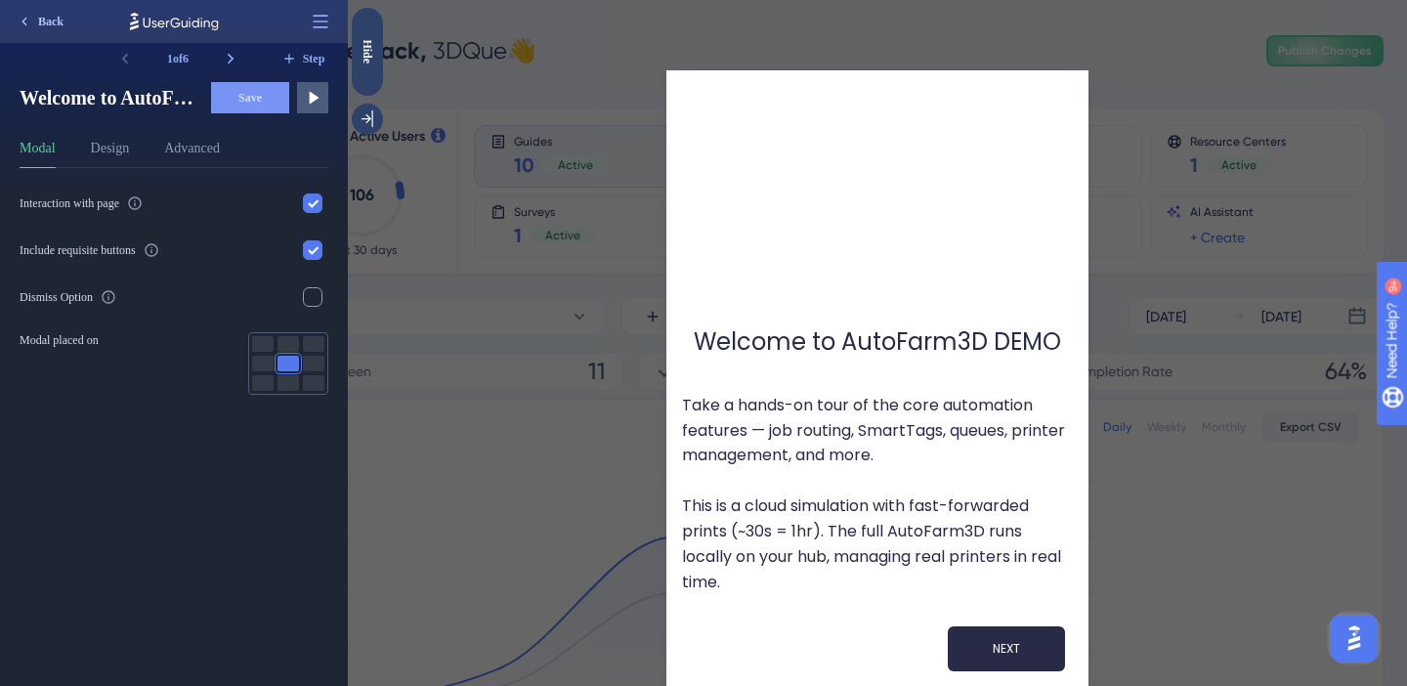
click at [38, 26] on span "Back" at bounding box center [50, 22] width 25 height 16
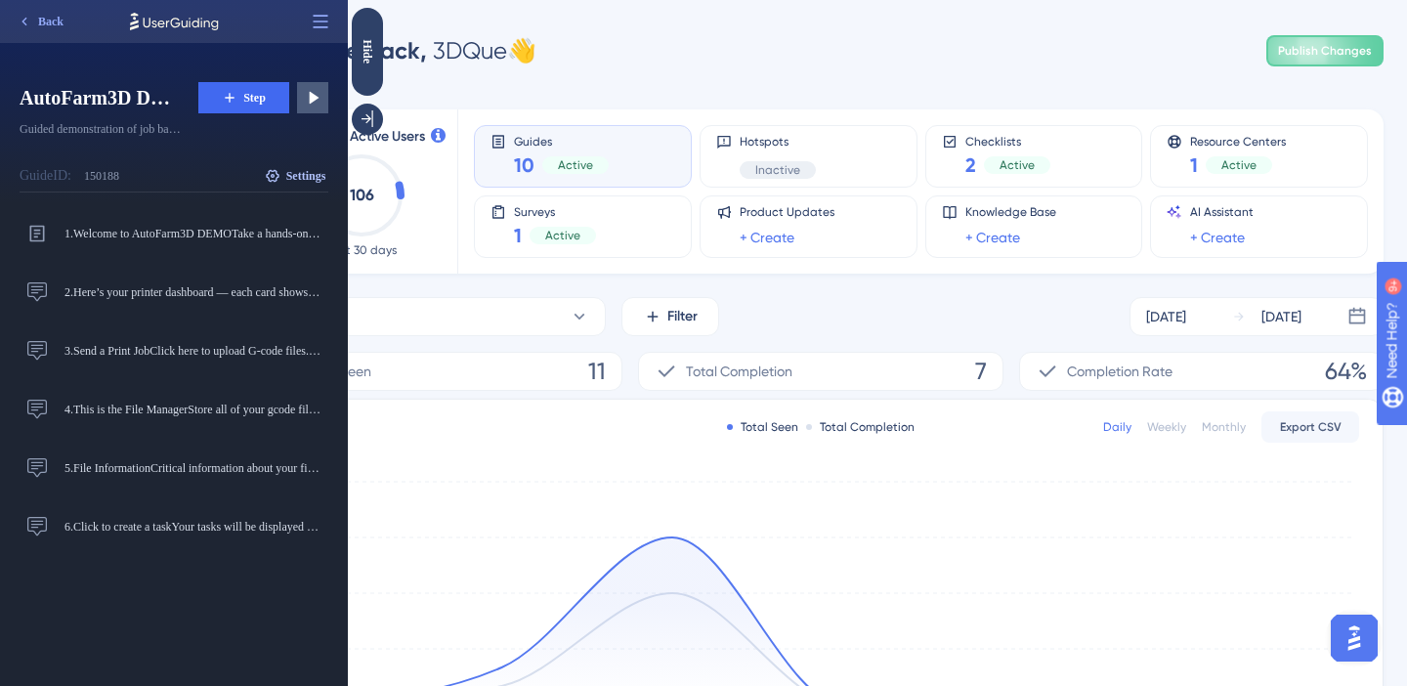
click at [296, 174] on span "Settings" at bounding box center [306, 176] width 40 height 16
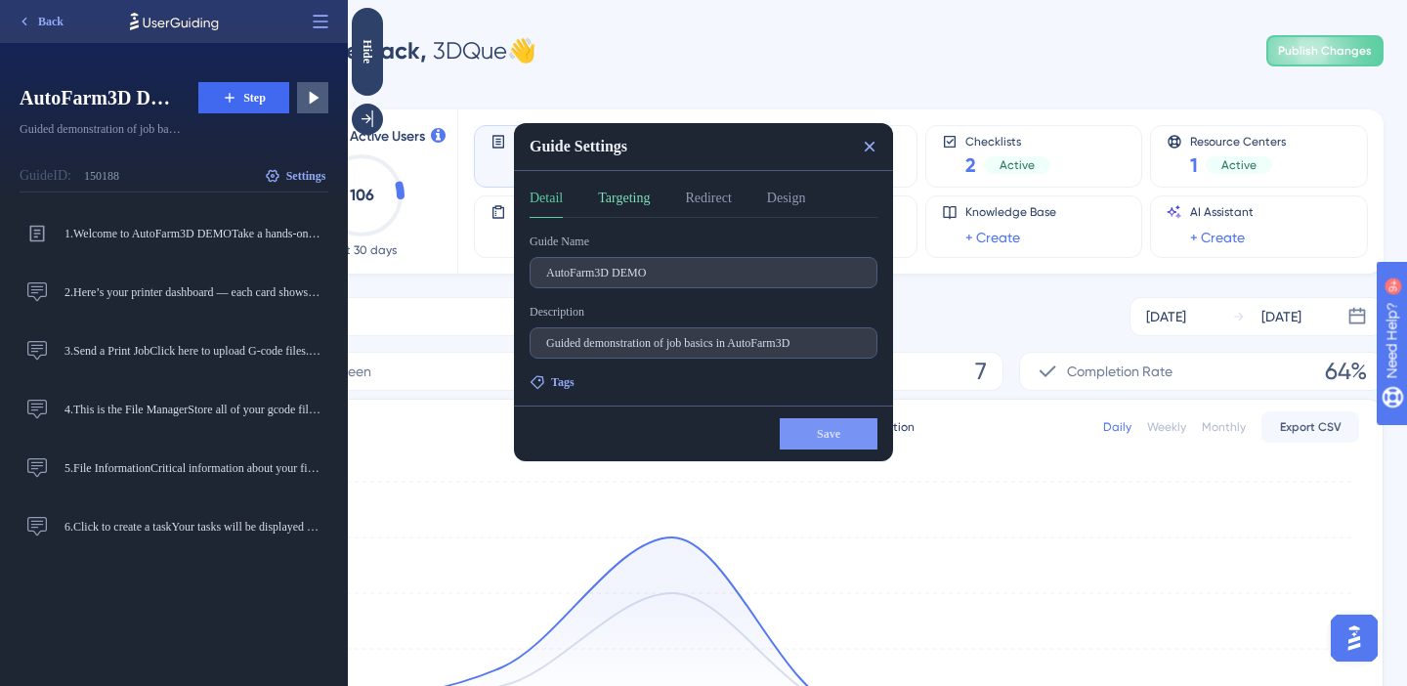
click at [644, 209] on button "Targeting" at bounding box center [624, 202] width 52 height 31
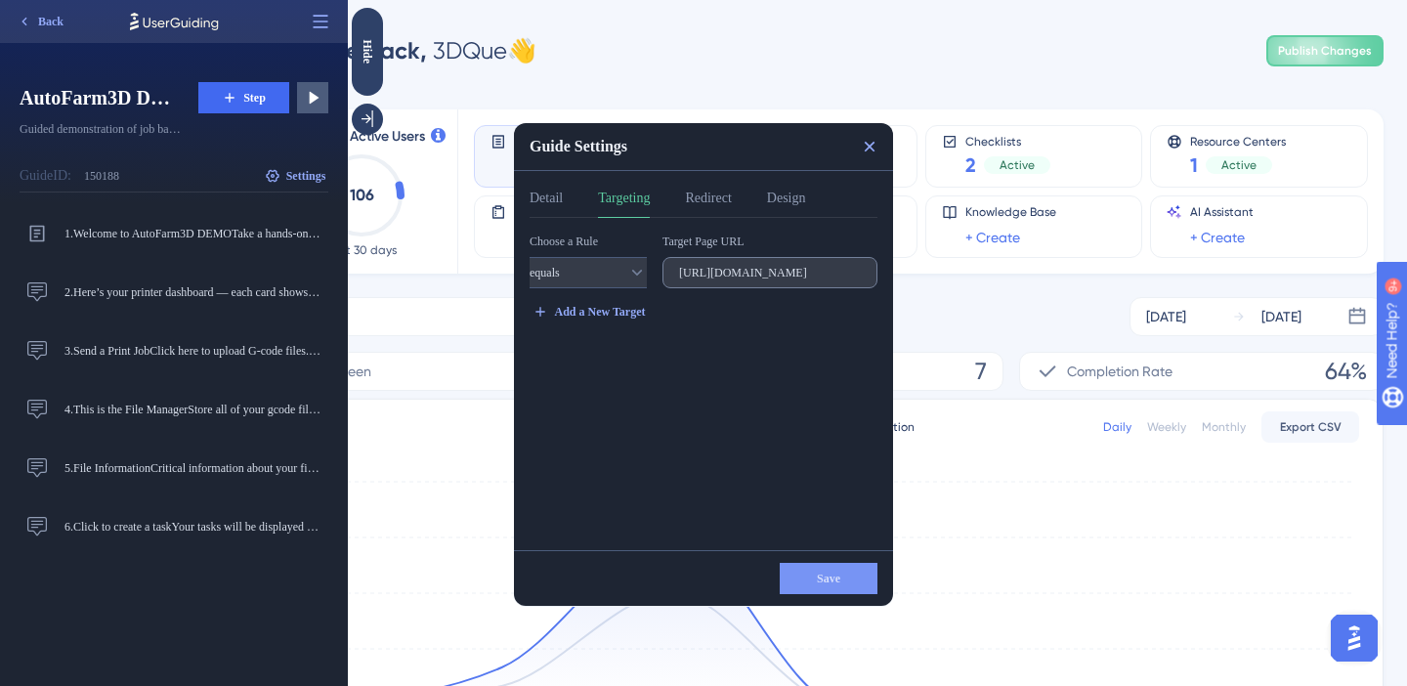
click at [707, 283] on label "https://www.3dque.com/af3d-demo" at bounding box center [769, 272] width 215 height 31
click at [707, 279] on input "https://www.3dque.com/af3d-demo" at bounding box center [770, 273] width 182 height 14
click at [697, 308] on div "Add a New Target" at bounding box center [704, 311] width 348 height 31
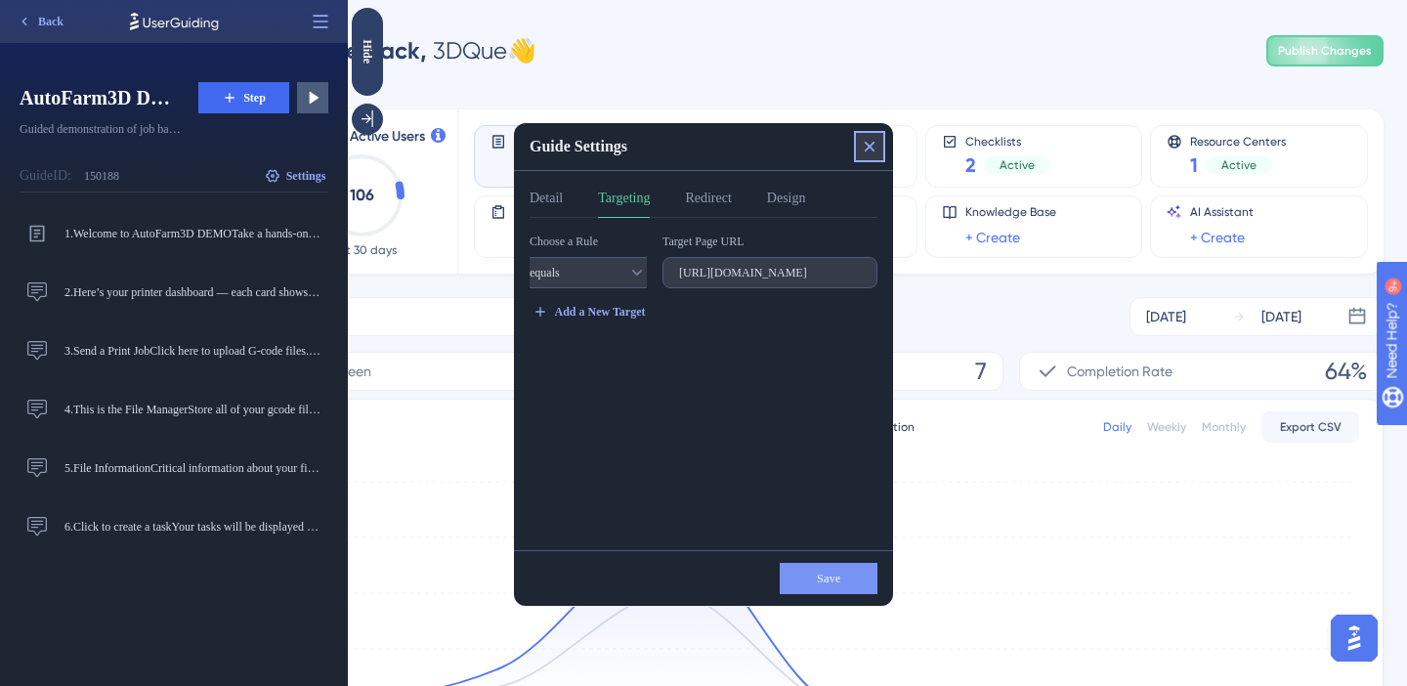
click at [867, 152] on icon at bounding box center [870, 147] width 20 height 20
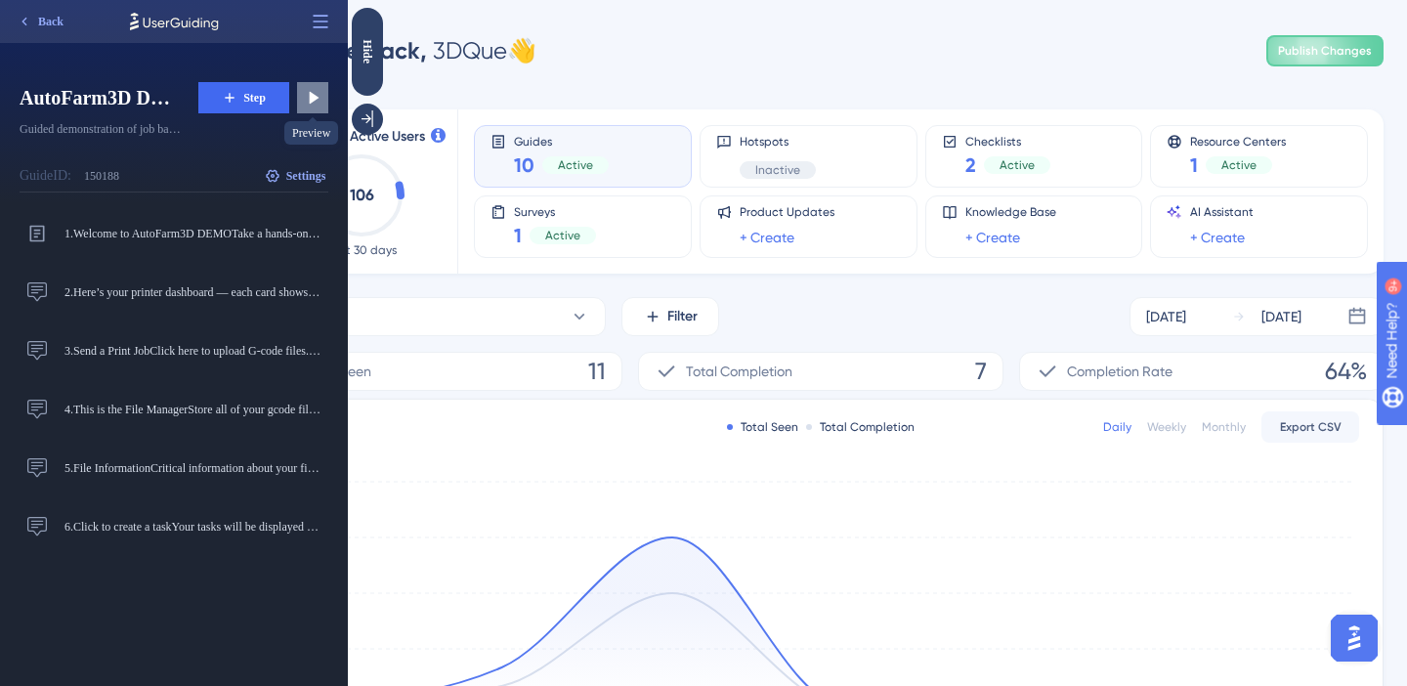
click at [310, 100] on icon at bounding box center [315, 98] width 10 height 13
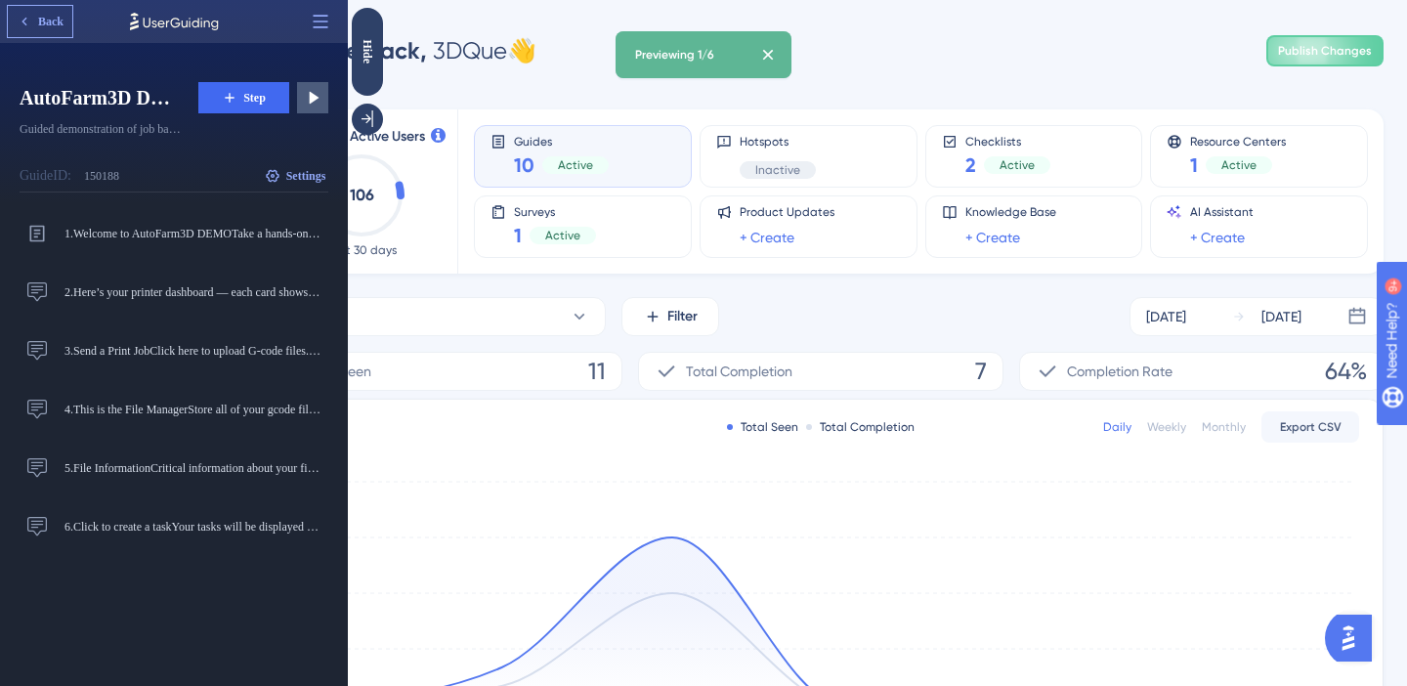
click at [50, 19] on span "Back" at bounding box center [50, 22] width 25 height 16
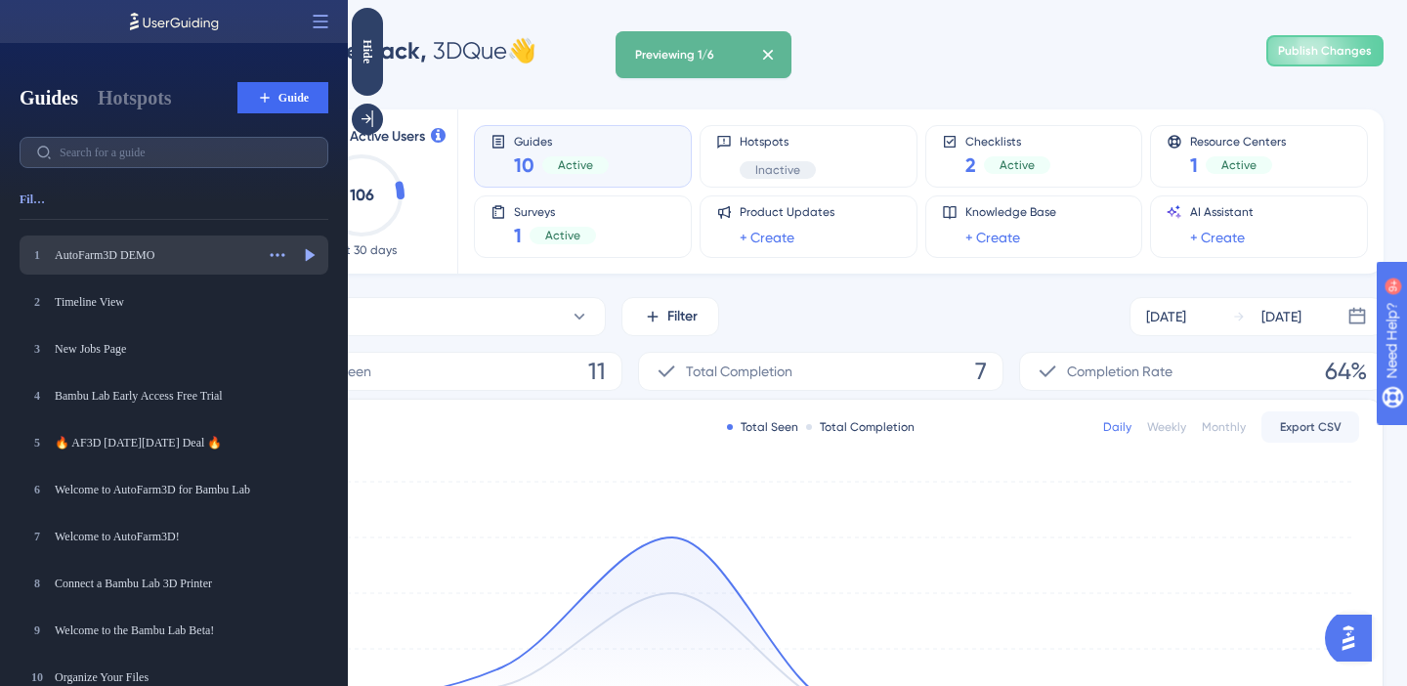
click at [97, 256] on div "AutoFarm3D DEMO" at bounding box center [154, 255] width 199 height 16
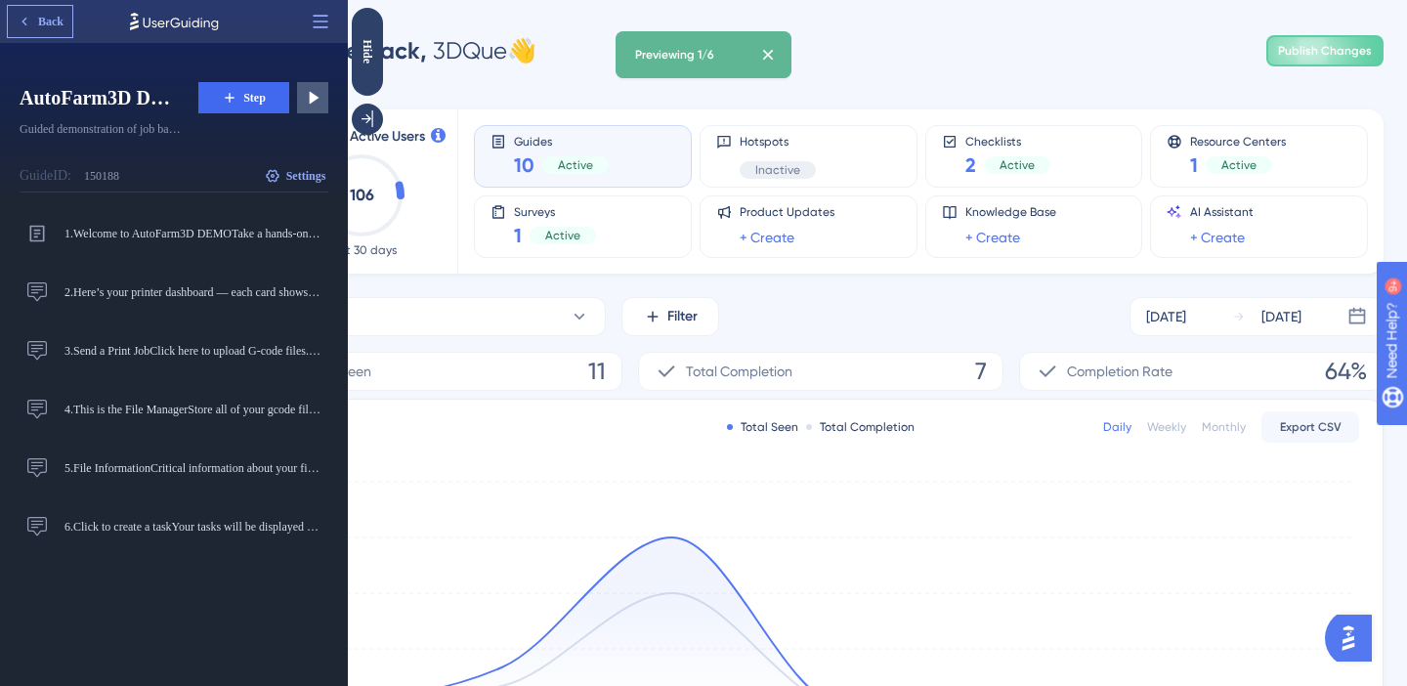
click at [36, 24] on button "Back" at bounding box center [40, 21] width 64 height 31
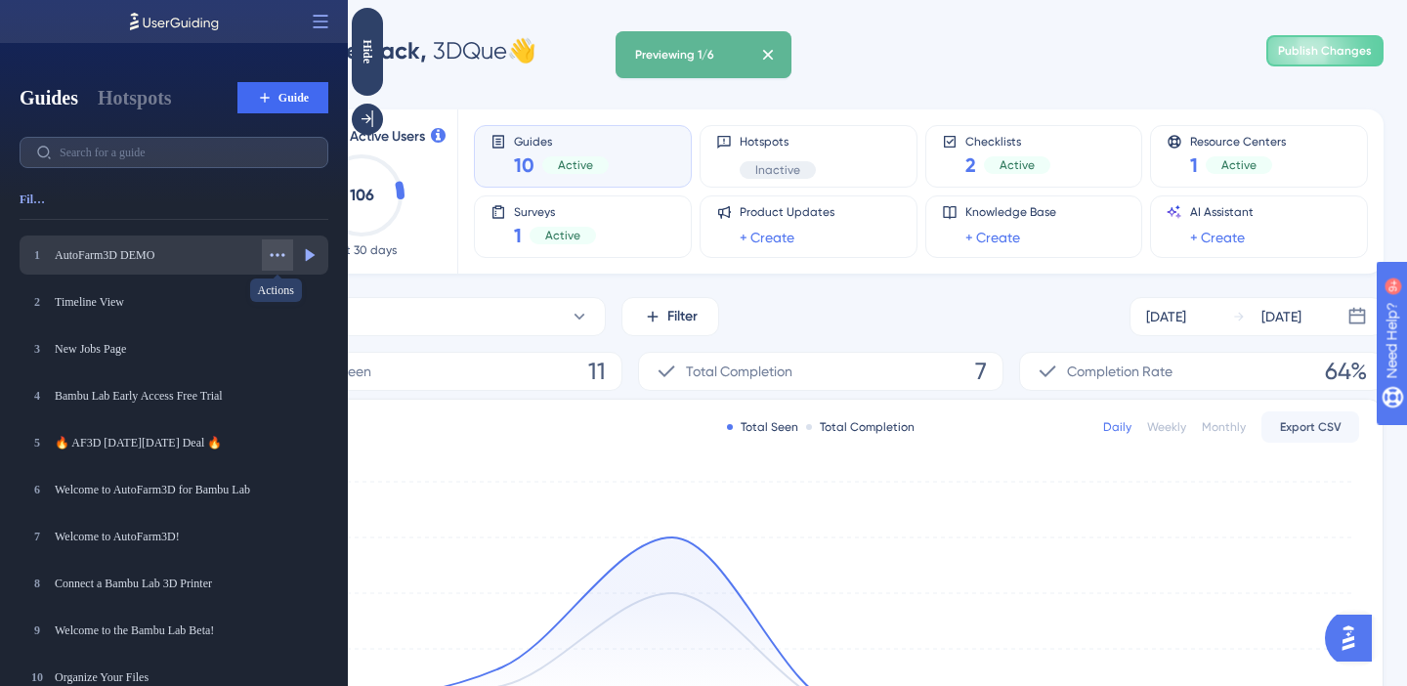
click at [276, 259] on icon at bounding box center [278, 255] width 20 height 20
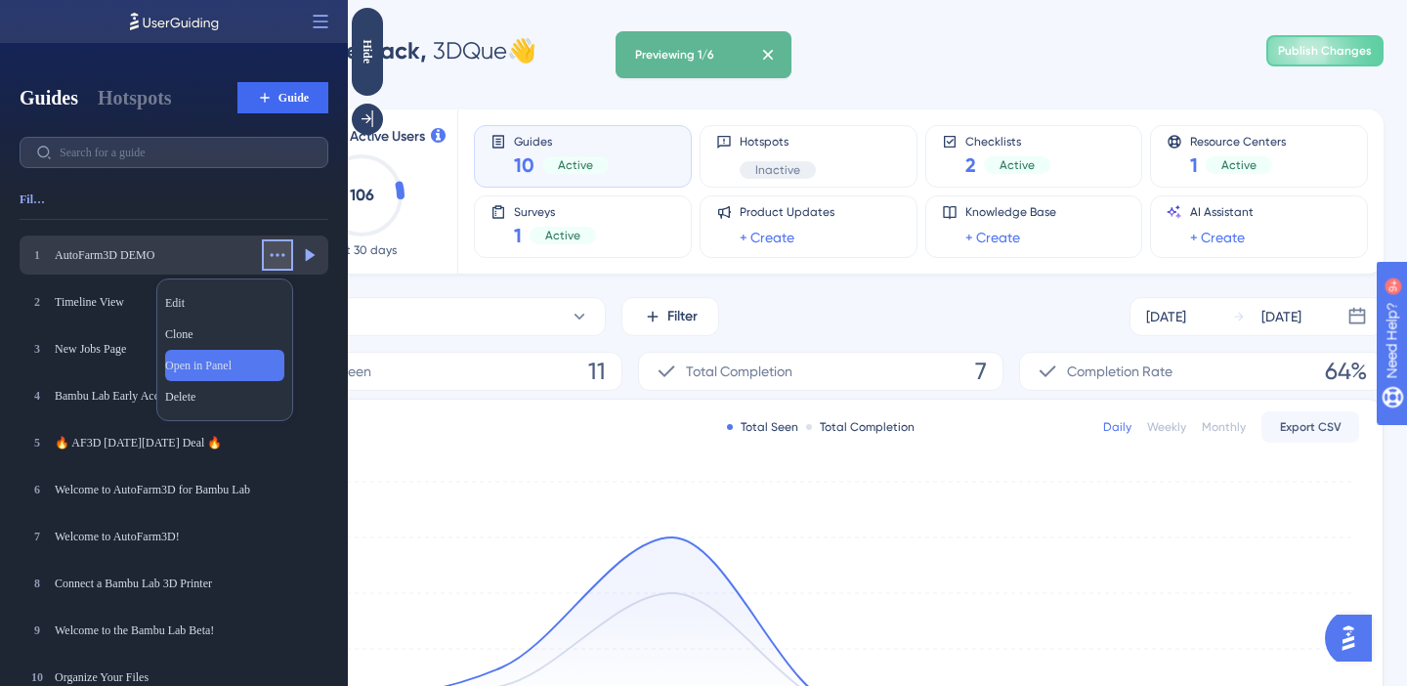
click at [258, 360] on div "Open in Panel Open in Panel" at bounding box center [224, 365] width 119 height 31
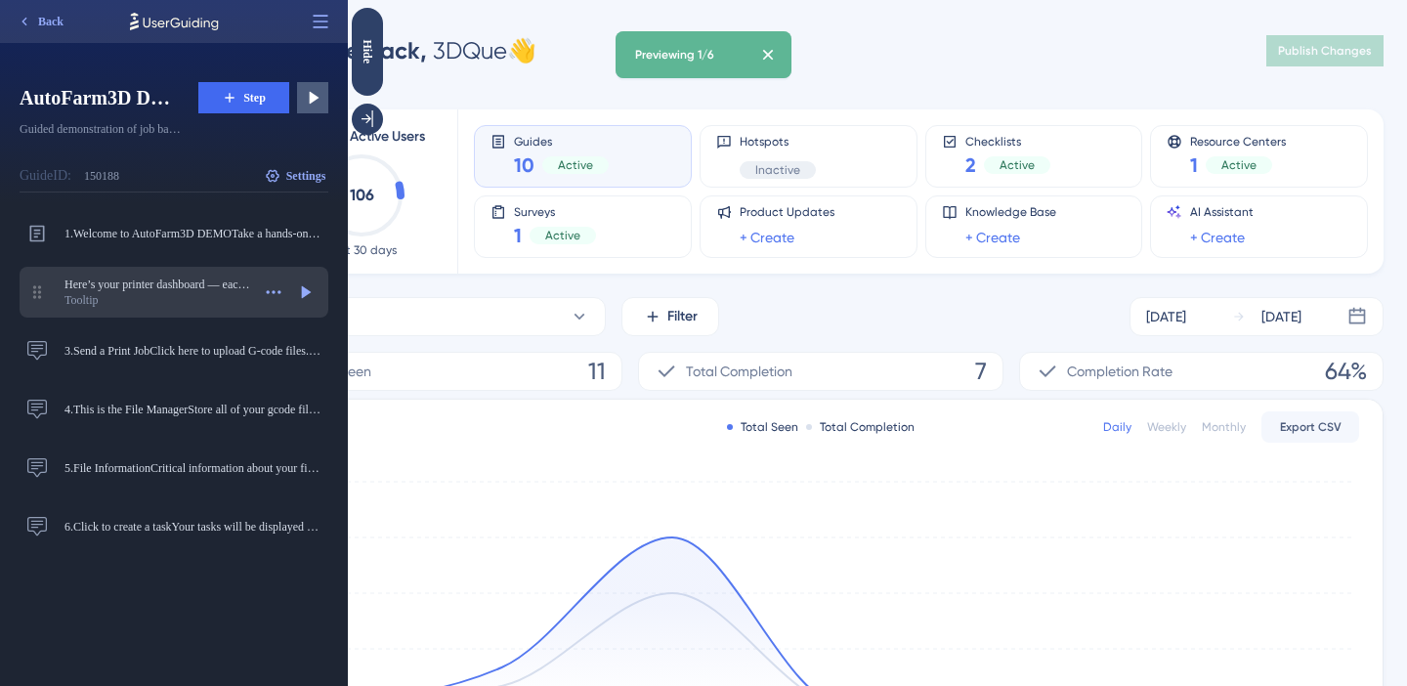
click at [229, 293] on div "Tooltip" at bounding box center [157, 300] width 186 height 16
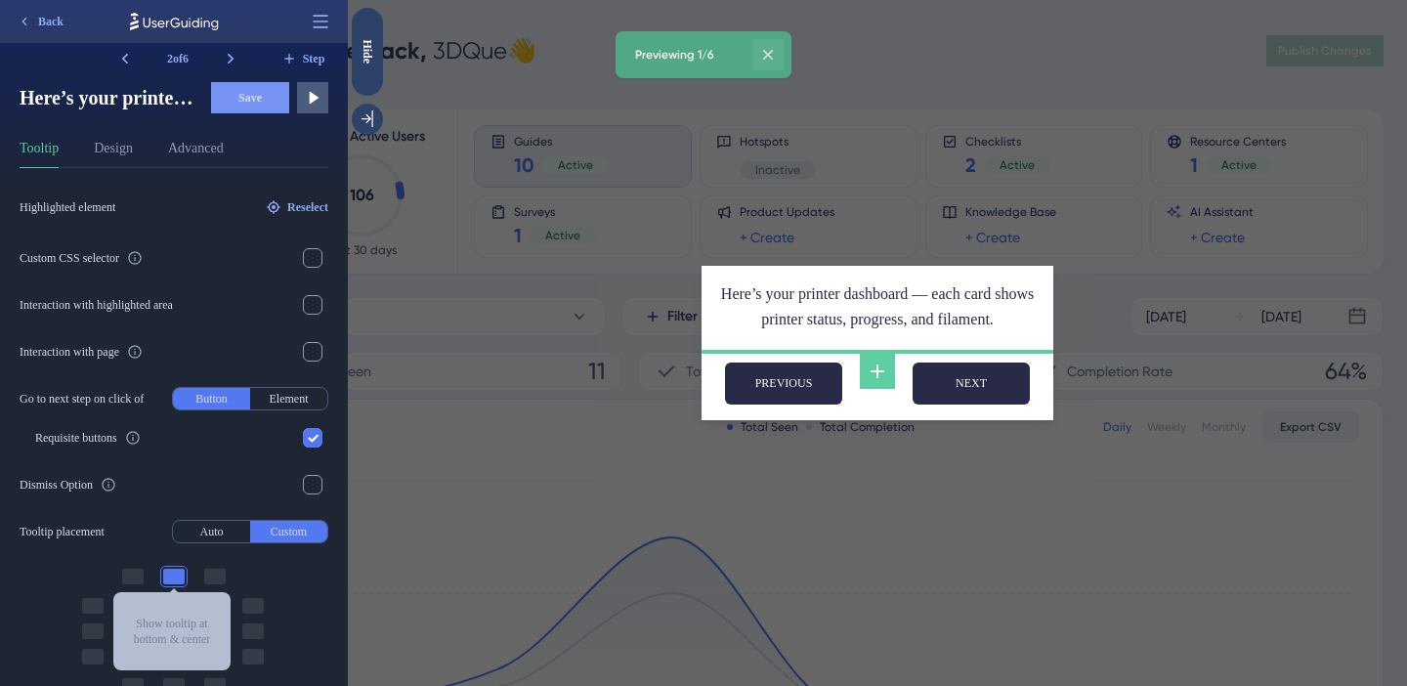
click at [775, 52] on icon at bounding box center [768, 55] width 20 height 20
click at [51, 25] on span "Back" at bounding box center [50, 22] width 25 height 16
